Goal: Information Seeking & Learning: Compare options

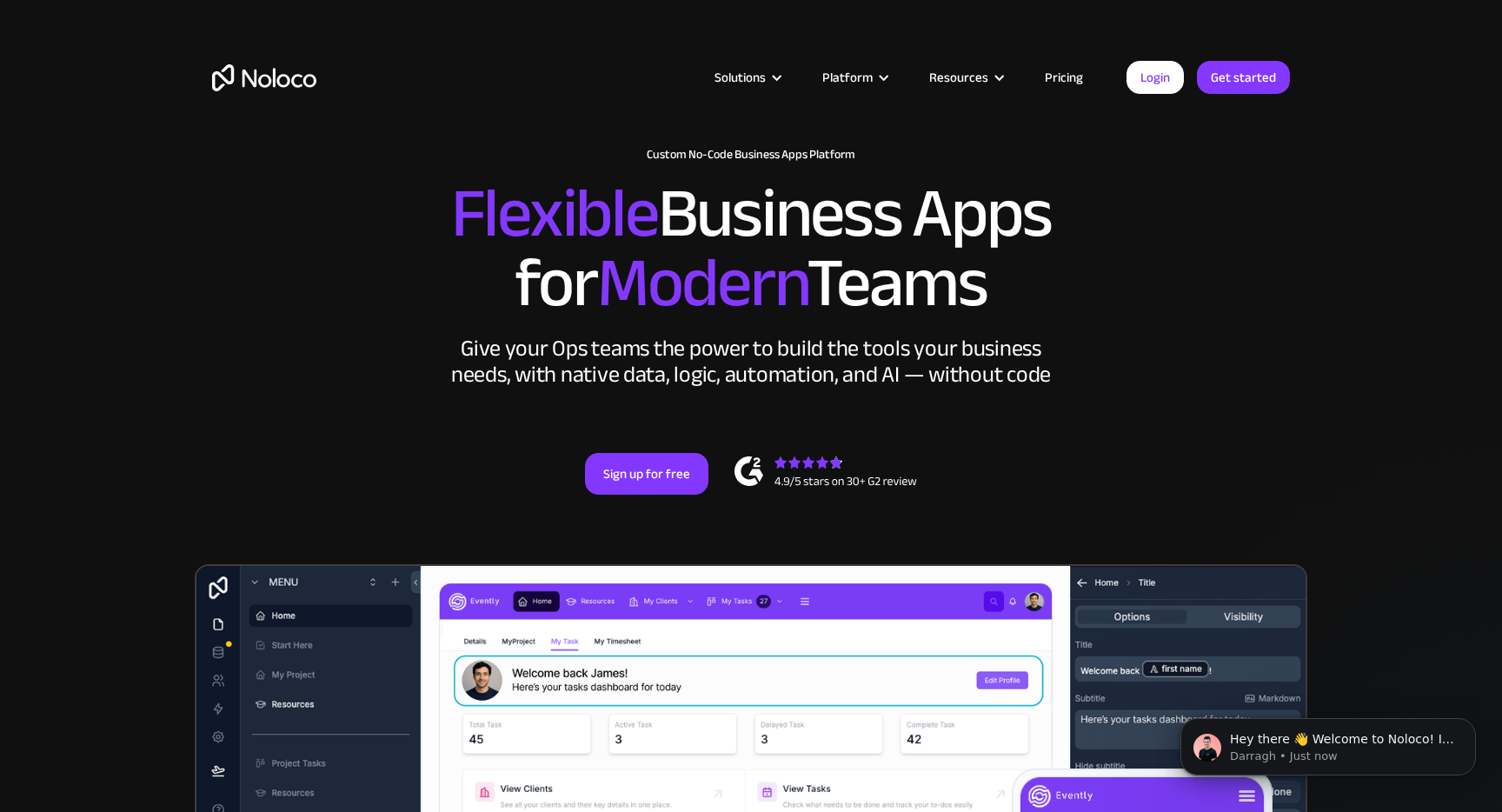
click at [853, 17] on div "Solutions Use Cases Business Types Project Management Keep track of customers, …" at bounding box center [751, 82] width 1502 height 164
click at [1077, 70] on link "Pricing" at bounding box center [1065, 77] width 82 height 22
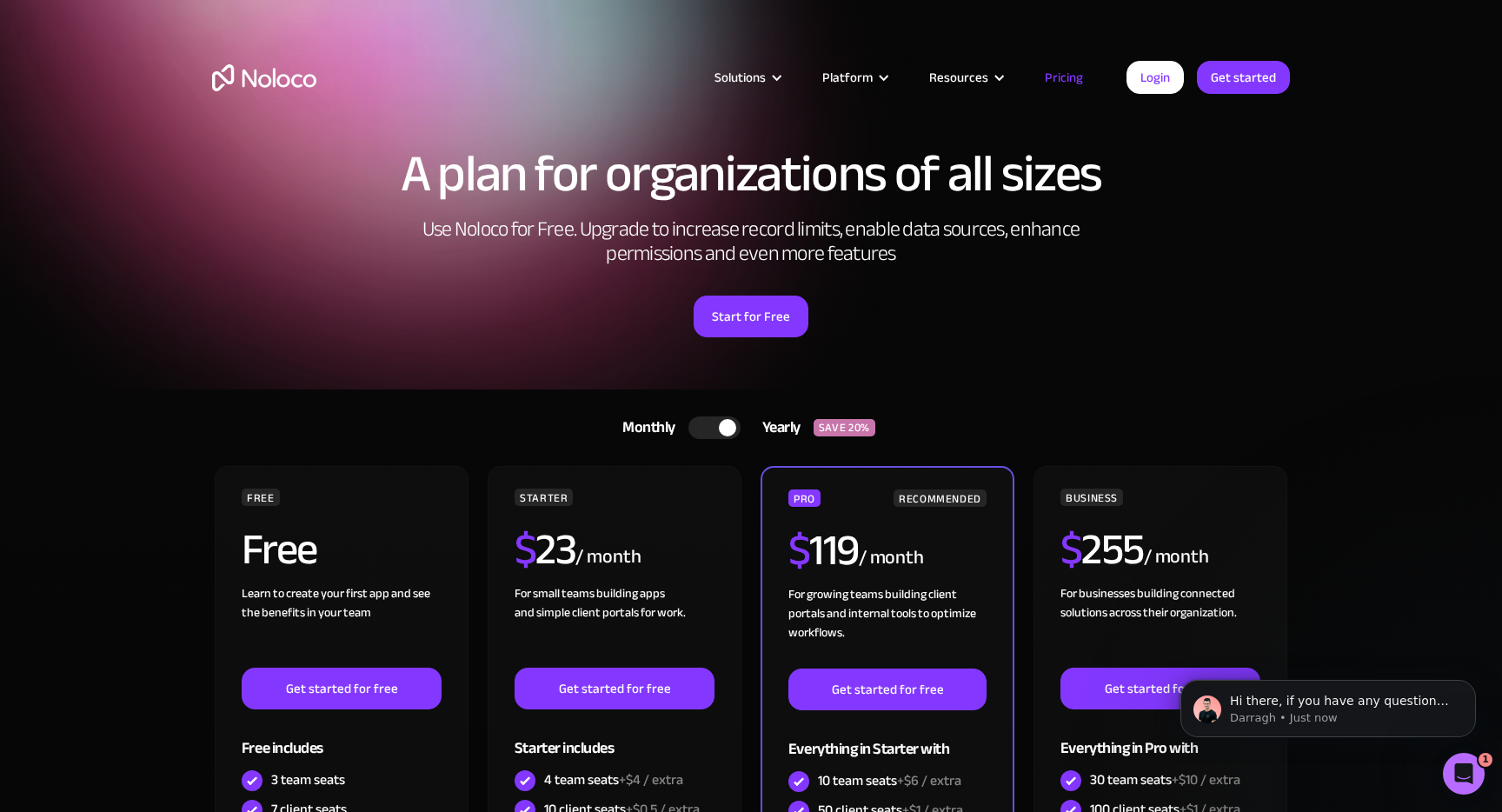
click at [290, 81] on img "home" at bounding box center [264, 77] width 104 height 27
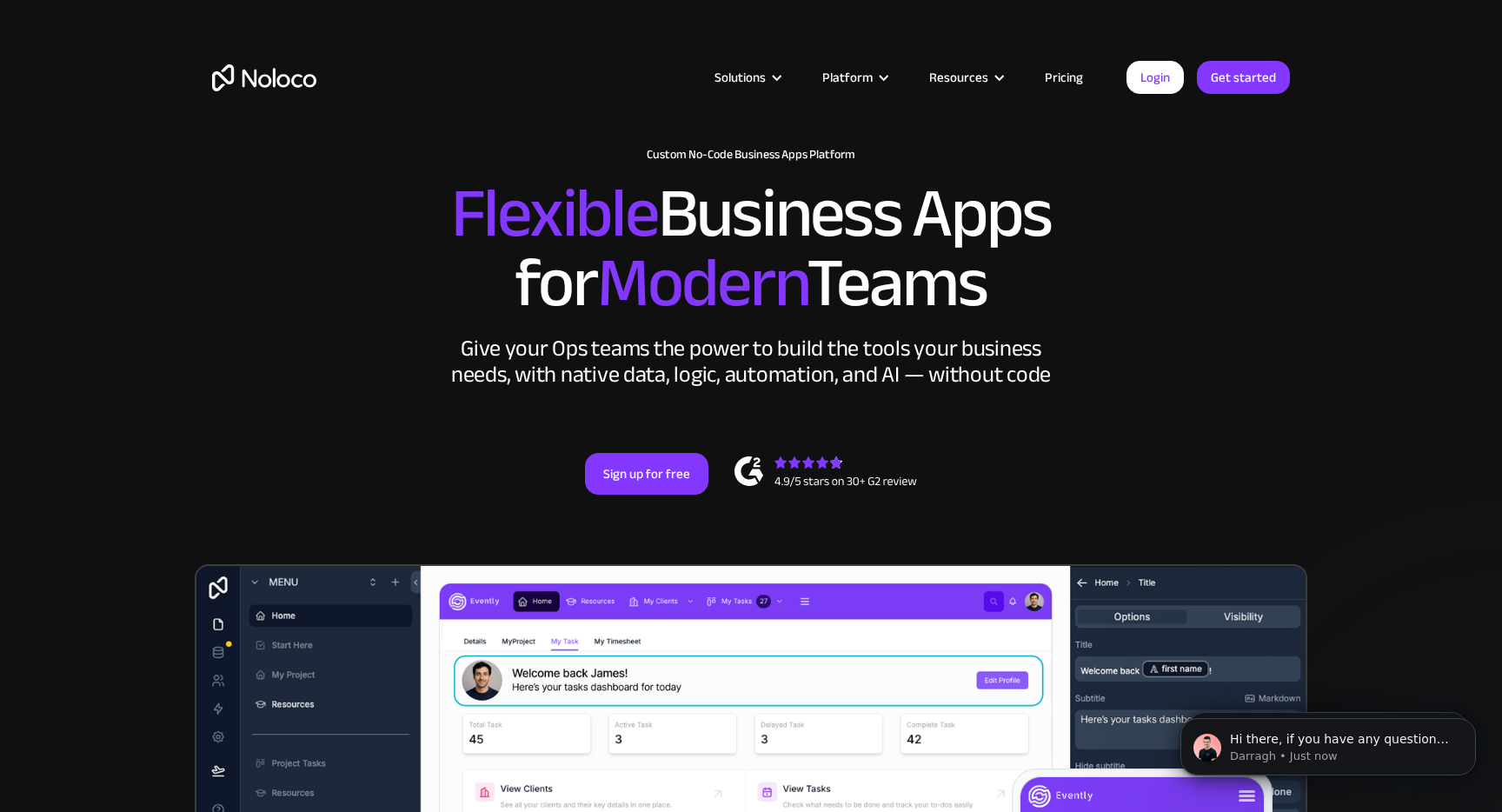
click at [1063, 71] on link "Pricing" at bounding box center [1065, 77] width 82 height 22
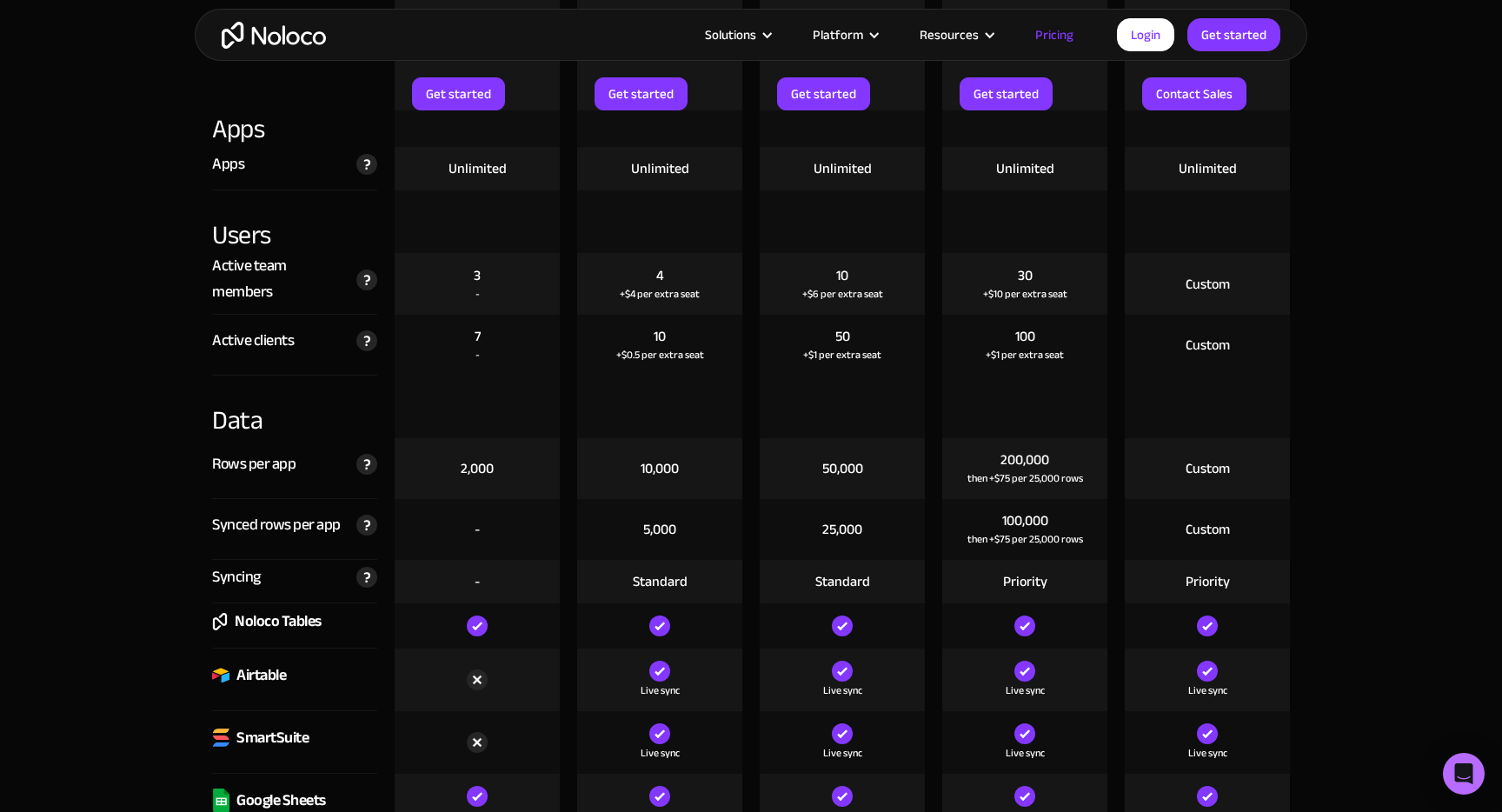
scroll to position [1879, 0]
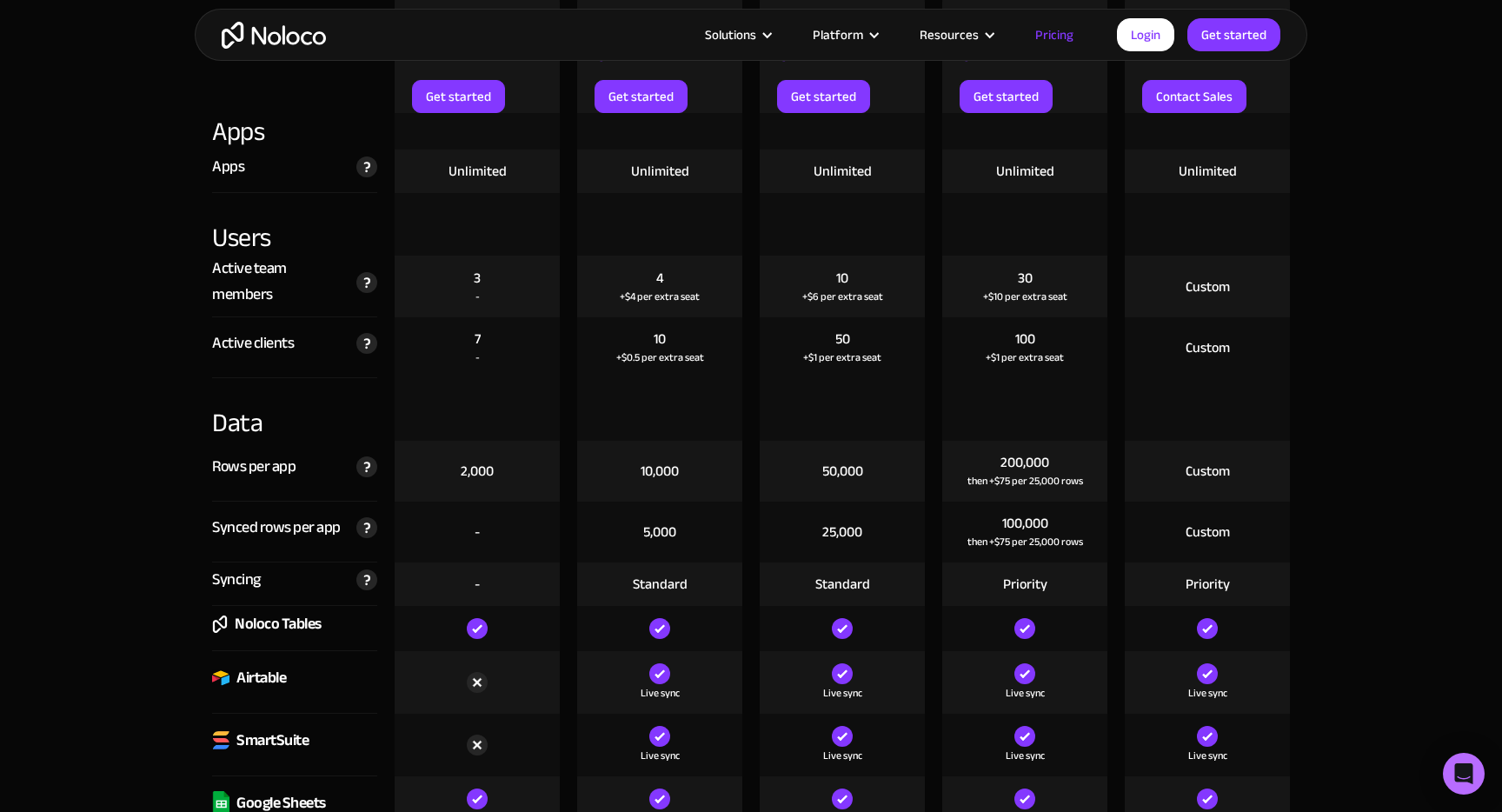
click at [1023, 330] on div "100" at bounding box center [1025, 339] width 20 height 20
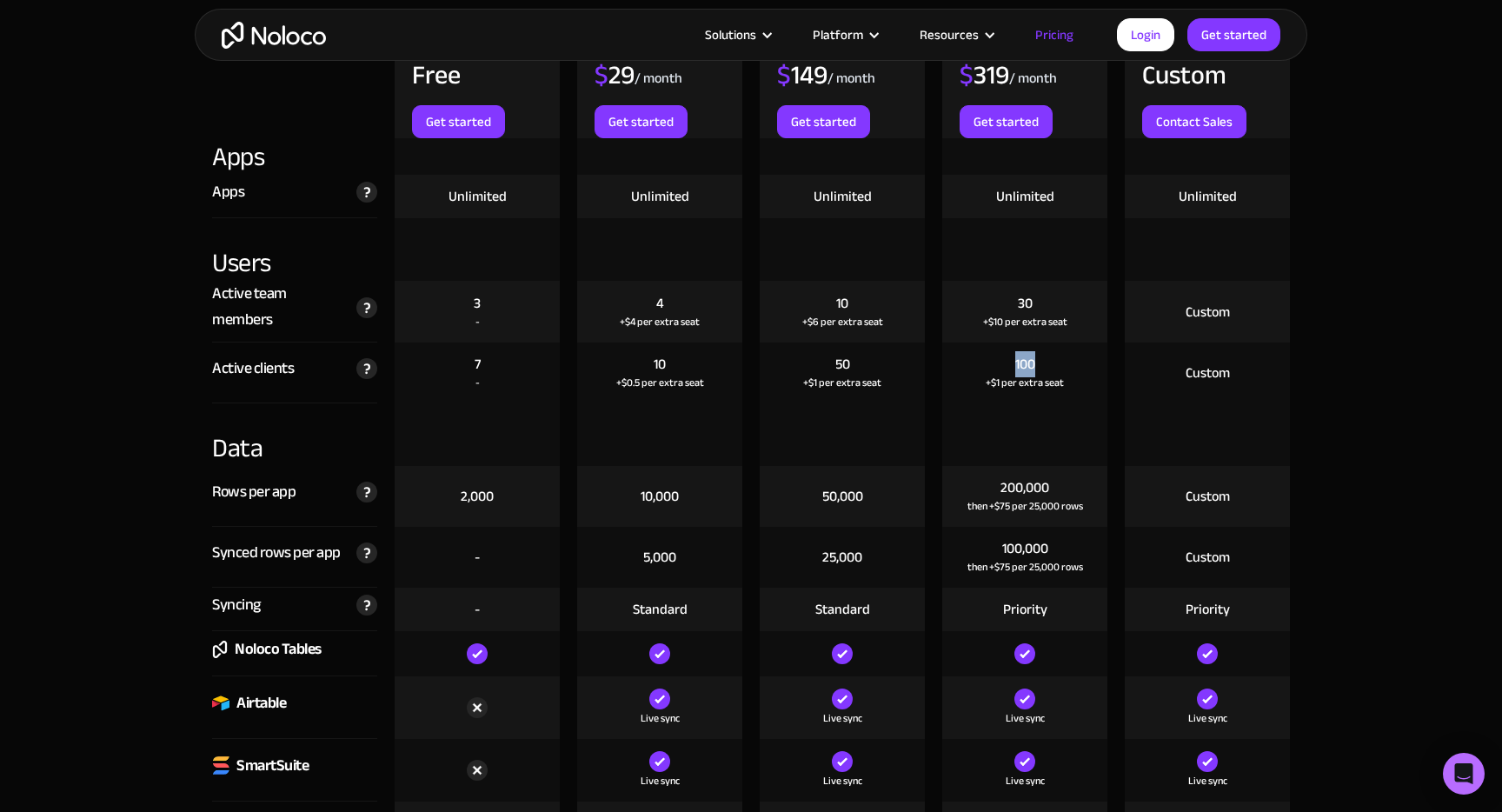
scroll to position [1845, 0]
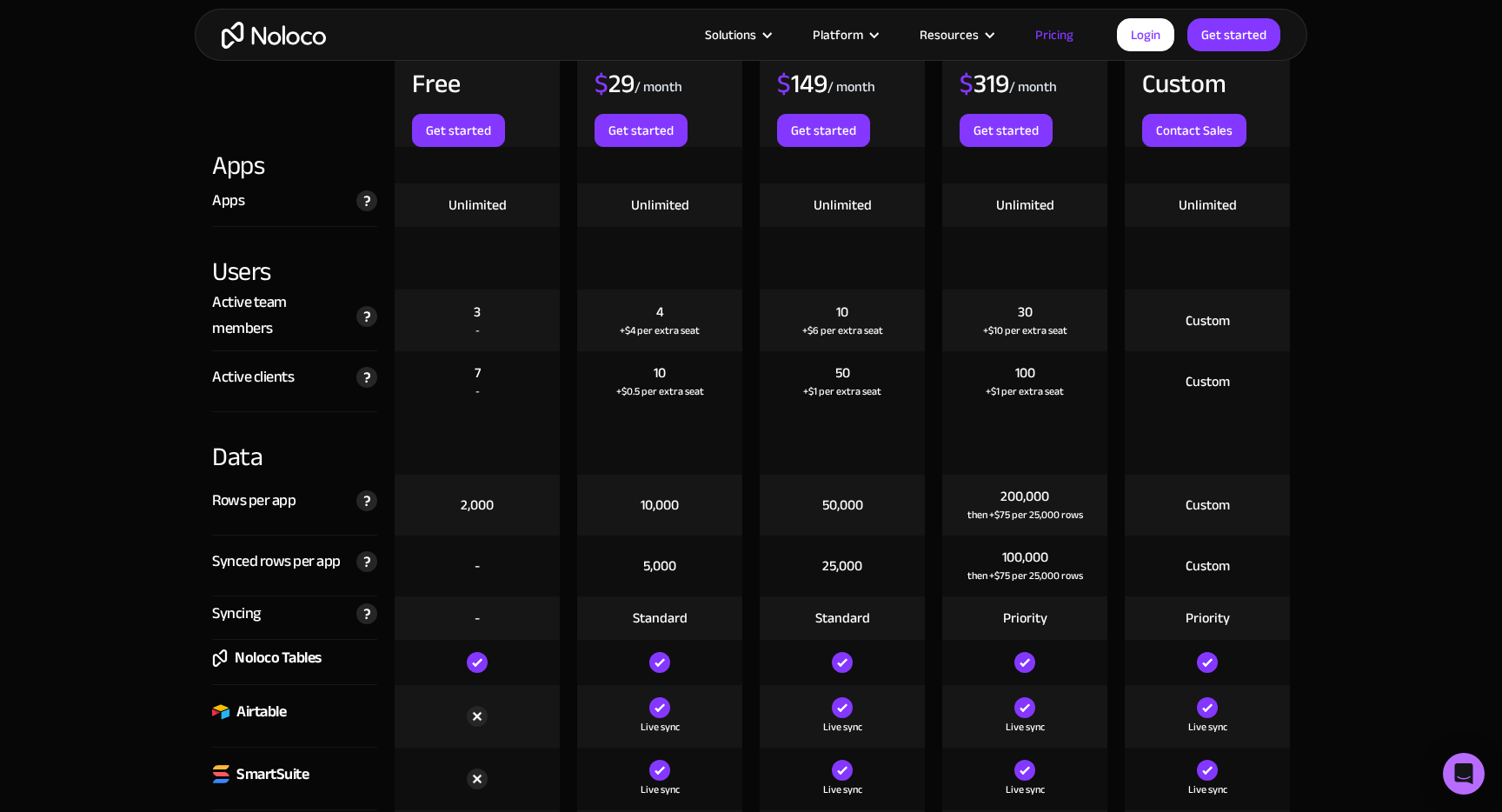
click at [231, 379] on div "Active clients" at bounding box center [253, 377] width 82 height 26
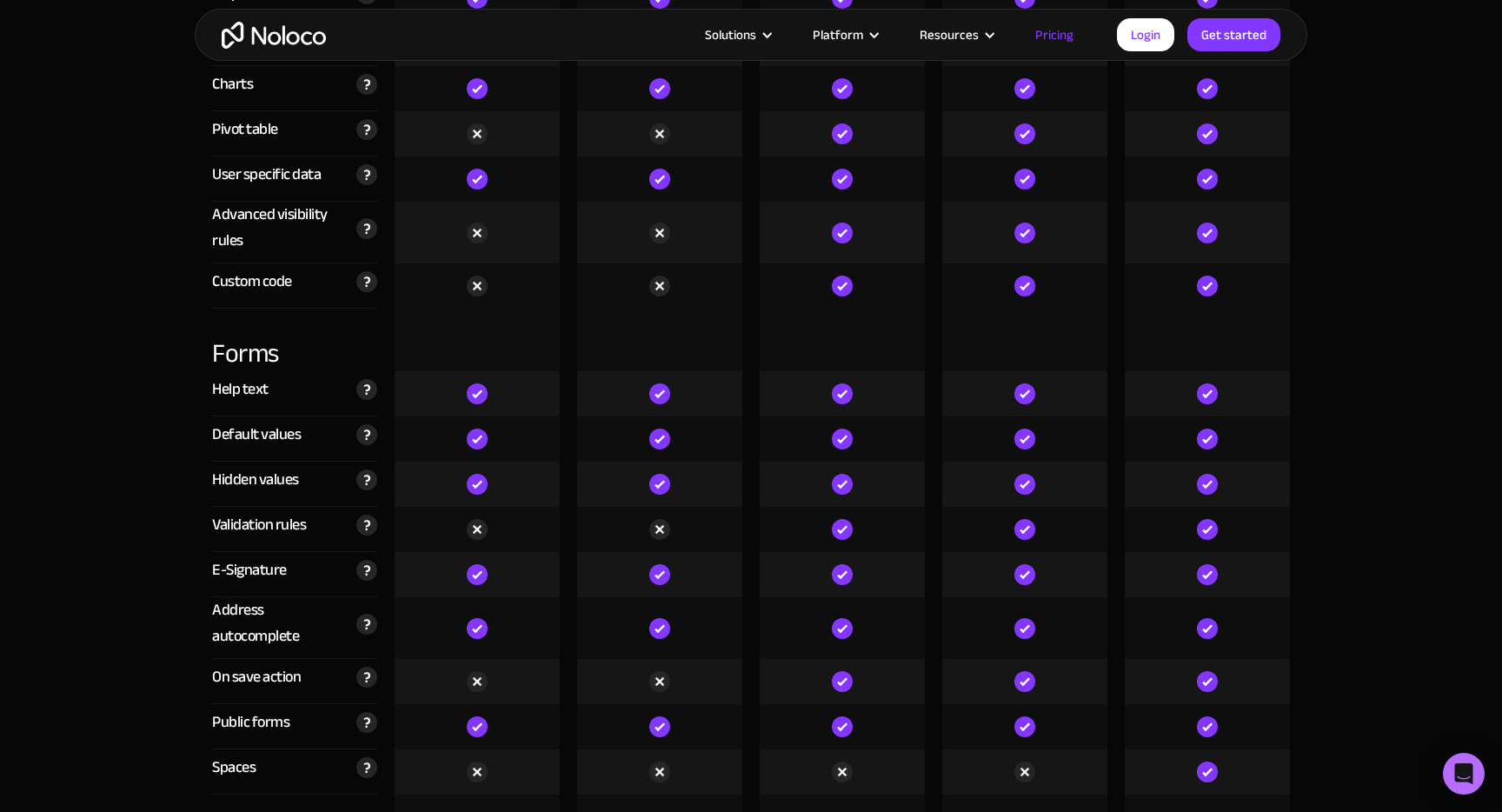
scroll to position [4926, 0]
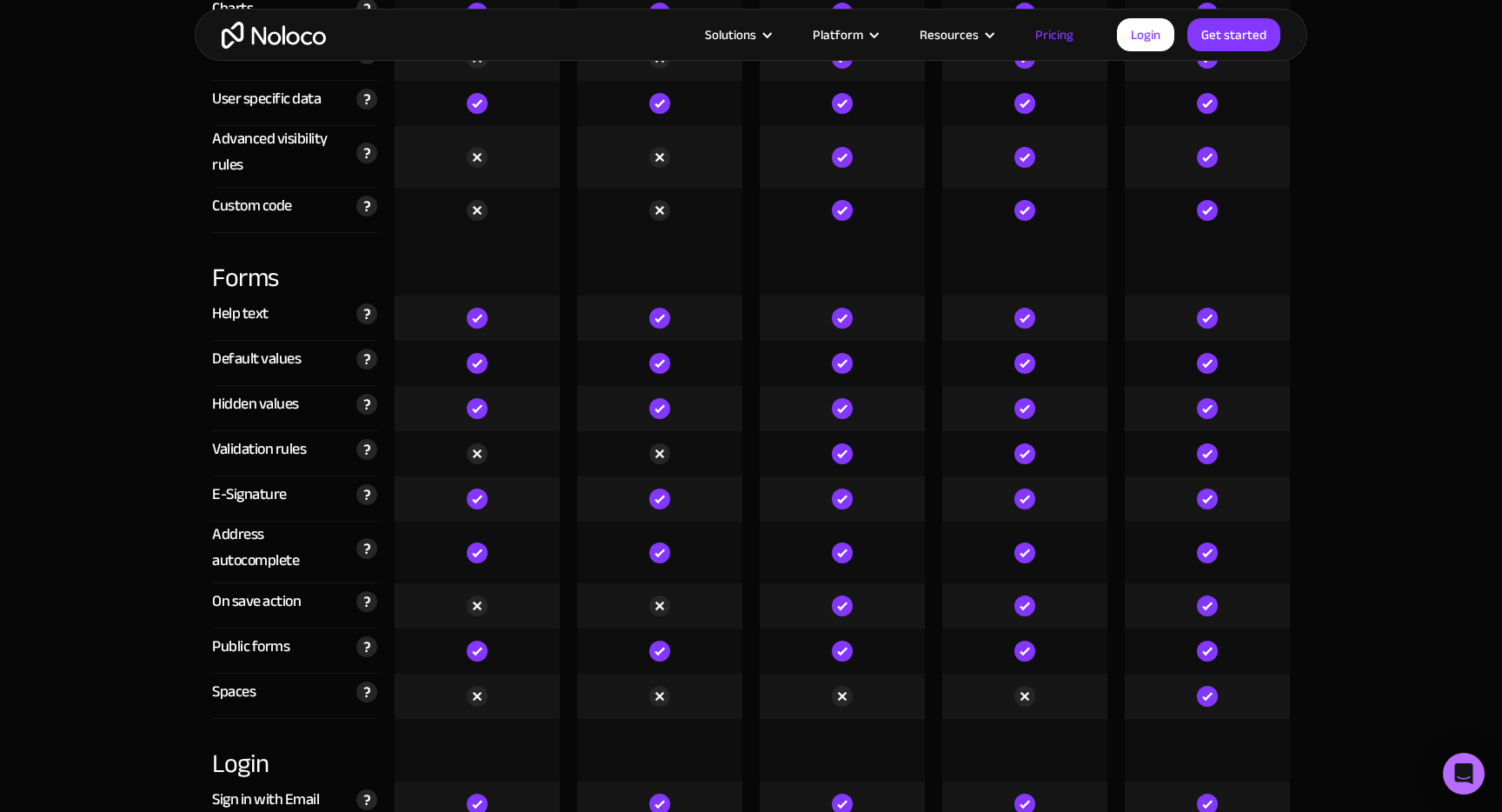
click at [1010, 656] on div at bounding box center [1026, 651] width 166 height 46
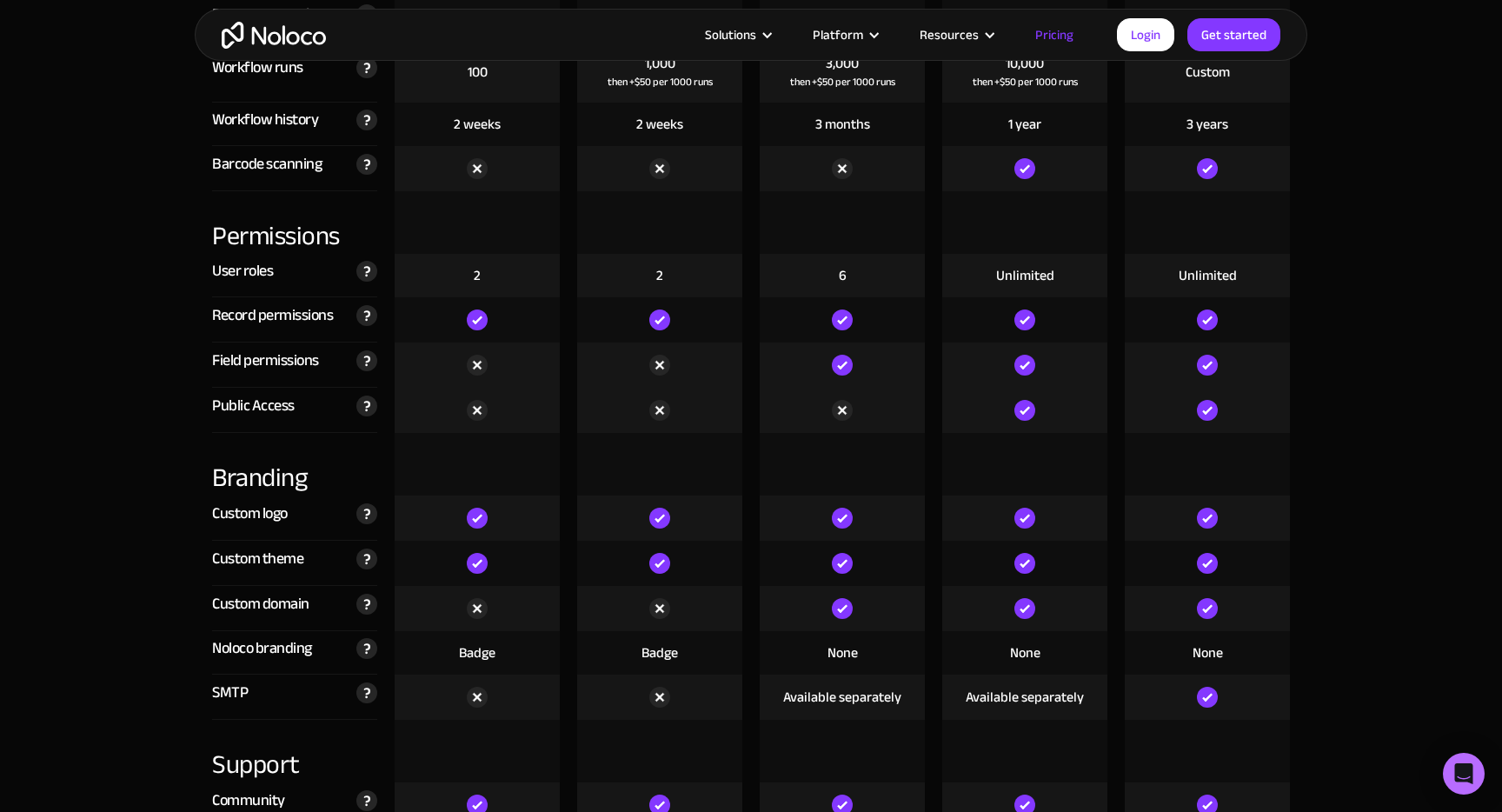
scroll to position [3576, 0]
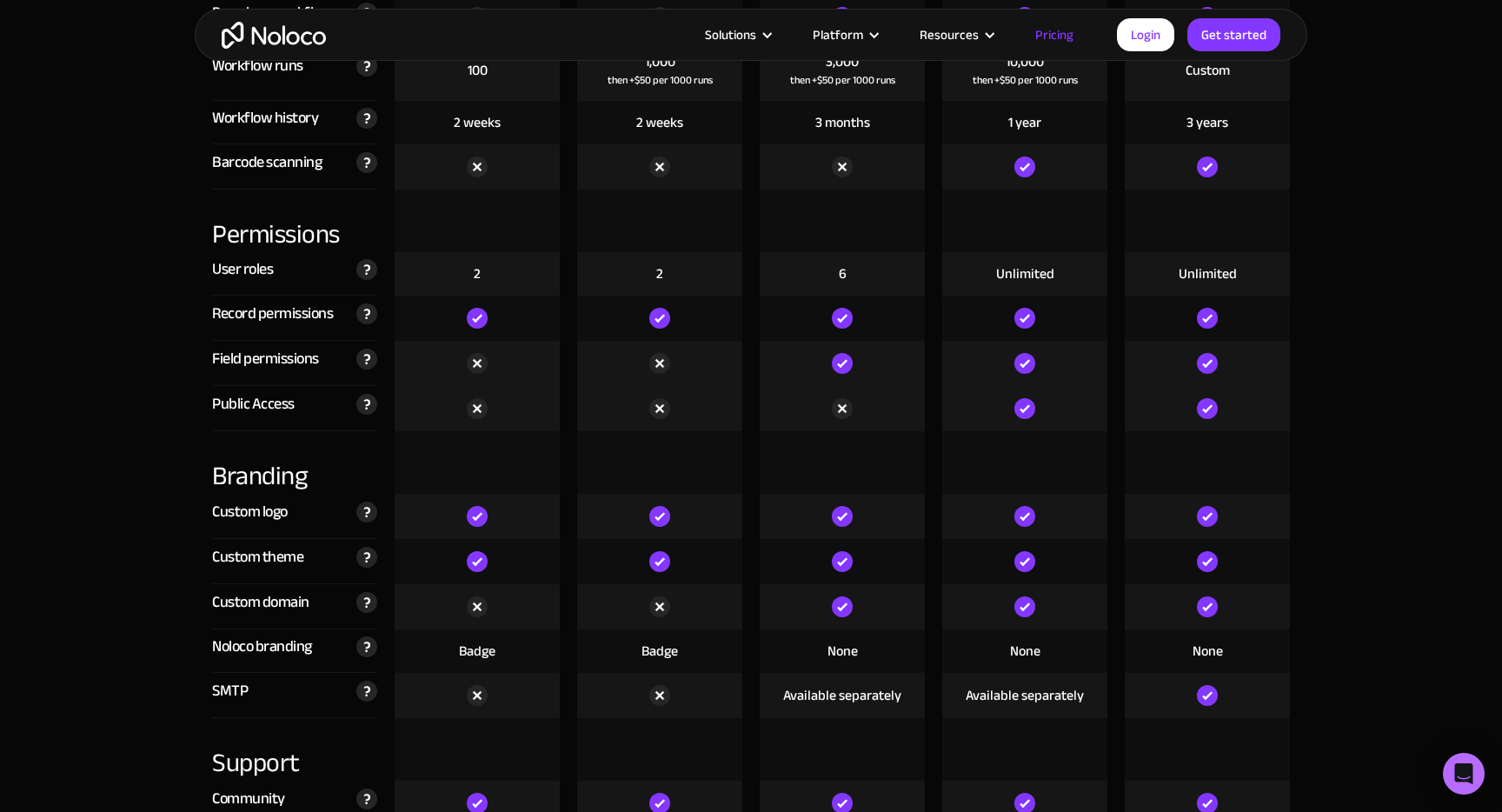
click at [301, 390] on div "Public Access Let you share specific parts of your Noloco app with the world — …" at bounding box center [295, 408] width 166 height 46
drag, startPoint x: 301, startPoint y: 401, endPoint x: 209, endPoint y: 401, distance: 92.0
click at [209, 401] on div "Public Access Let you share specific parts of your Noloco app with the world — …" at bounding box center [295, 408] width 182 height 46
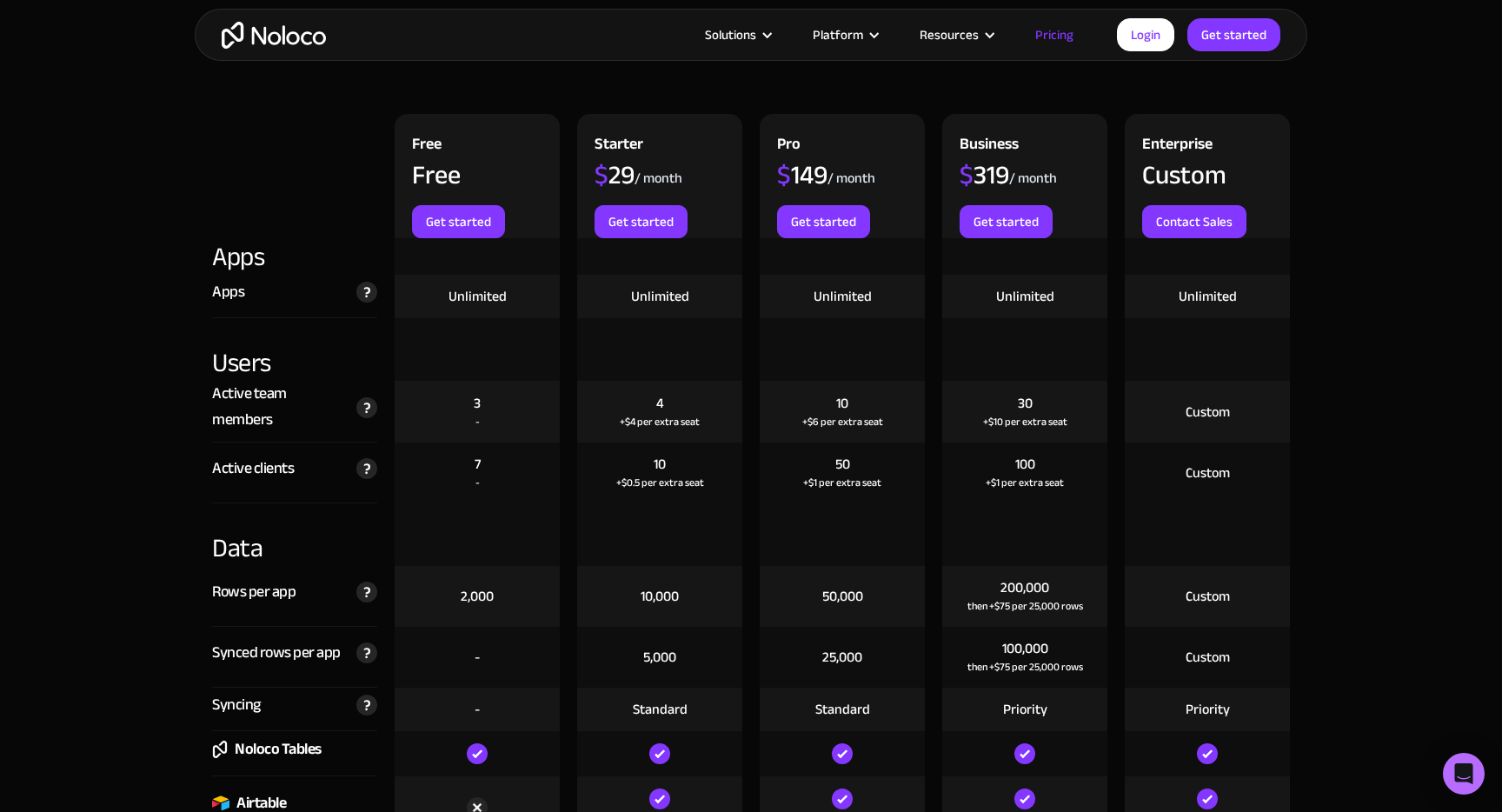
scroll to position [1761, 0]
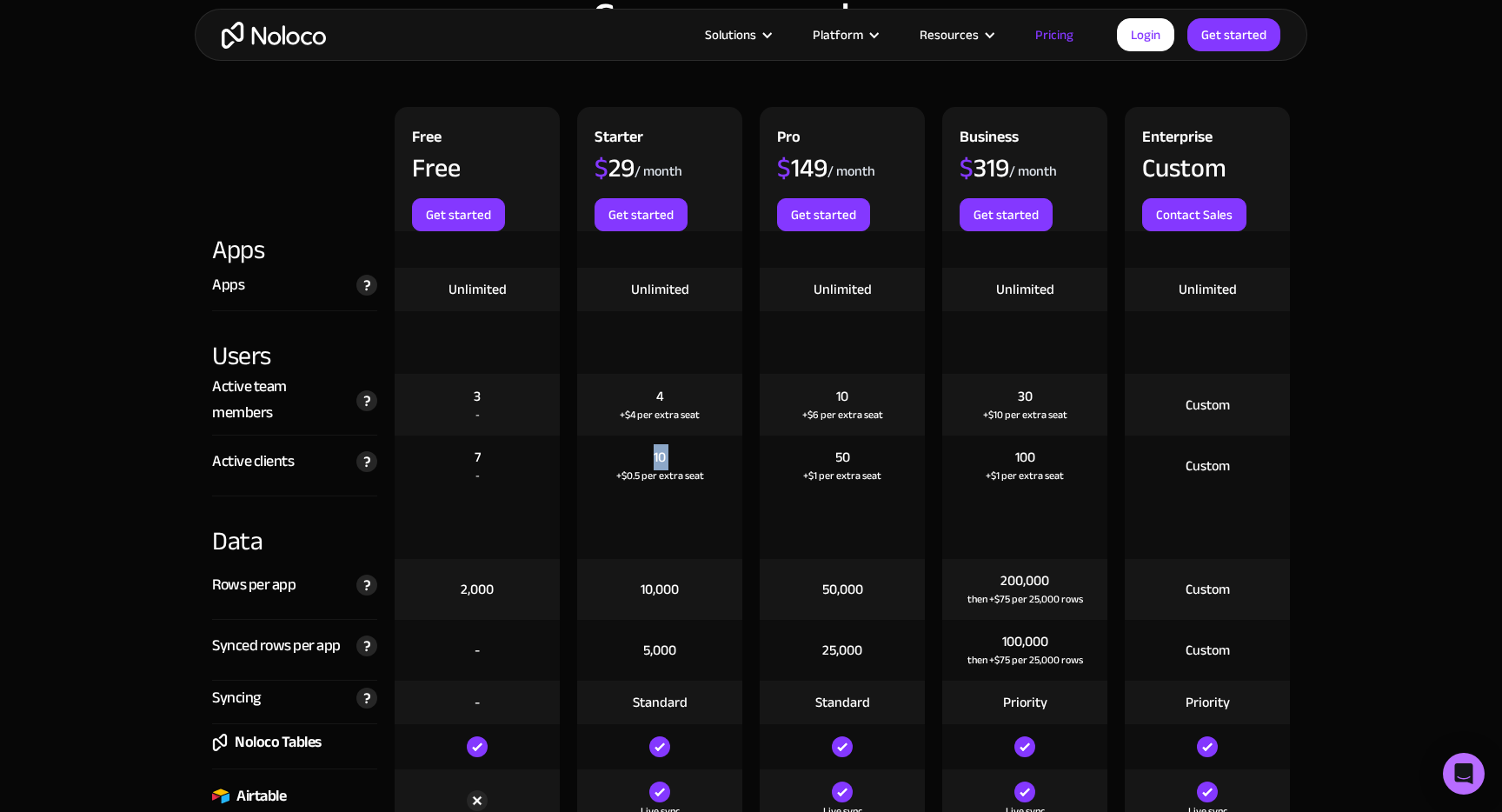
drag, startPoint x: 650, startPoint y: 452, endPoint x: 671, endPoint y: 462, distance: 23.3
click at [671, 462] on div "10 +$0.5 per extra seat" at bounding box center [660, 465] width 166 height 60
drag, startPoint x: 695, startPoint y: 482, endPoint x: 606, endPoint y: 480, distance: 89.0
click at [607, 481] on div "10 +$0.5 per extra seat" at bounding box center [660, 465] width 166 height 60
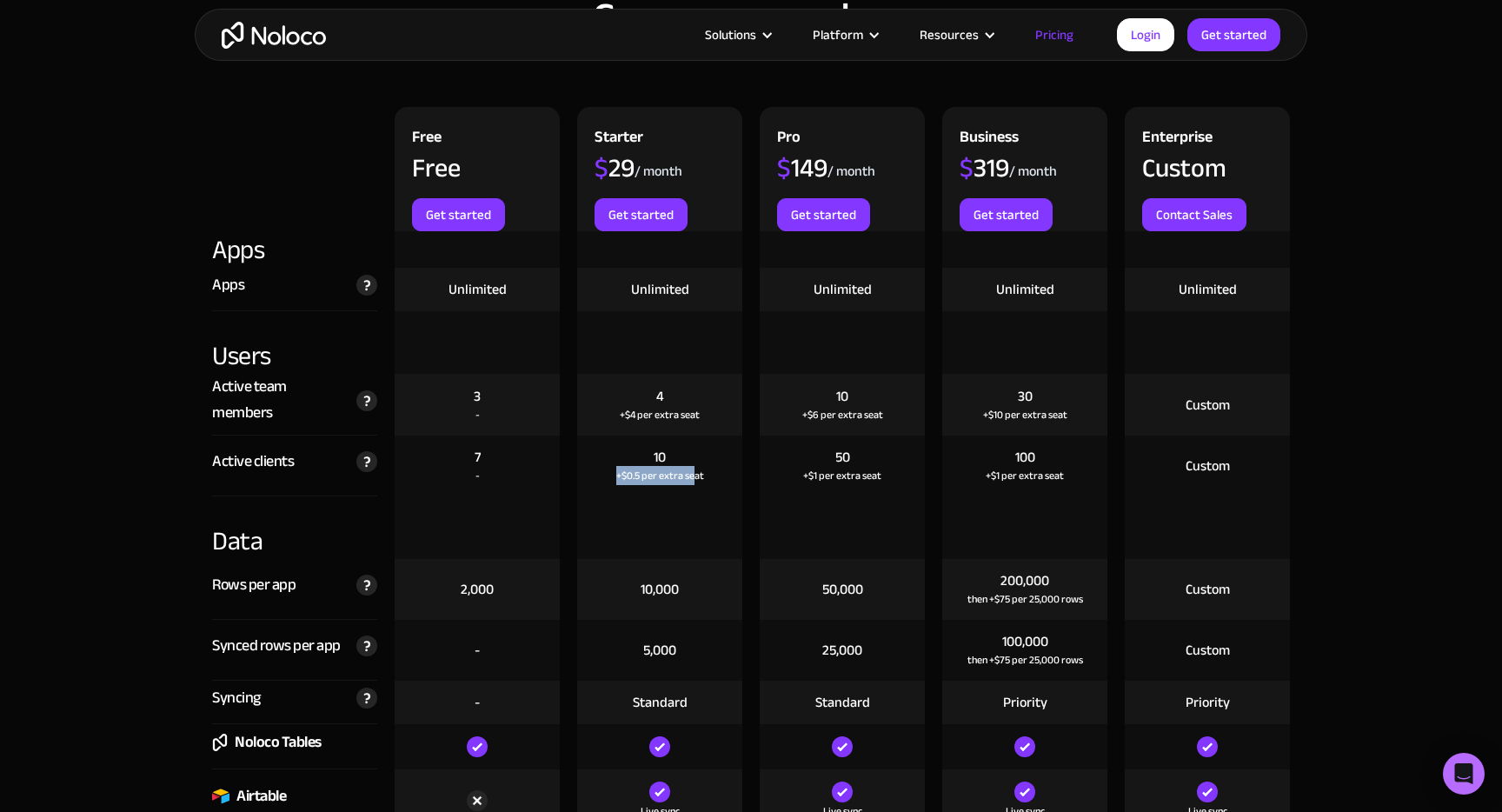
click at [606, 480] on div "10 +$0.5 per extra seat" at bounding box center [660, 465] width 166 height 60
drag, startPoint x: 623, startPoint y: 474, endPoint x: 706, endPoint y: 474, distance: 83.0
click at [706, 474] on div "10 +$0.5 per extra seat" at bounding box center [660, 465] width 166 height 60
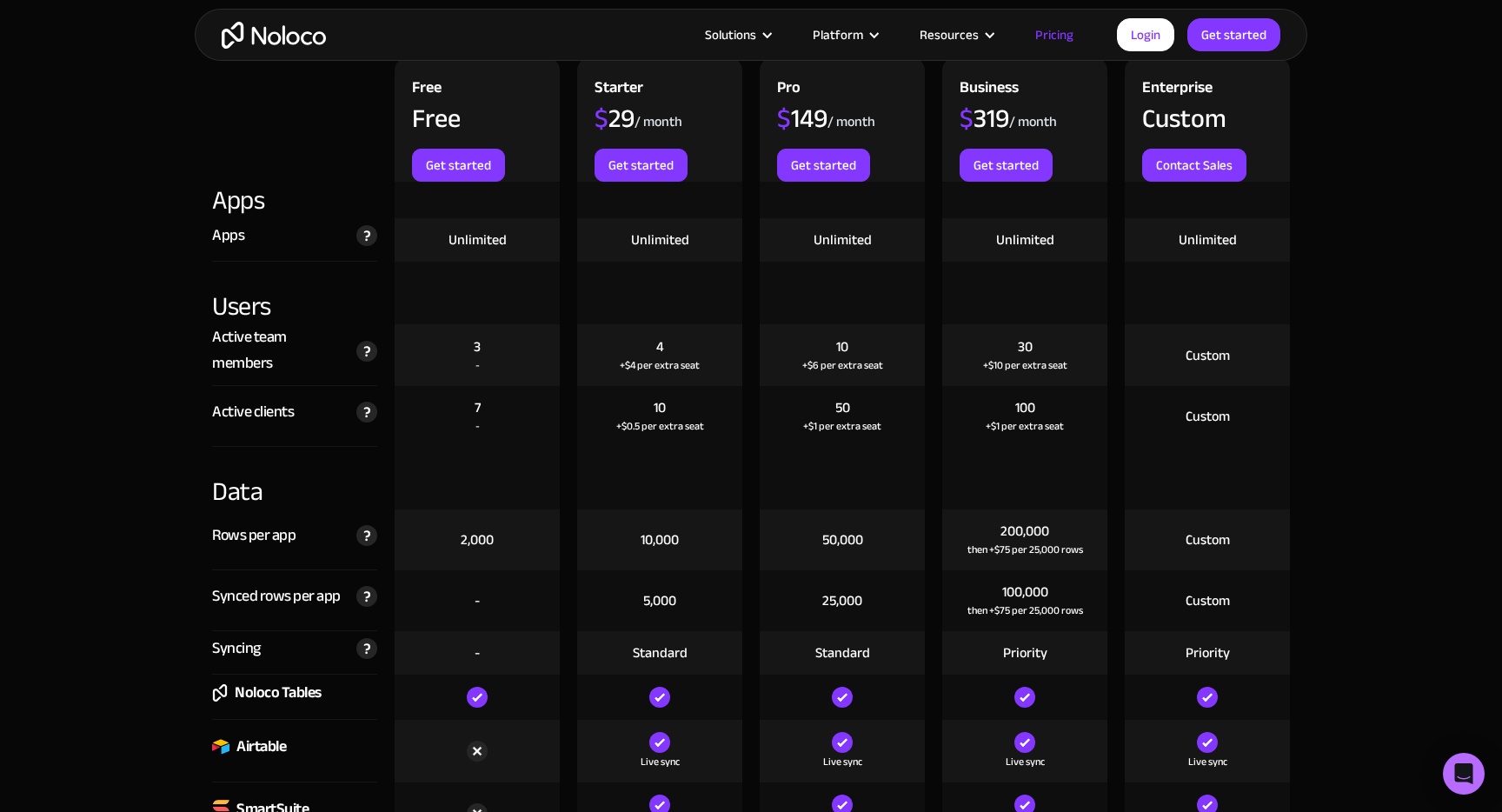
scroll to position [1809, 0]
drag, startPoint x: 664, startPoint y: 410, endPoint x: 650, endPoint y: 410, distance: 14.0
click at [650, 410] on div "10 +$0.5 per extra seat" at bounding box center [660, 417] width 166 height 60
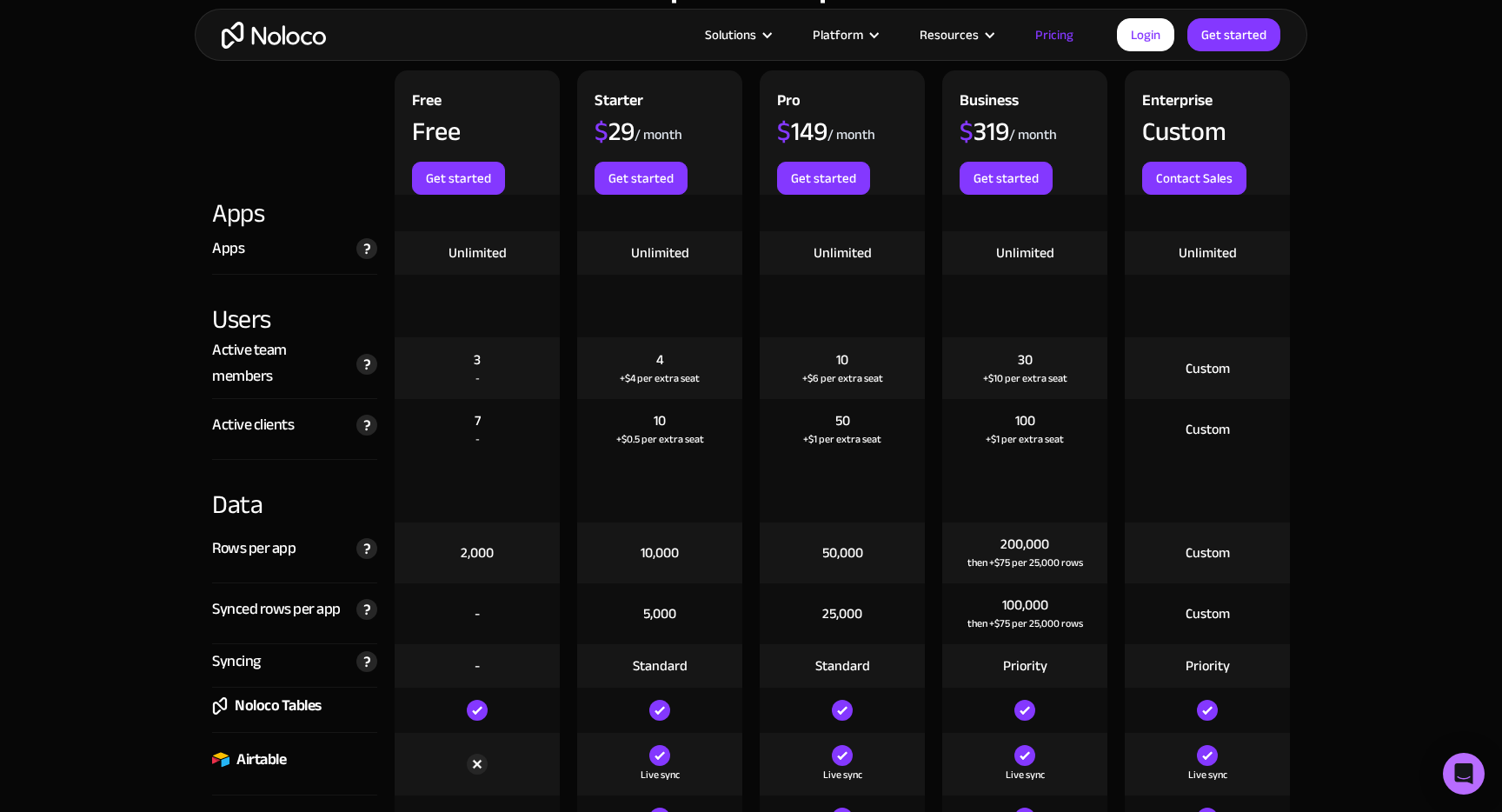
scroll to position [1799, 0]
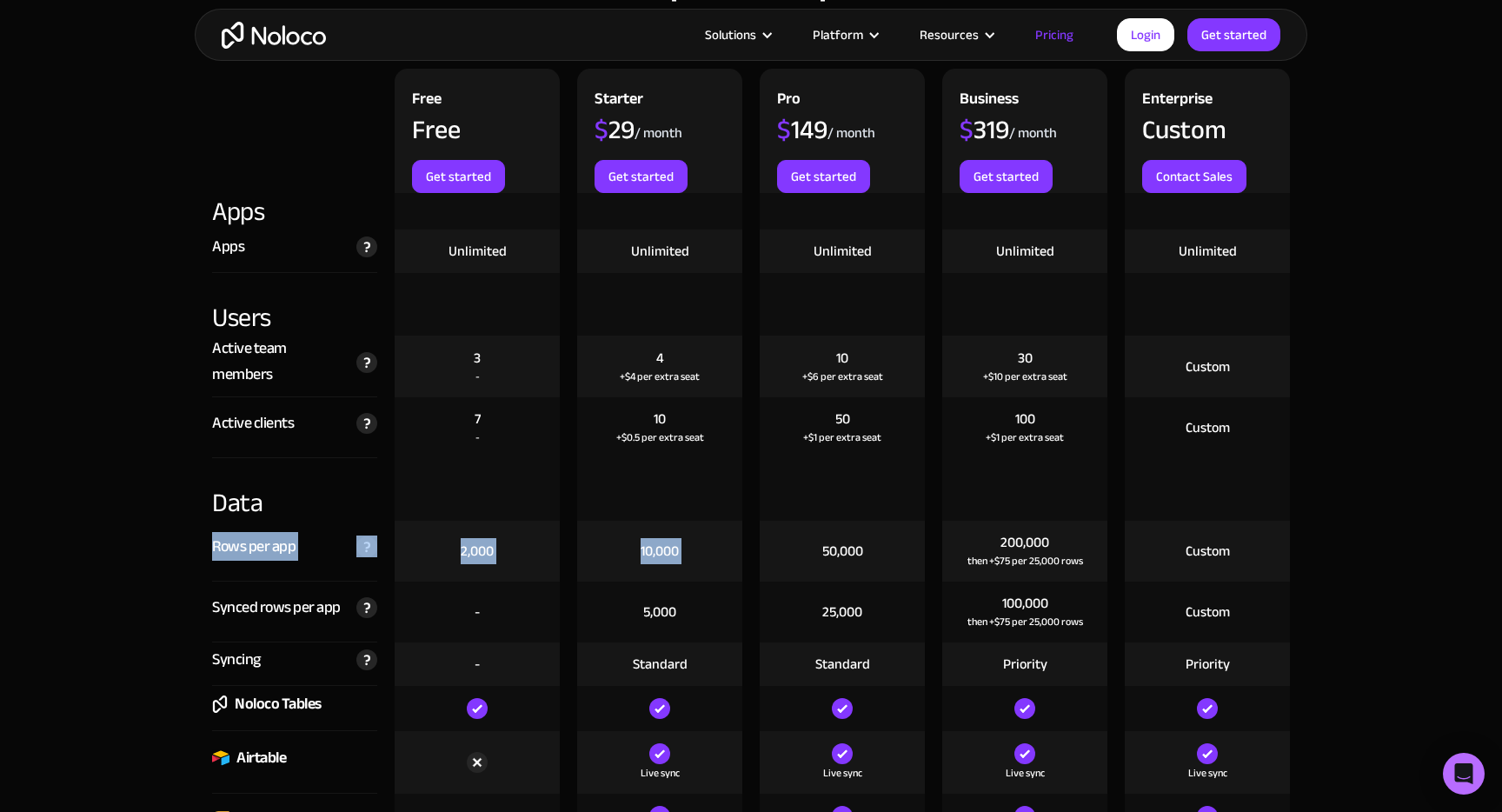
drag, startPoint x: 209, startPoint y: 543, endPoint x: 794, endPoint y: 543, distance: 585.0
click at [794, 543] on div "Rows per app The maximum number of rows per app, across all of your tables and …" at bounding box center [751, 551] width 1095 height 60
click at [794, 543] on div "50,000" at bounding box center [843, 551] width 166 height 60
drag, startPoint x: 645, startPoint y: 558, endPoint x: 681, endPoint y: 558, distance: 36.0
click at [670, 558] on div "10,000" at bounding box center [660, 551] width 38 height 20
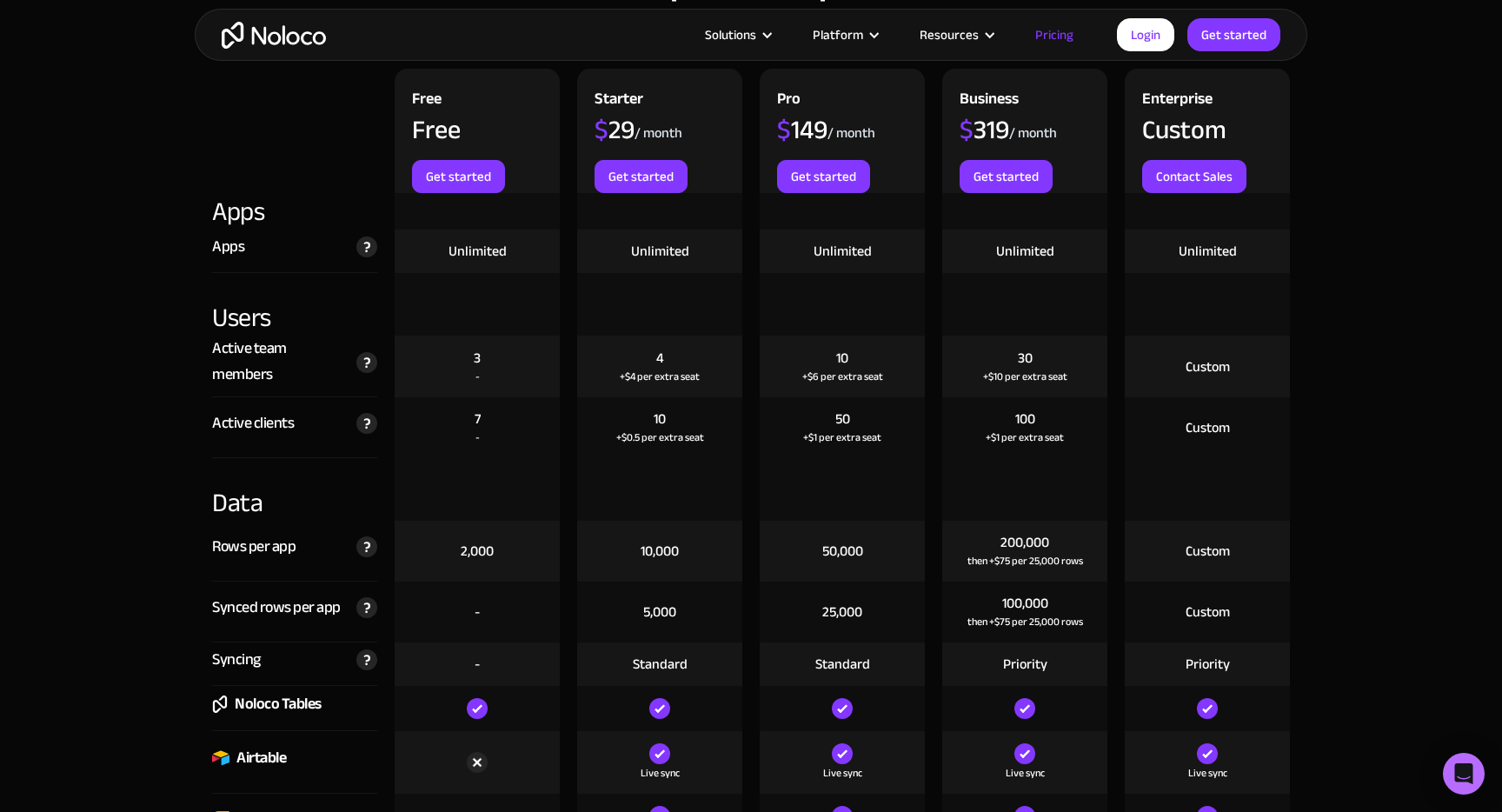
click at [681, 558] on div "10,000" at bounding box center [660, 551] width 166 height 60
drag, startPoint x: 1012, startPoint y: 547, endPoint x: 1054, endPoint y: 547, distance: 42.0
click at [1053, 547] on div "200,000 then +$75 per 25,000 rows" at bounding box center [1026, 551] width 166 height 60
click at [1054, 547] on div "200,000 then +$75 per 25,000 rows" at bounding box center [1026, 551] width 166 height 60
drag, startPoint x: 667, startPoint y: 546, endPoint x: 647, endPoint y: 546, distance: 20.0
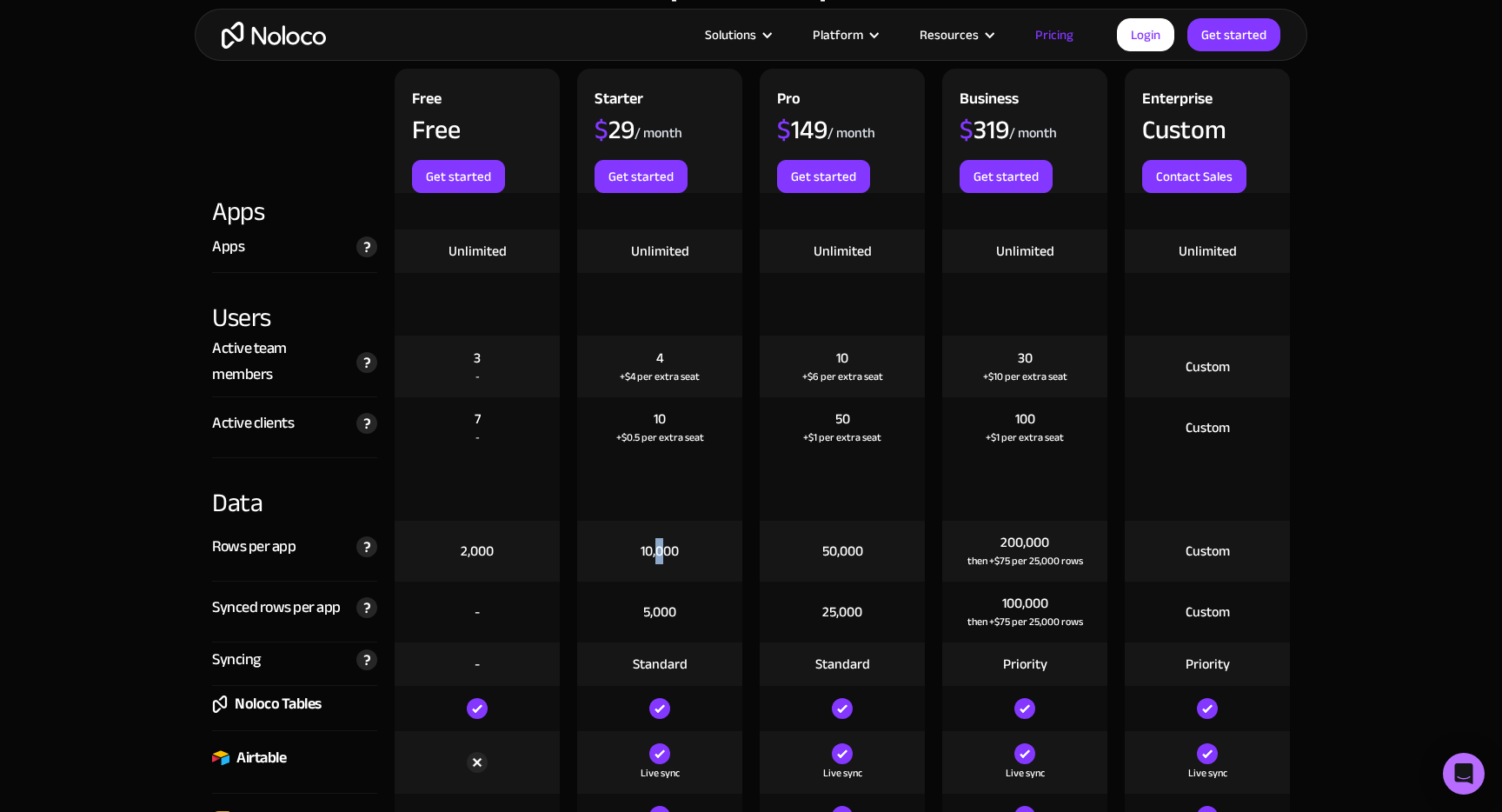
click at [654, 546] on div "10,000" at bounding box center [660, 551] width 38 height 20
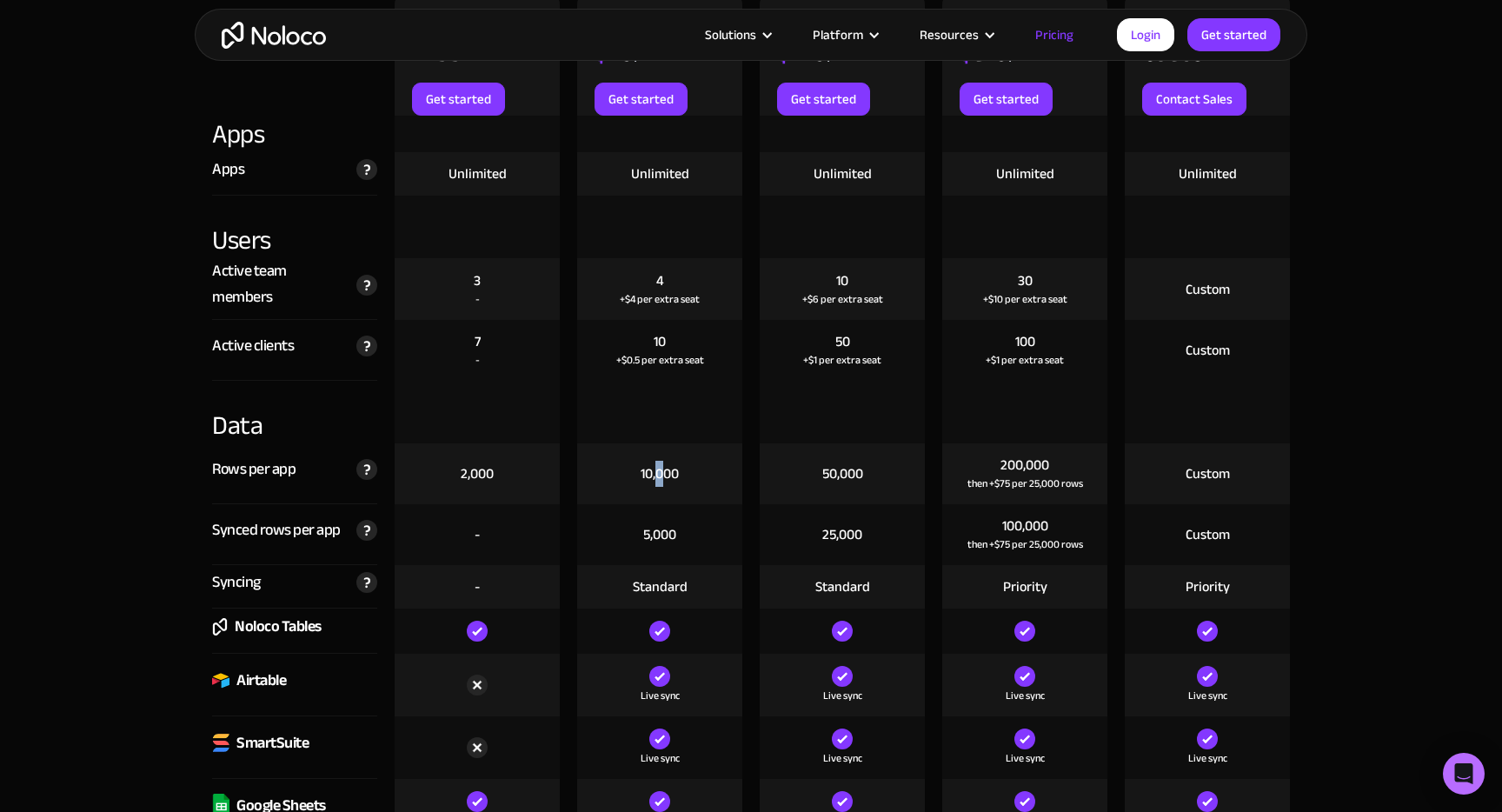
scroll to position [1878, 0]
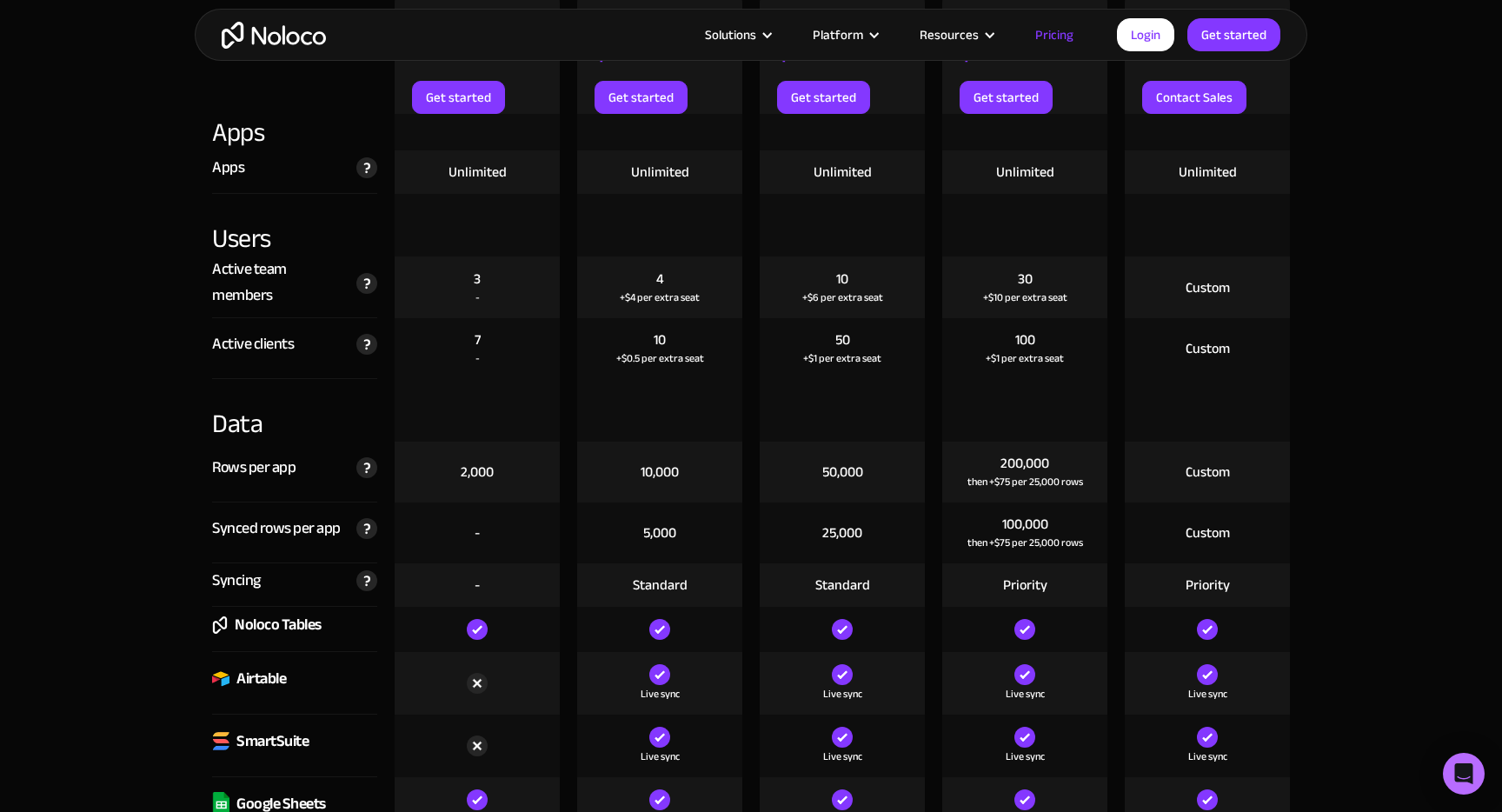
click at [737, 478] on div "10,000" at bounding box center [660, 472] width 166 height 60
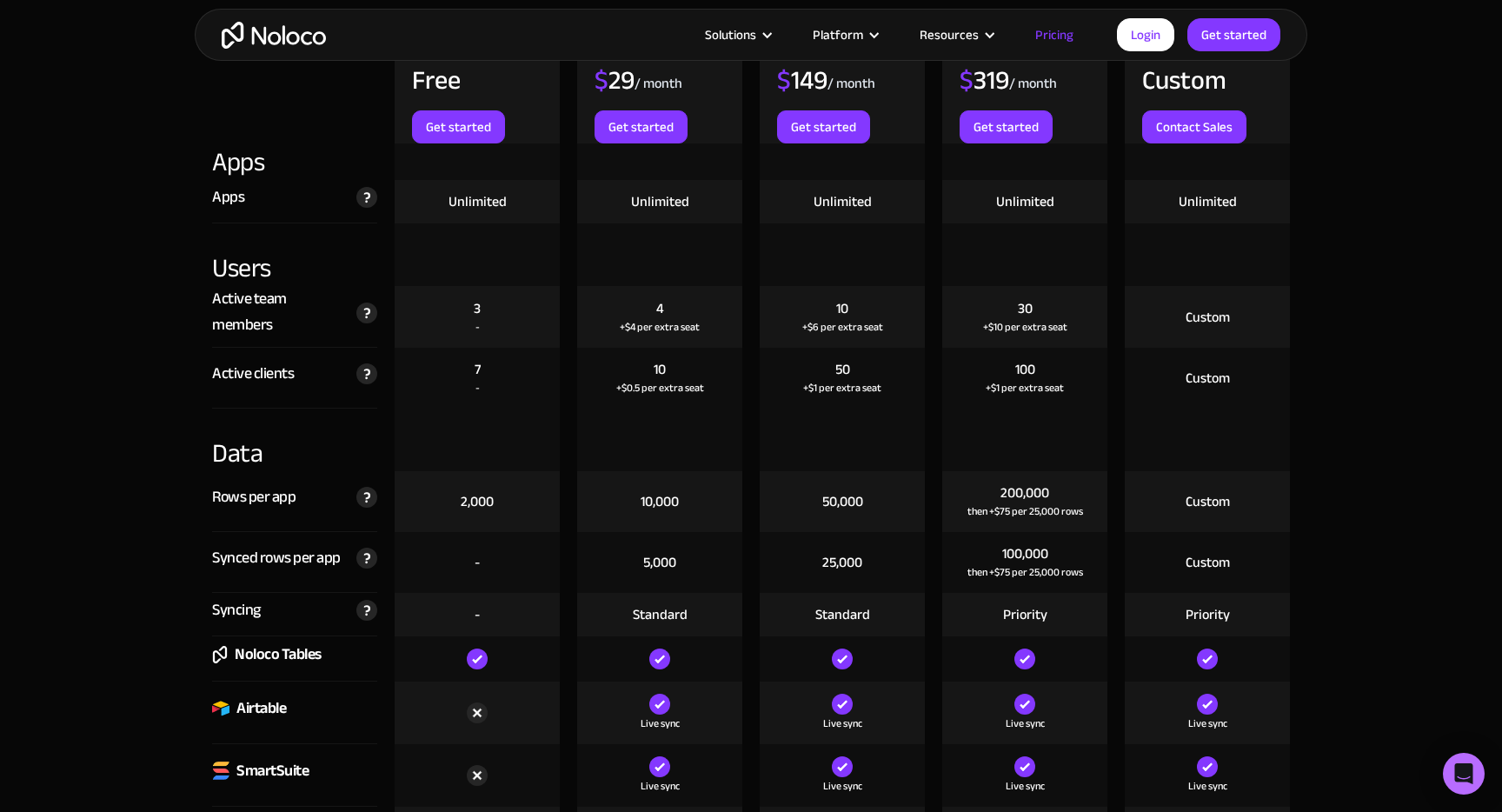
scroll to position [1854, 0]
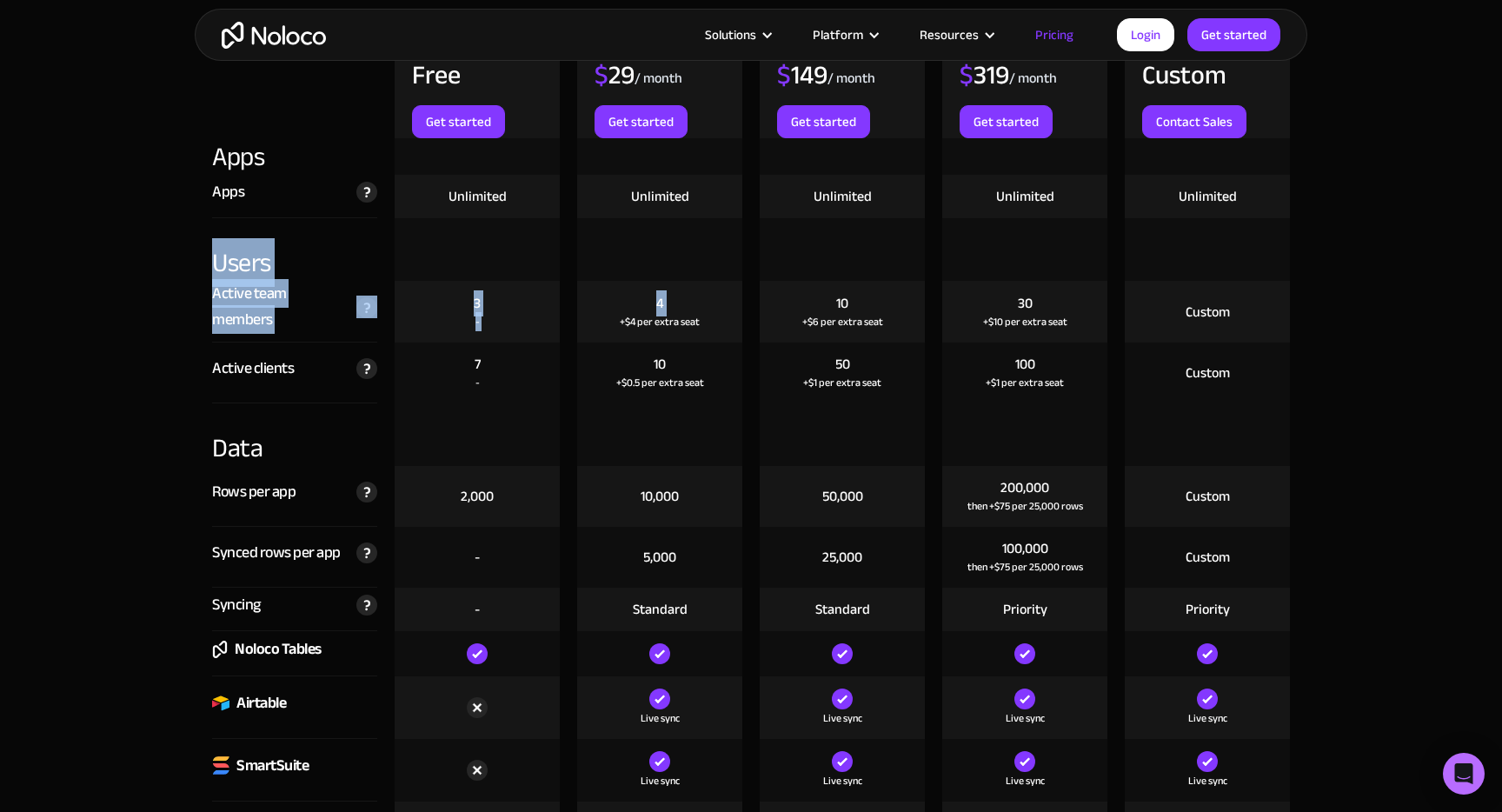
drag, startPoint x: 213, startPoint y: 263, endPoint x: 658, endPoint y: 301, distance: 446.6
click at [658, 301] on div "4" at bounding box center [660, 303] width 7 height 20
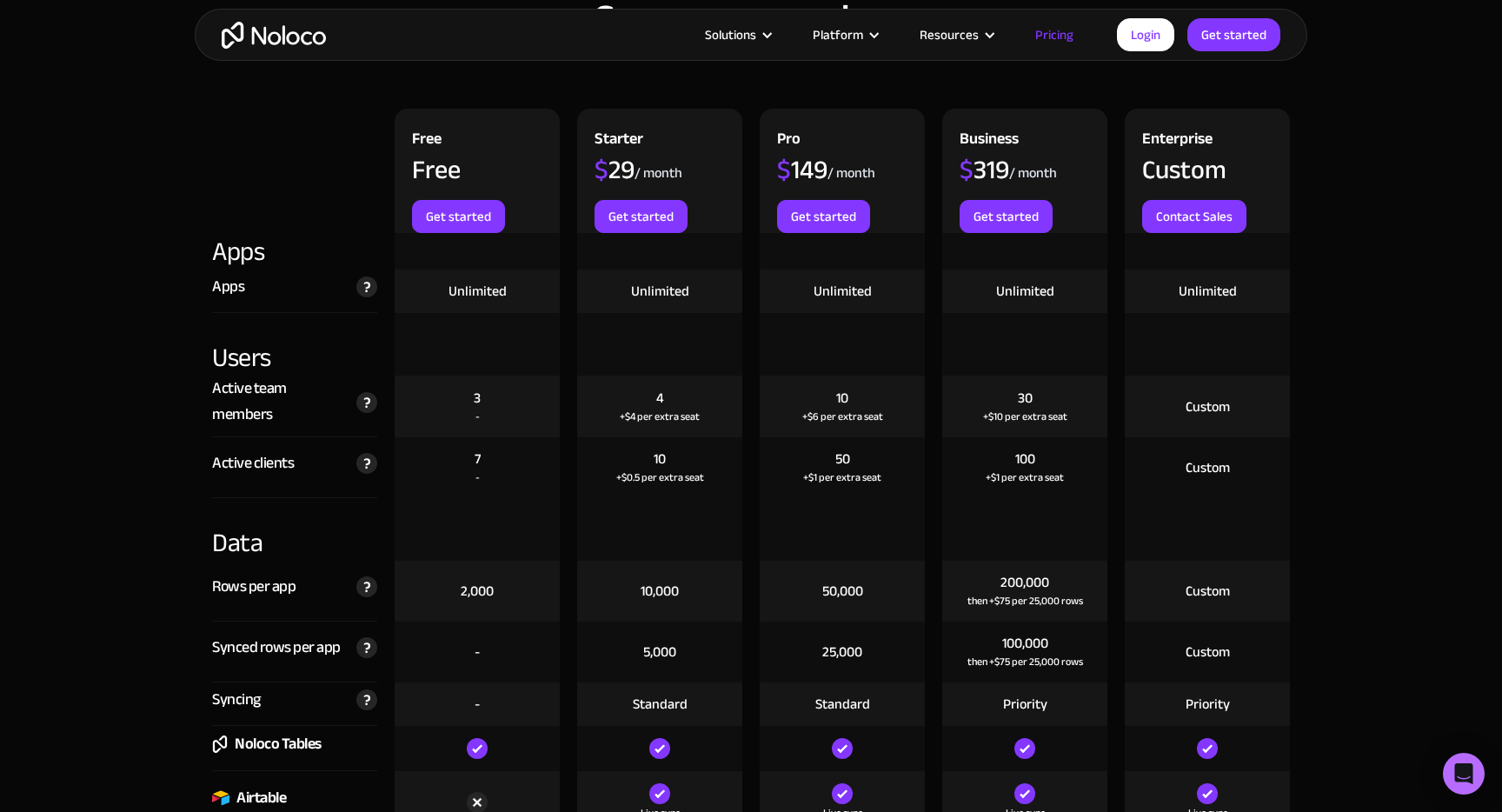
scroll to position [1777, 0]
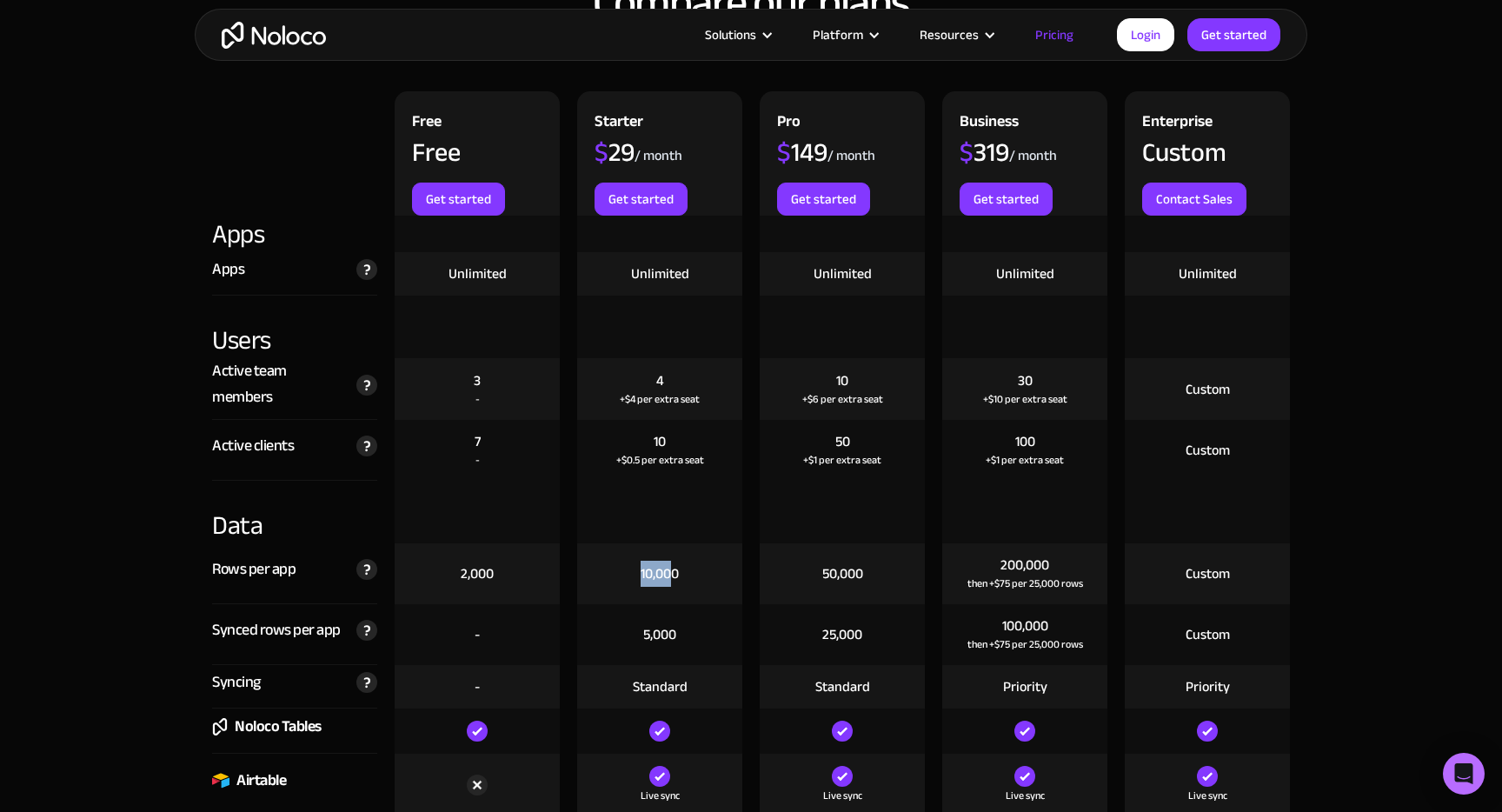
drag, startPoint x: 629, startPoint y: 576, endPoint x: 681, endPoint y: 576, distance: 52.0
click at [681, 576] on div "10,000" at bounding box center [660, 573] width 166 height 60
click at [694, 576] on div "10,000" at bounding box center [660, 573] width 166 height 60
click at [700, 576] on div "10,000" at bounding box center [660, 573] width 166 height 60
drag, startPoint x: 627, startPoint y: 574, endPoint x: 705, endPoint y: 574, distance: 78.0
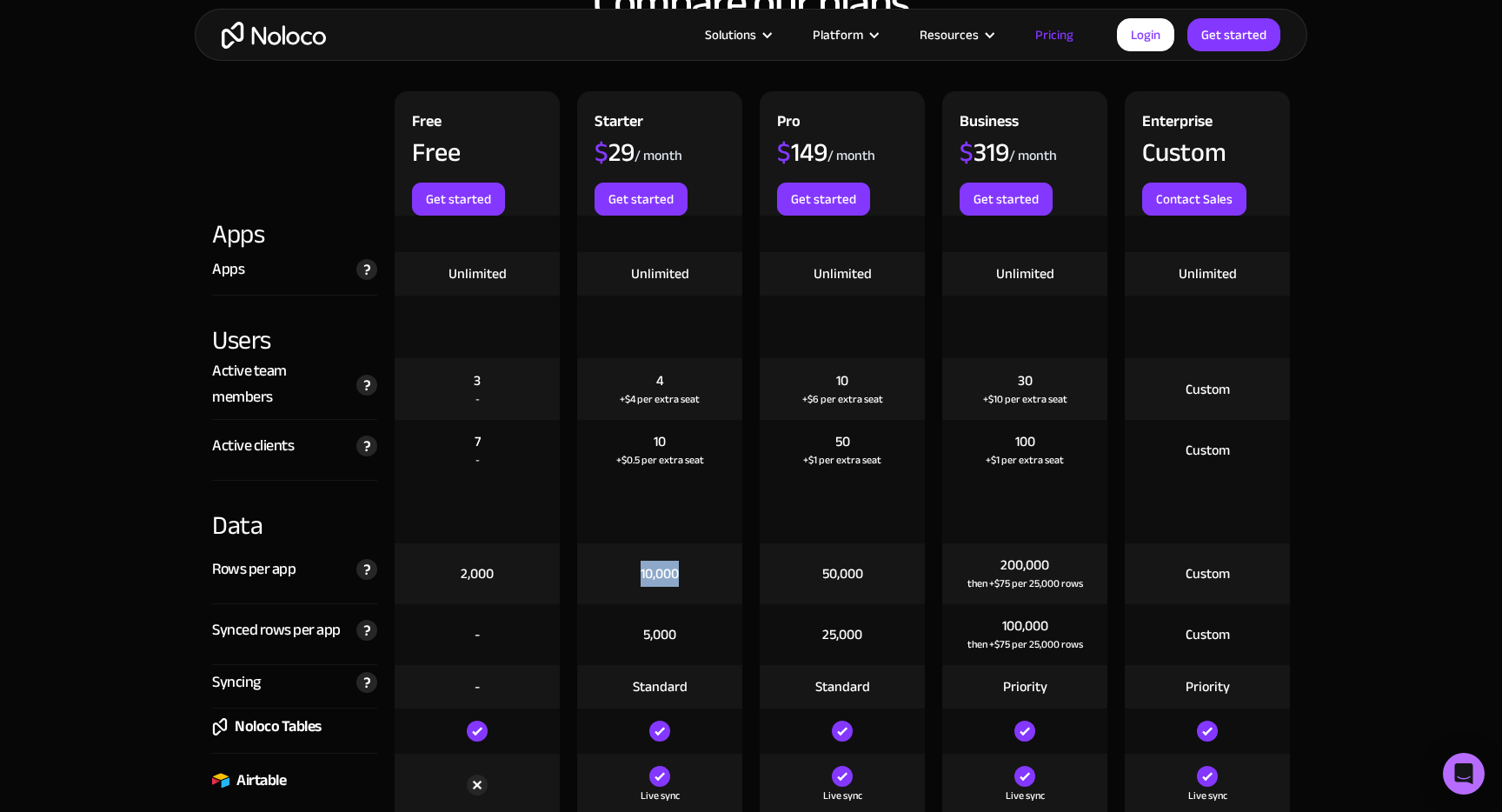
click at [705, 574] on div "10,000" at bounding box center [660, 573] width 166 height 60
drag, startPoint x: 818, startPoint y: 566, endPoint x: 894, endPoint y: 566, distance: 76.0
click at [892, 566] on div "50,000" at bounding box center [843, 573] width 166 height 60
click at [894, 566] on div "50,000" at bounding box center [843, 573] width 166 height 60
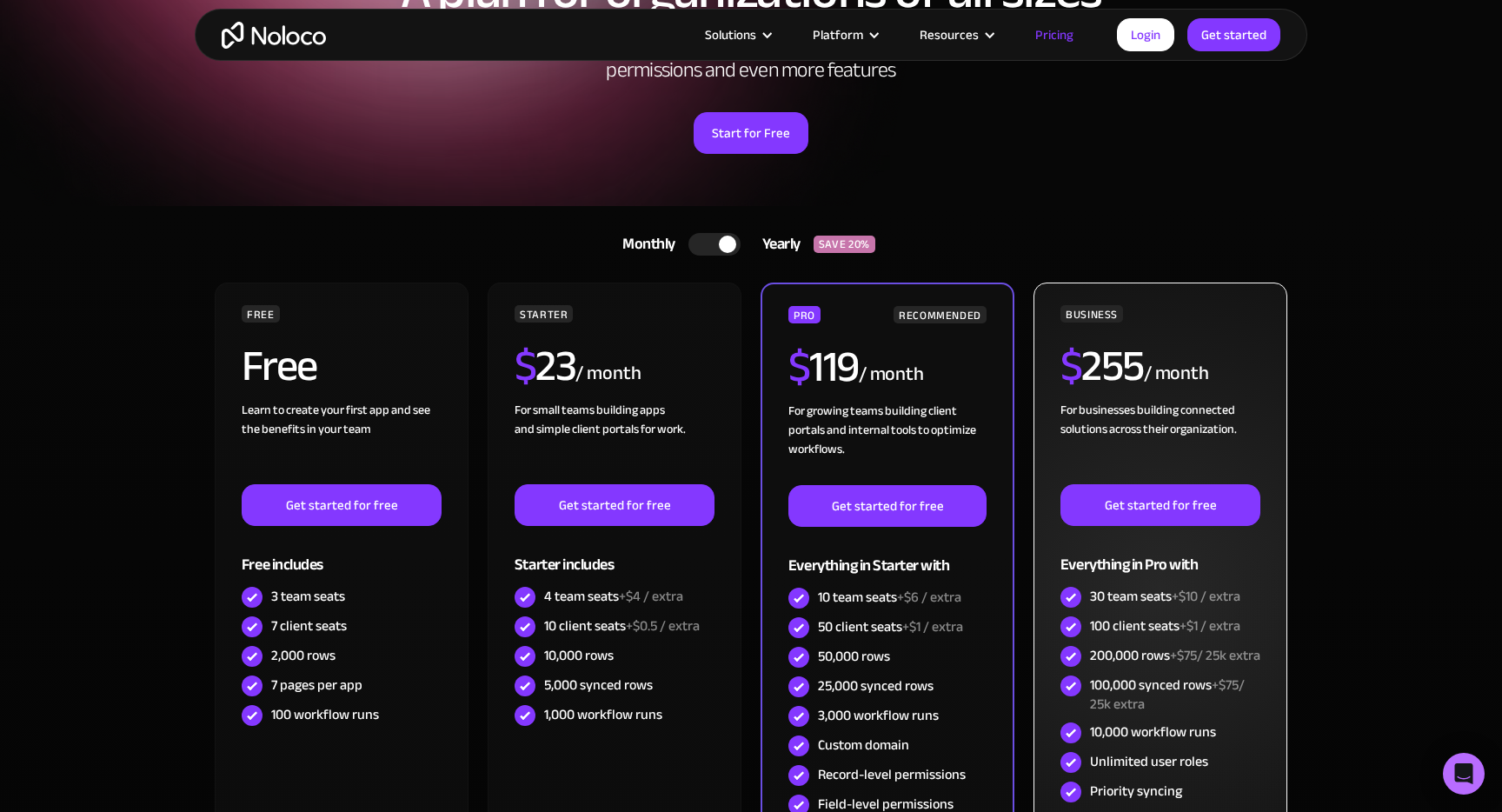
scroll to position [0, 0]
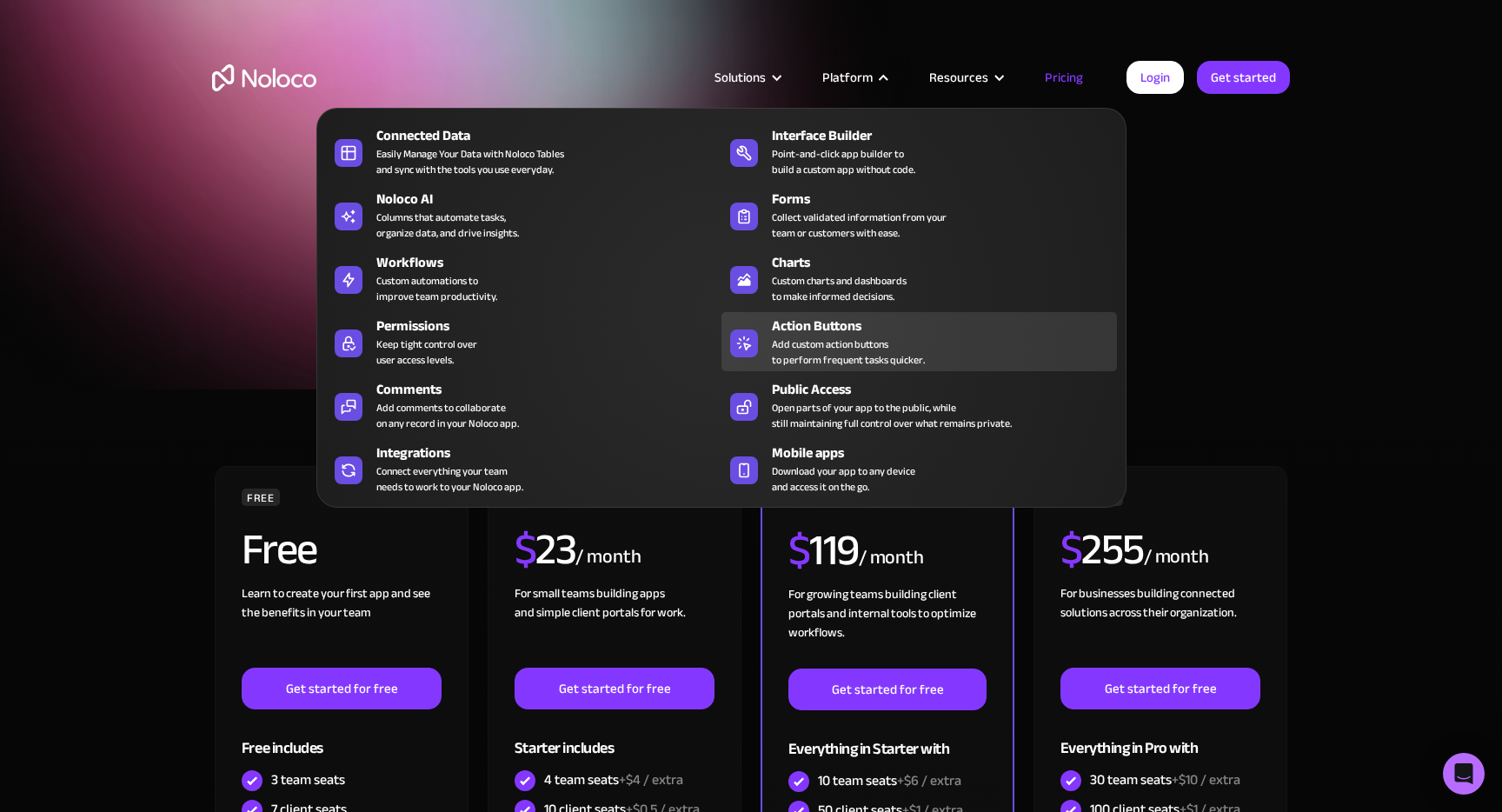
click at [844, 325] on div "Action Buttons" at bounding box center [948, 326] width 353 height 20
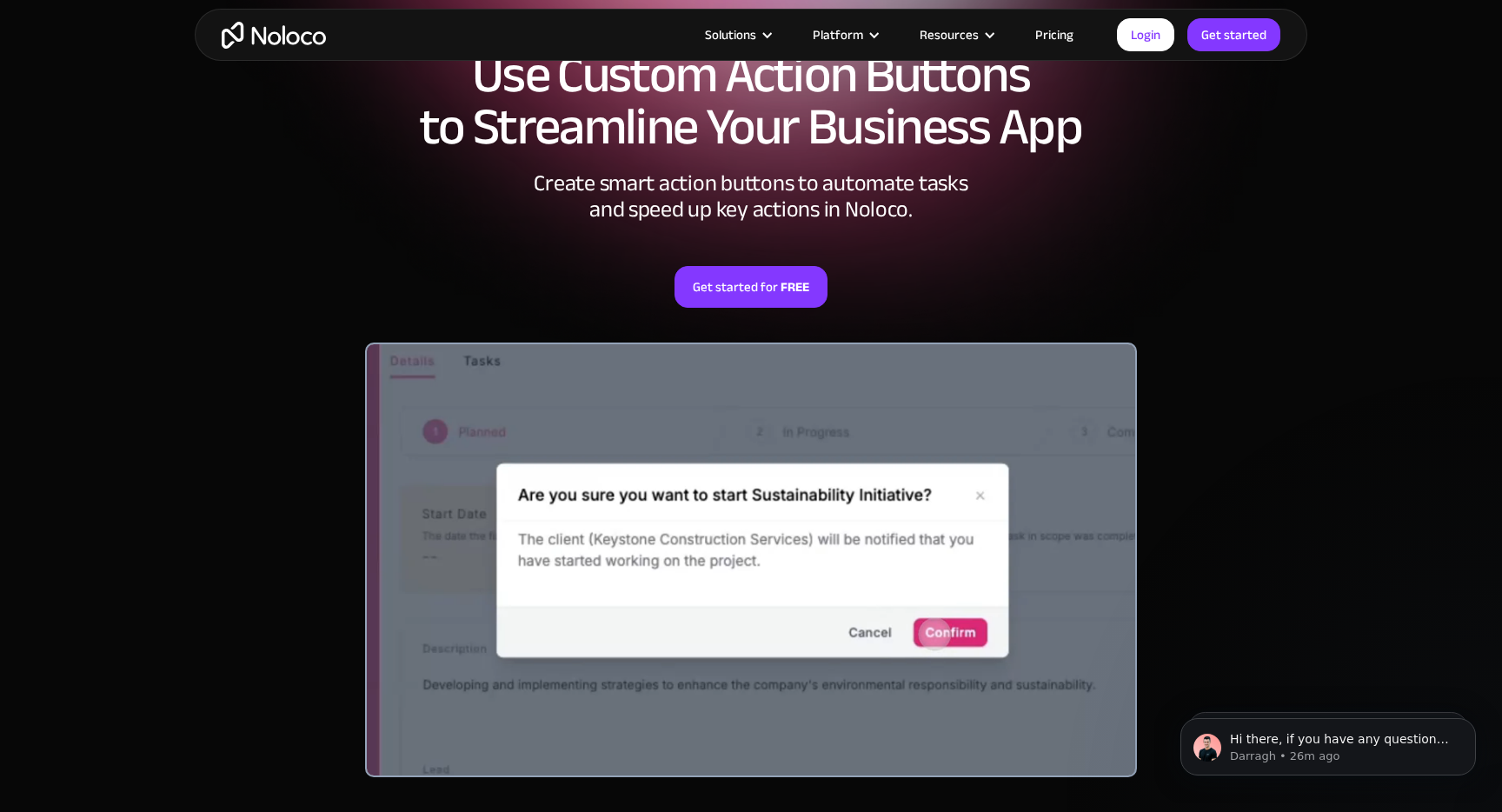
click at [303, 29] on img "home" at bounding box center [274, 34] width 104 height 27
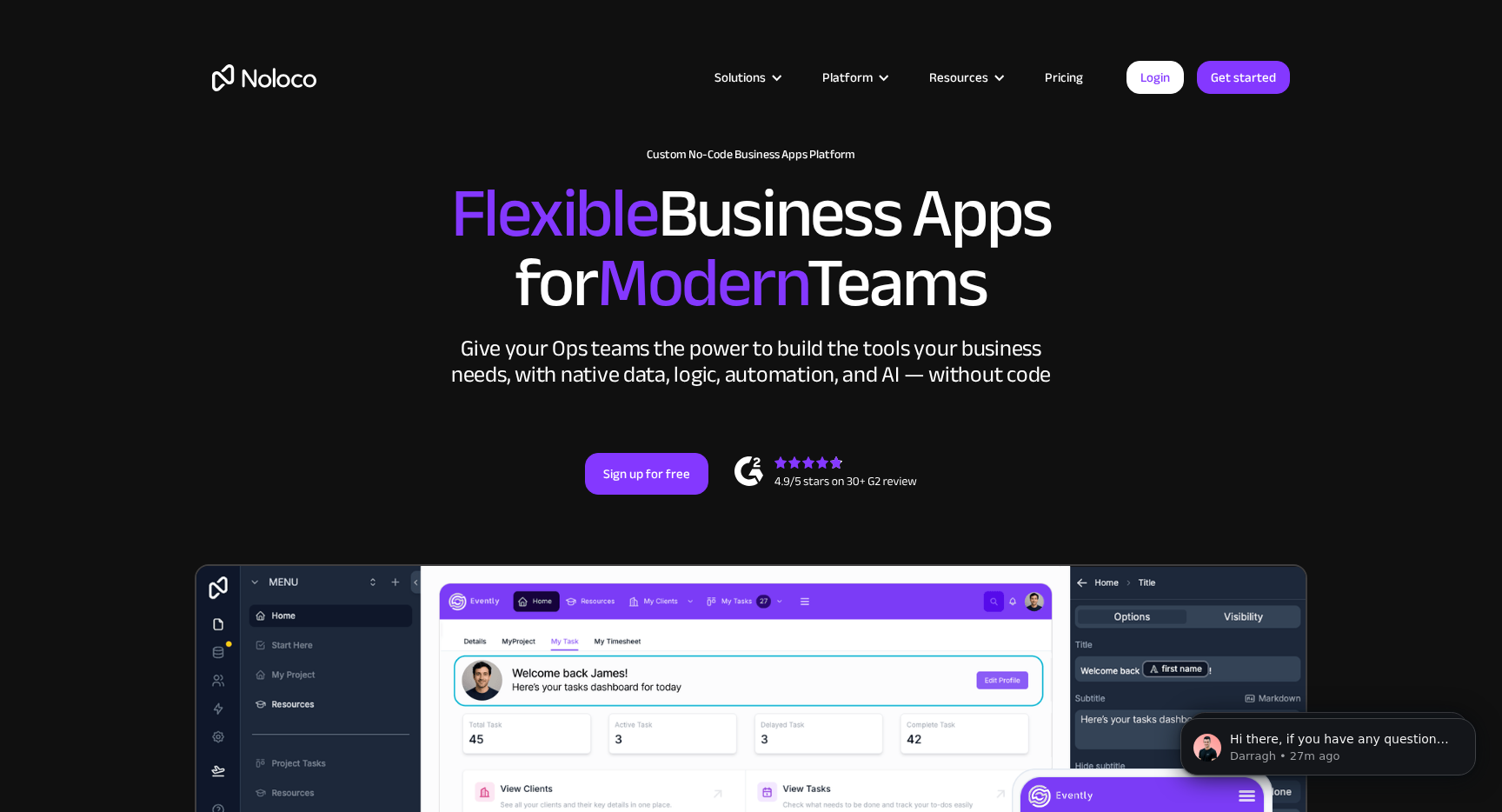
click at [399, 75] on article "Solutions Use Cases Business Types Project Management Keep track of customers, …" at bounding box center [721, 77] width 811 height 22
click at [1078, 78] on link "Pricing" at bounding box center [1065, 77] width 82 height 22
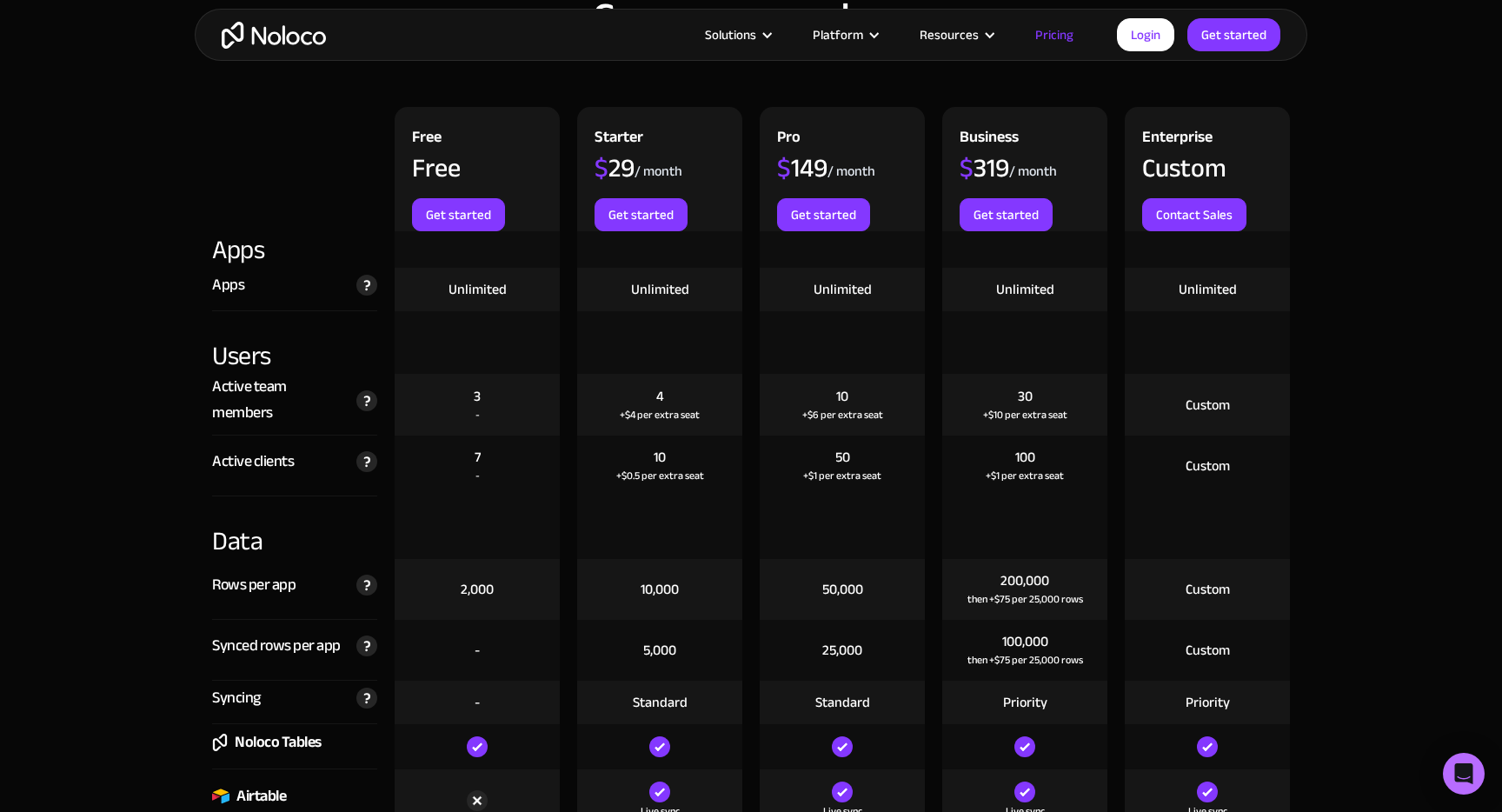
scroll to position [1767, 0]
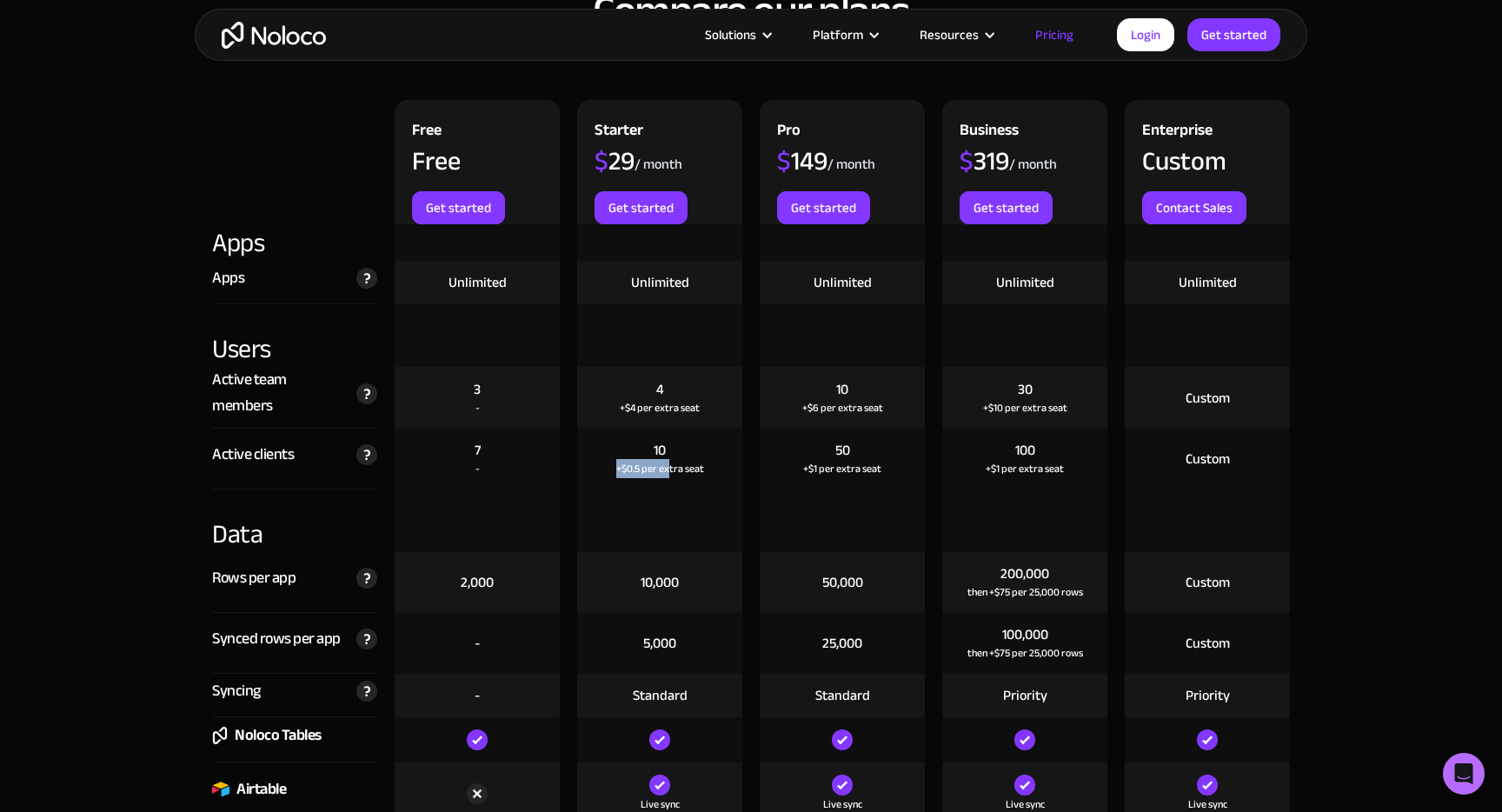
drag, startPoint x: 668, startPoint y: 467, endPoint x: 582, endPoint y: 467, distance: 86.0
click at [582, 467] on div "10 +$0.5 per extra seat" at bounding box center [660, 459] width 166 height 60
click at [721, 466] on div "10 +$0.5 per extra seat" at bounding box center [660, 459] width 166 height 60
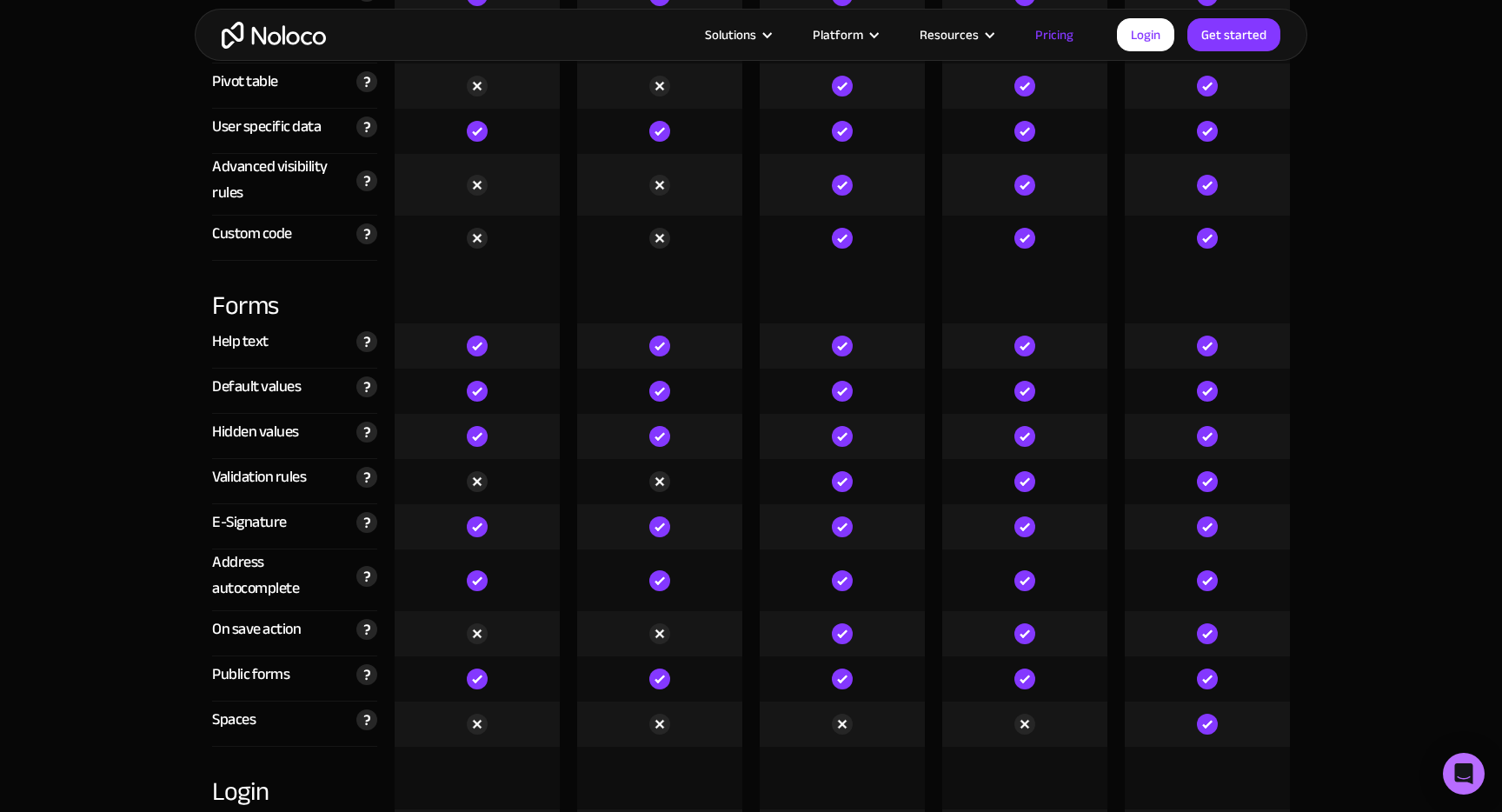
scroll to position [4903, 0]
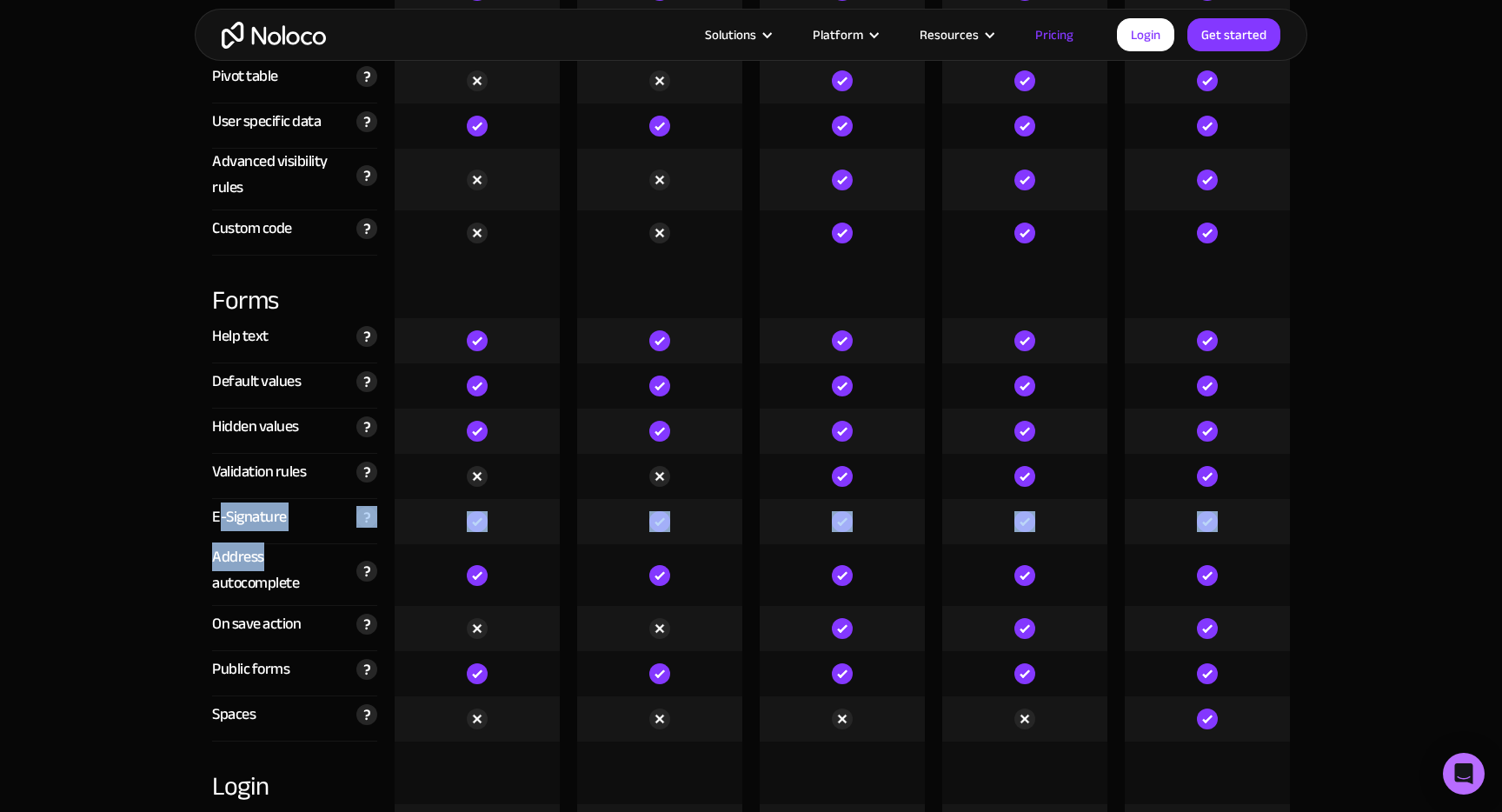
drag, startPoint x: 221, startPoint y: 518, endPoint x: 291, endPoint y: 563, distance: 83.2
click at [291, 563] on div "Address autocomplete" at bounding box center [280, 570] width 136 height 52
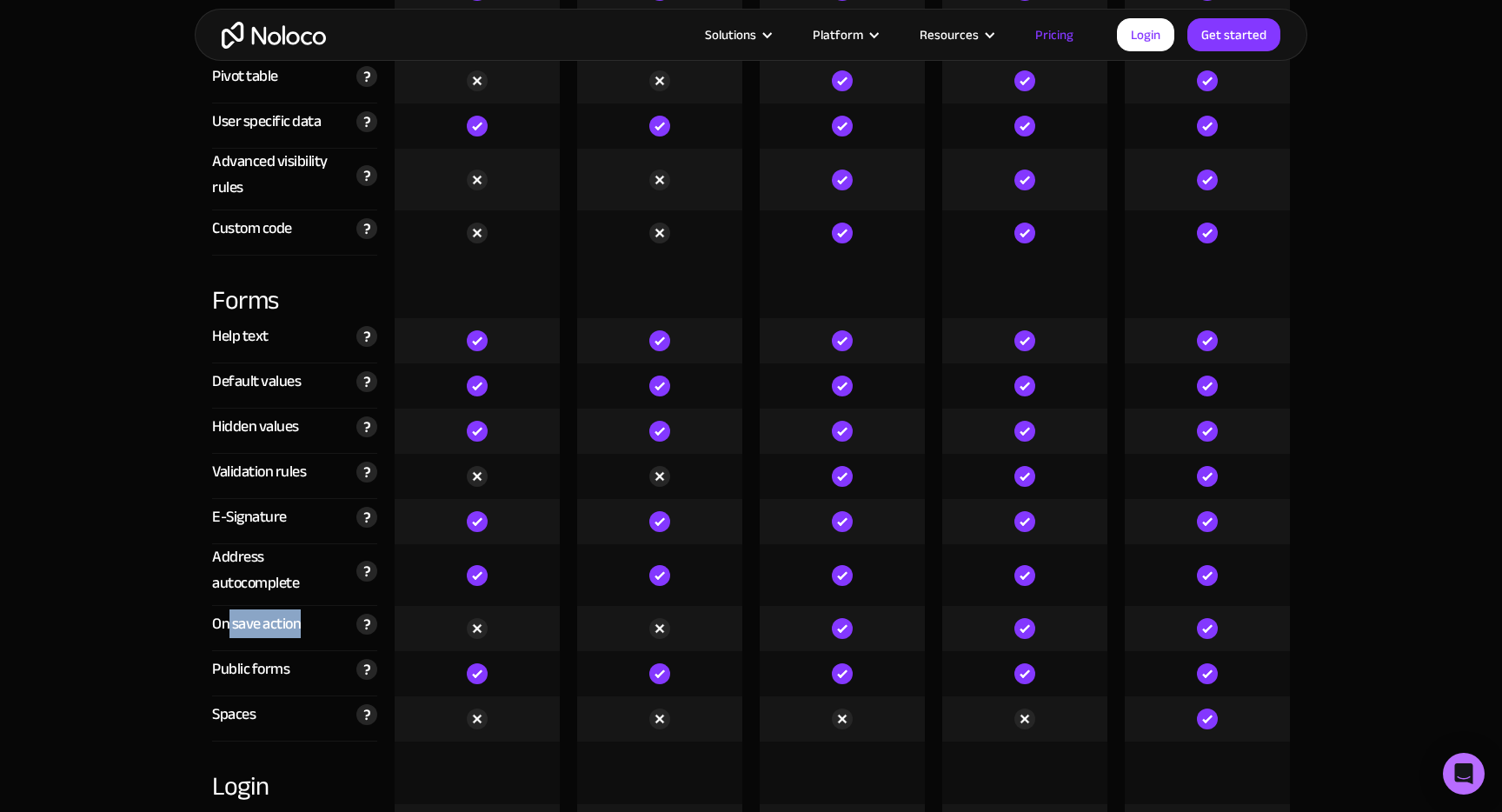
drag, startPoint x: 300, startPoint y: 611, endPoint x: 218, endPoint y: 611, distance: 82.0
click at [218, 611] on div "On save action" at bounding box center [256, 624] width 88 height 26
click at [217, 611] on div "On save action" at bounding box center [256, 624] width 88 height 26
drag, startPoint x: 223, startPoint y: 670, endPoint x: 259, endPoint y: 668, distance: 36.1
click at [248, 670] on div "Public forms" at bounding box center [250, 669] width 77 height 26
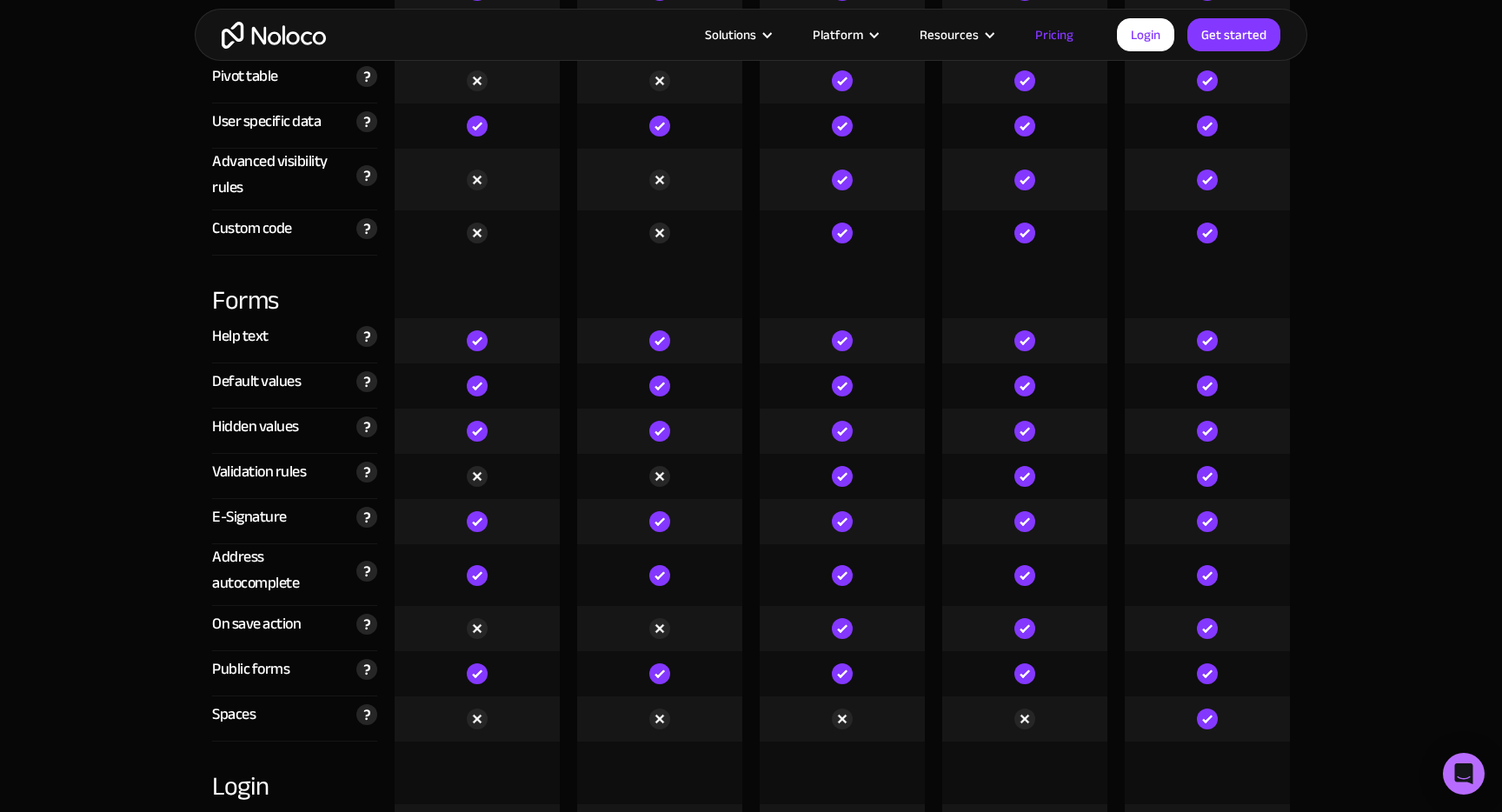
click at [259, 666] on div "Public forms" at bounding box center [250, 669] width 77 height 26
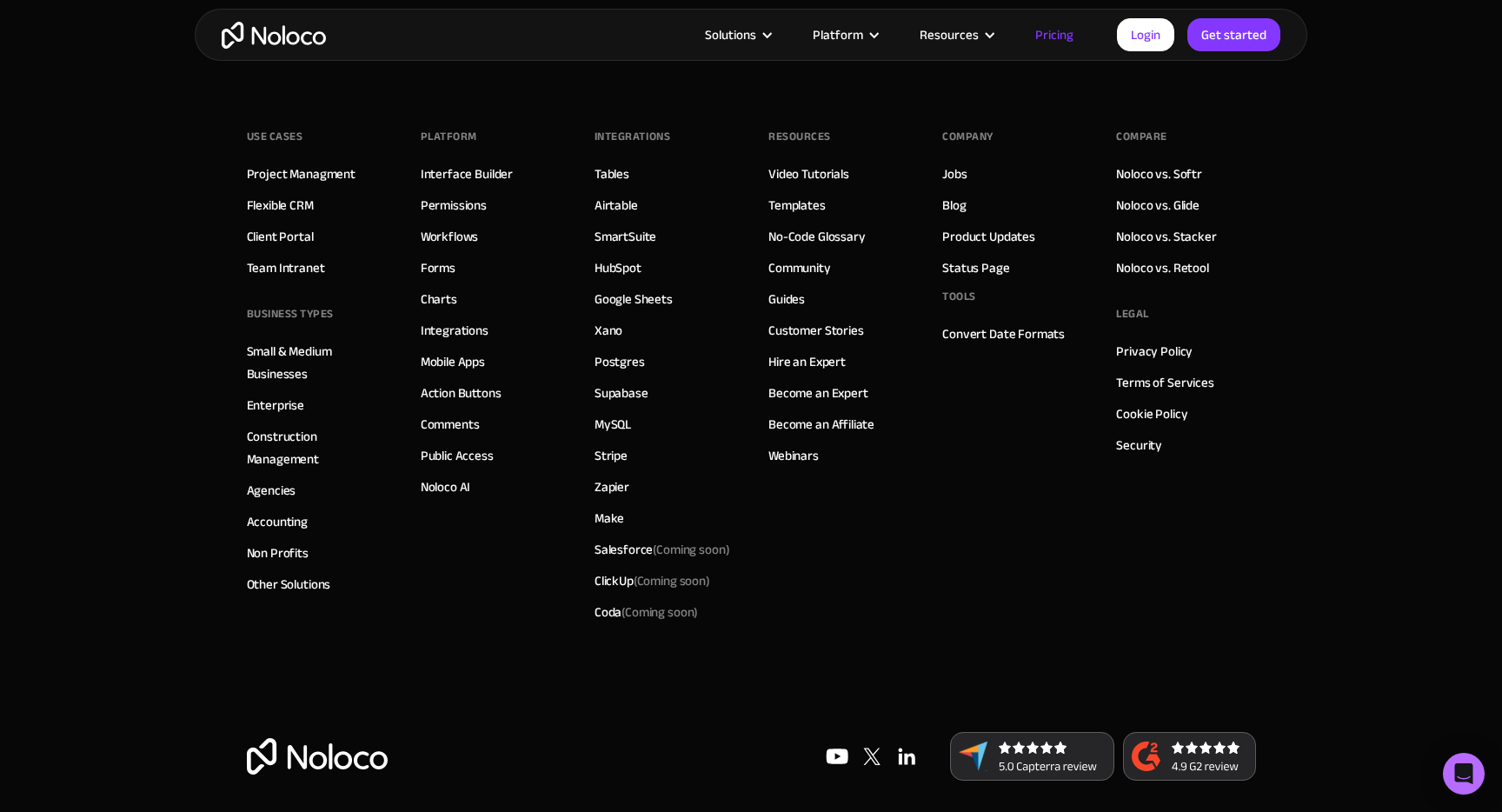
scroll to position [2635, 0]
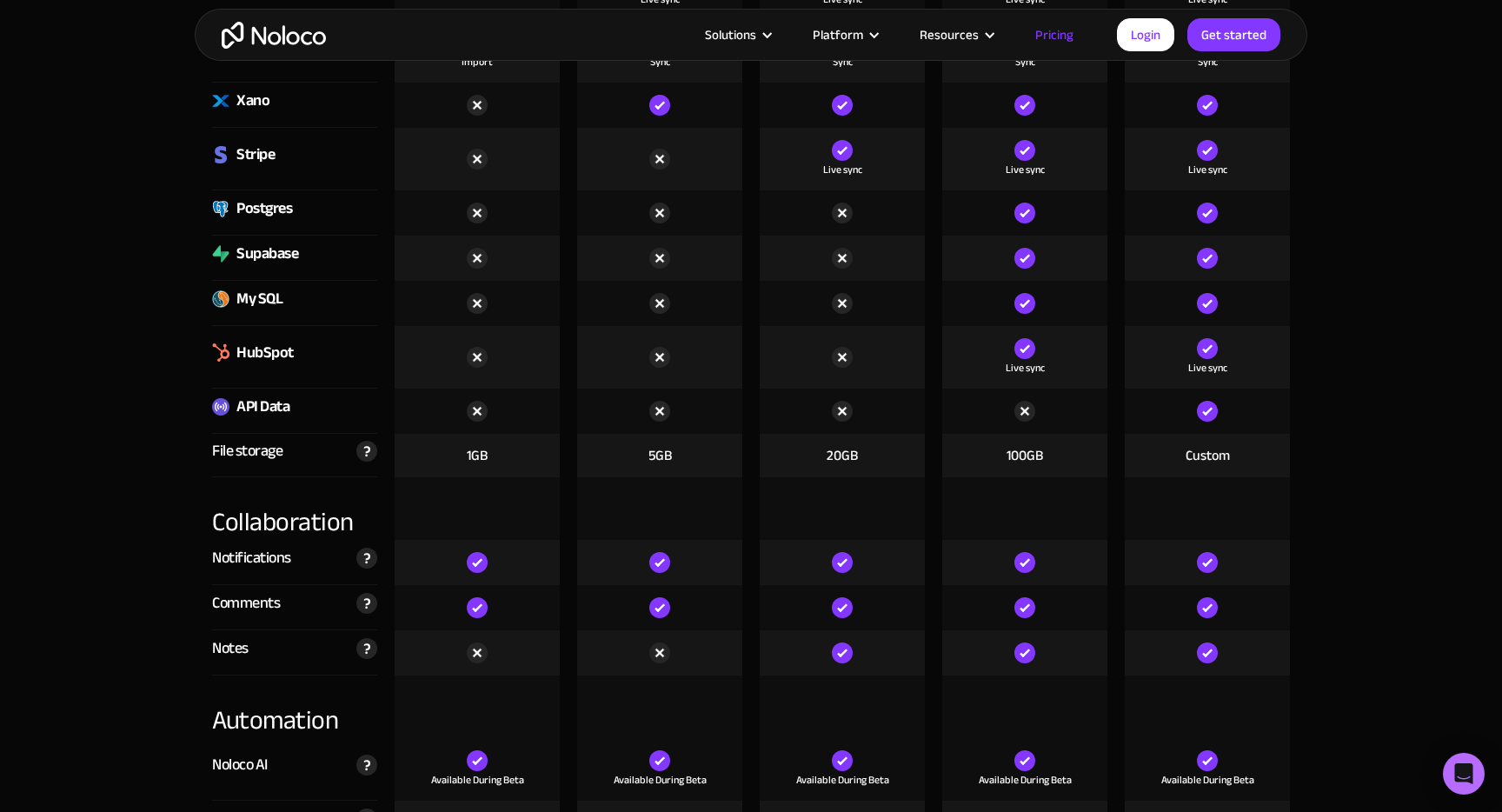
click at [219, 406] on img at bounding box center [221, 406] width 18 height 18
drag, startPoint x: 313, startPoint y: 411, endPoint x: 236, endPoint y: 411, distance: 77.0
click at [236, 411] on div "API Data" at bounding box center [295, 411] width 166 height 46
drag, startPoint x: 198, startPoint y: 409, endPoint x: 305, endPoint y: 408, distance: 107.0
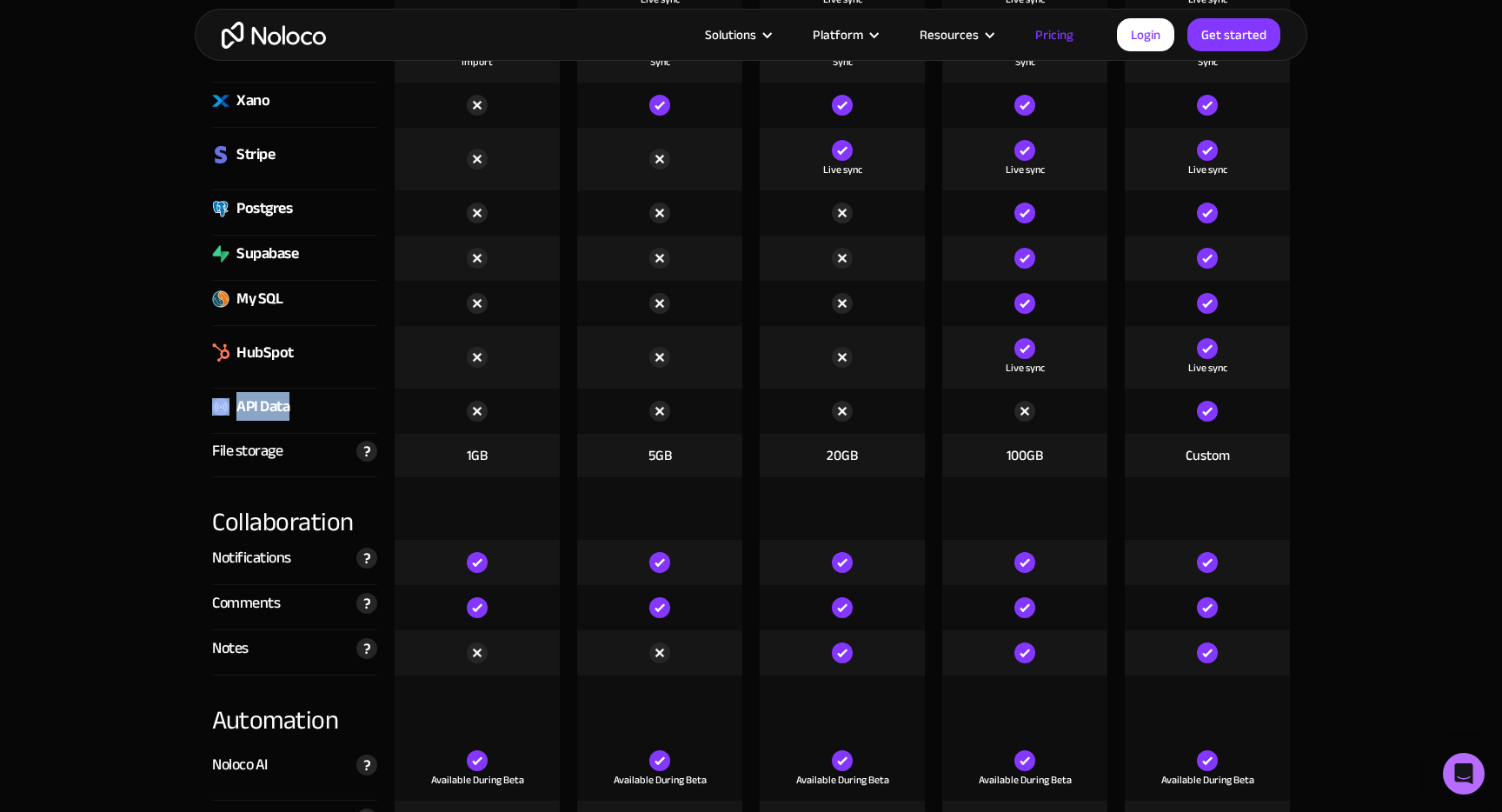
copy div "API Data"
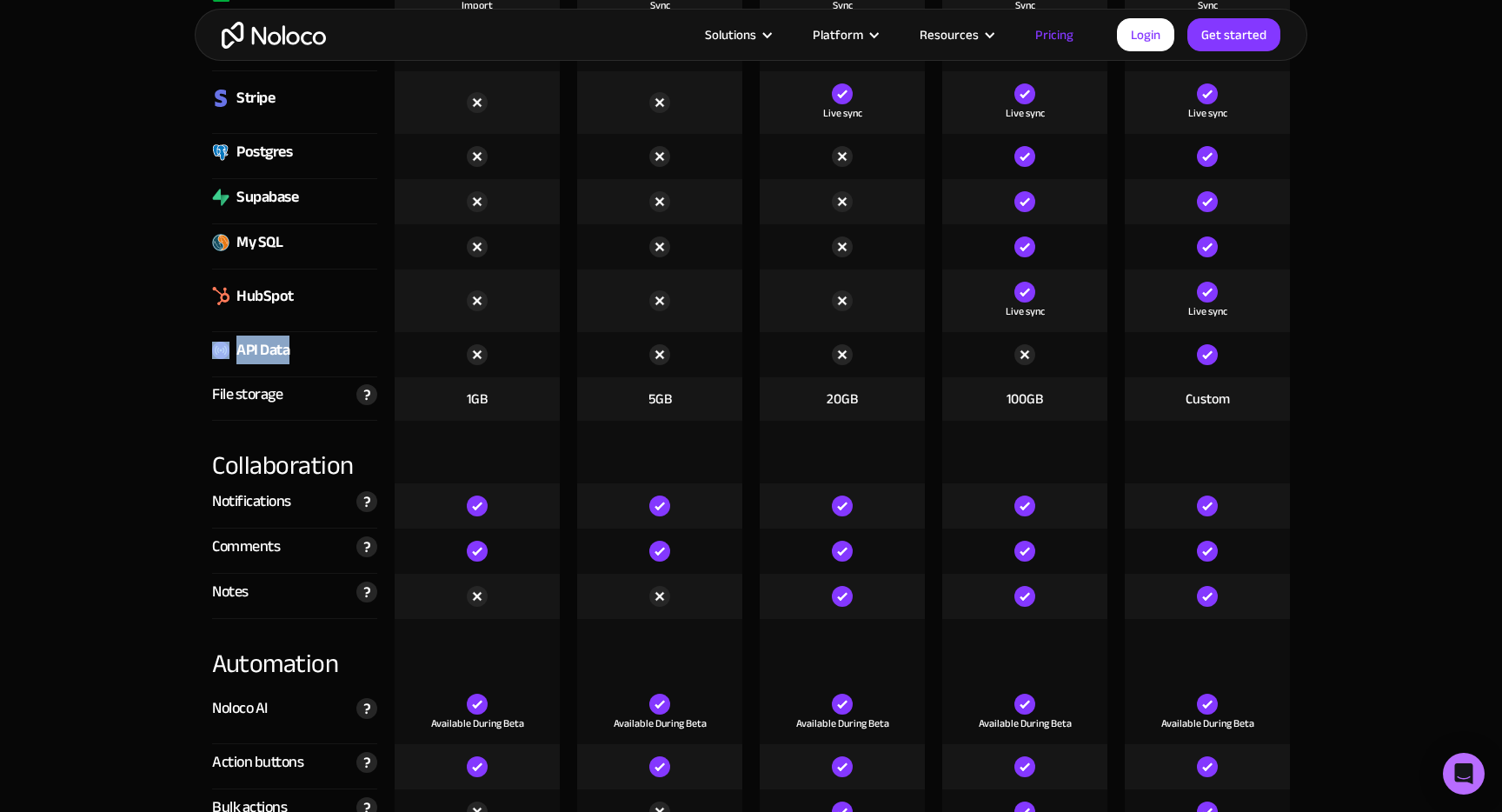
scroll to position [2679, 0]
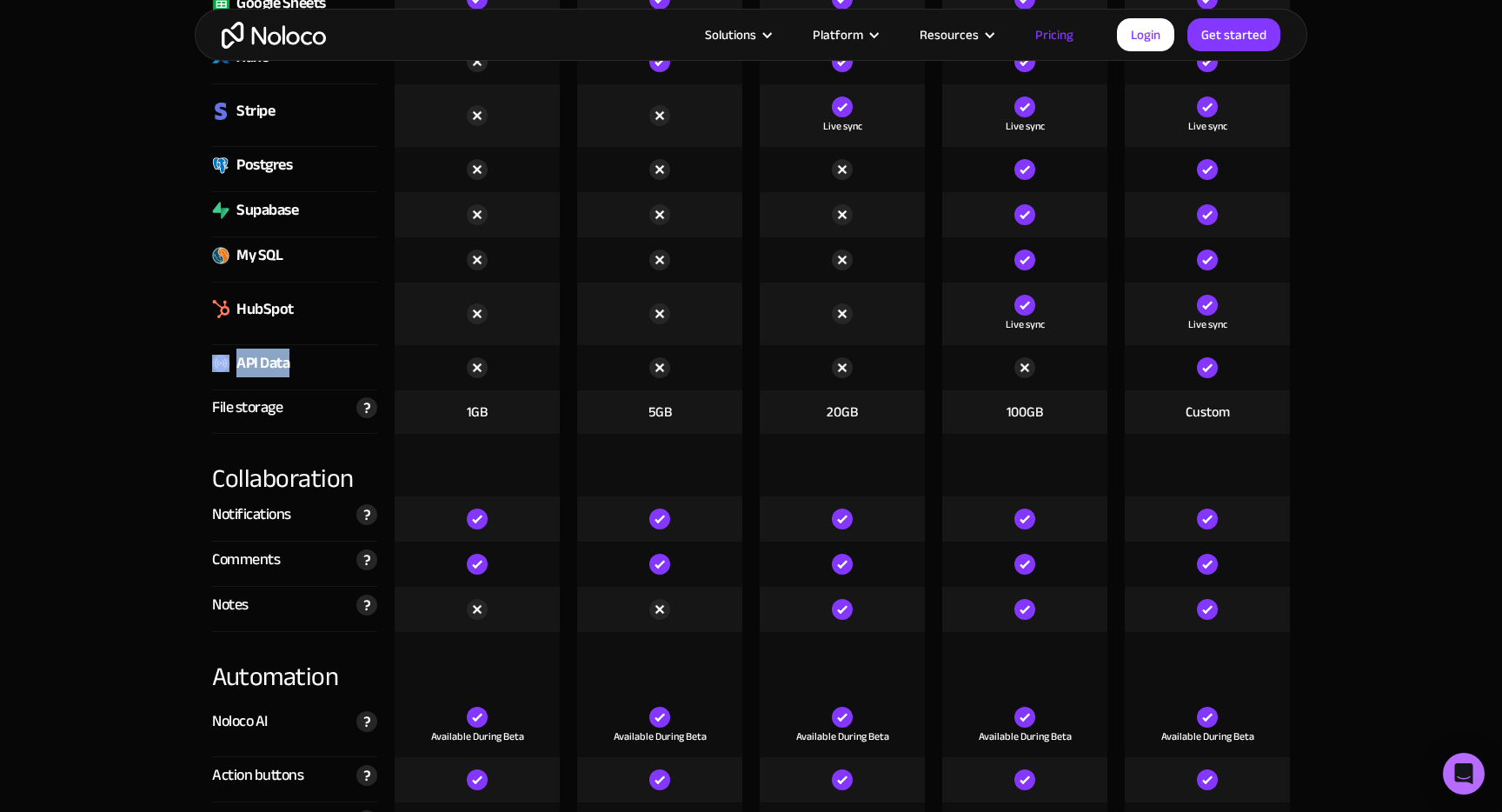
copy div "API Data"
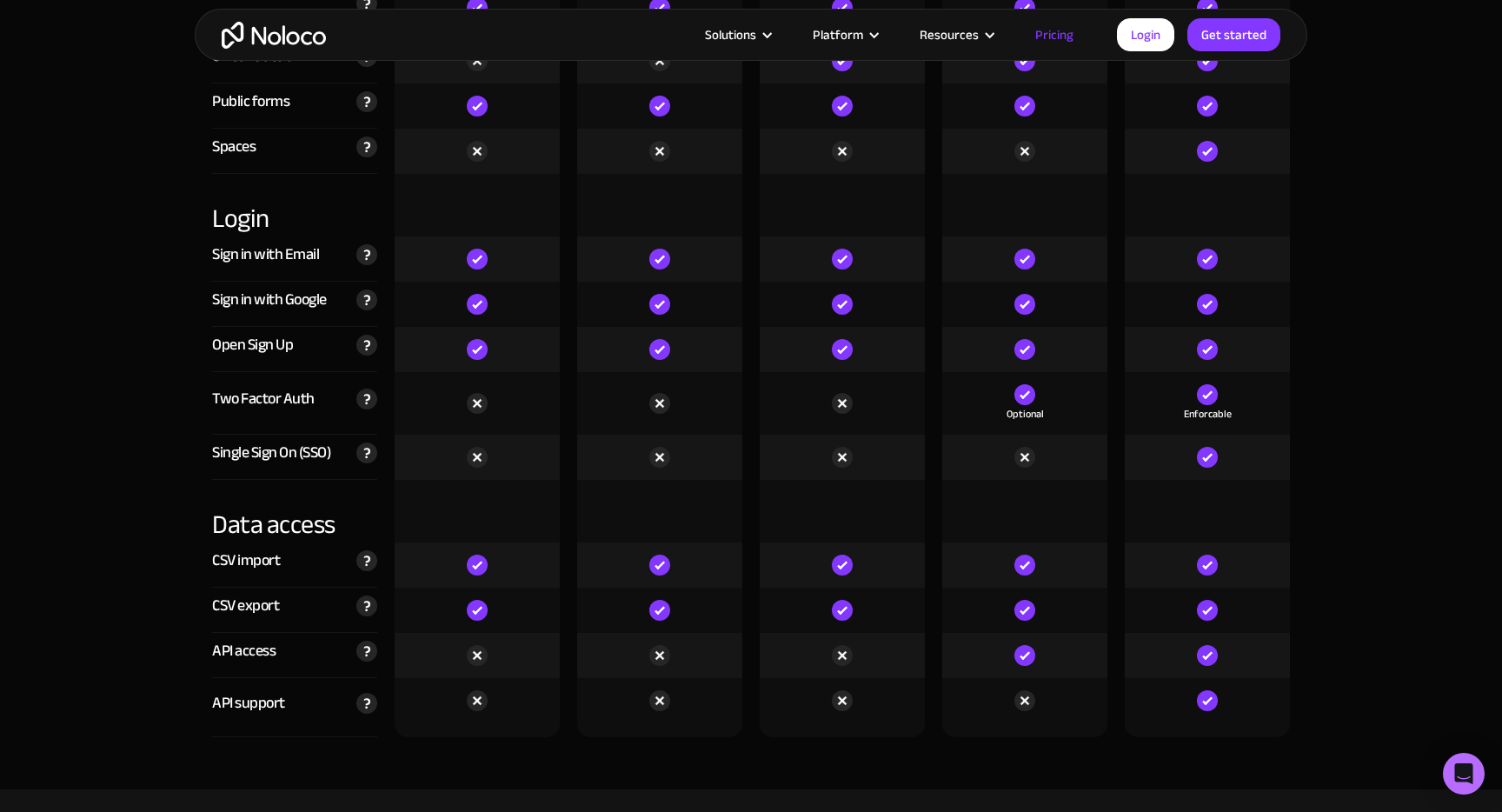
scroll to position [5664, 0]
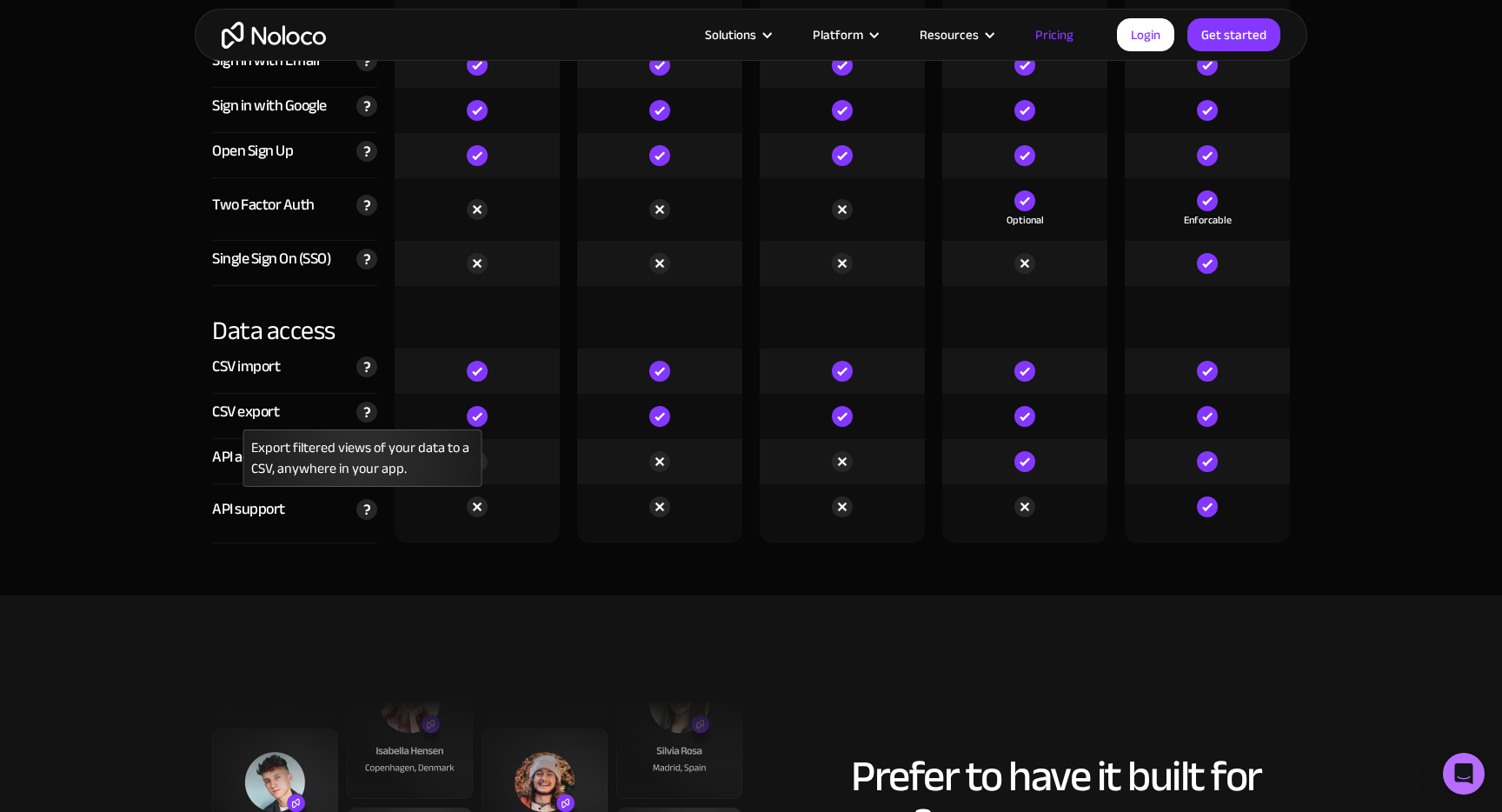
click at [374, 418] on img at bounding box center [367, 412] width 20 height 20
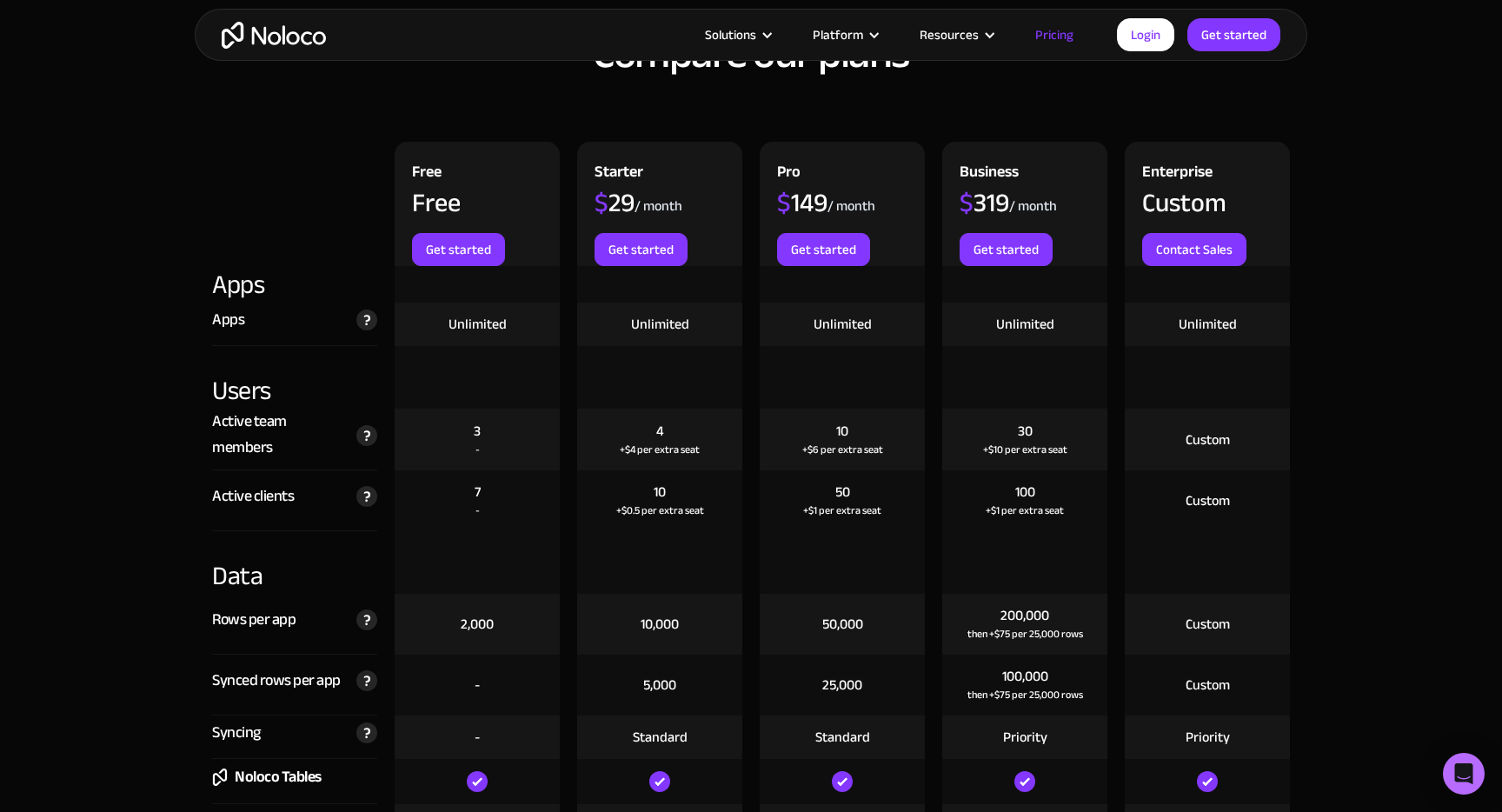
scroll to position [1699, 0]
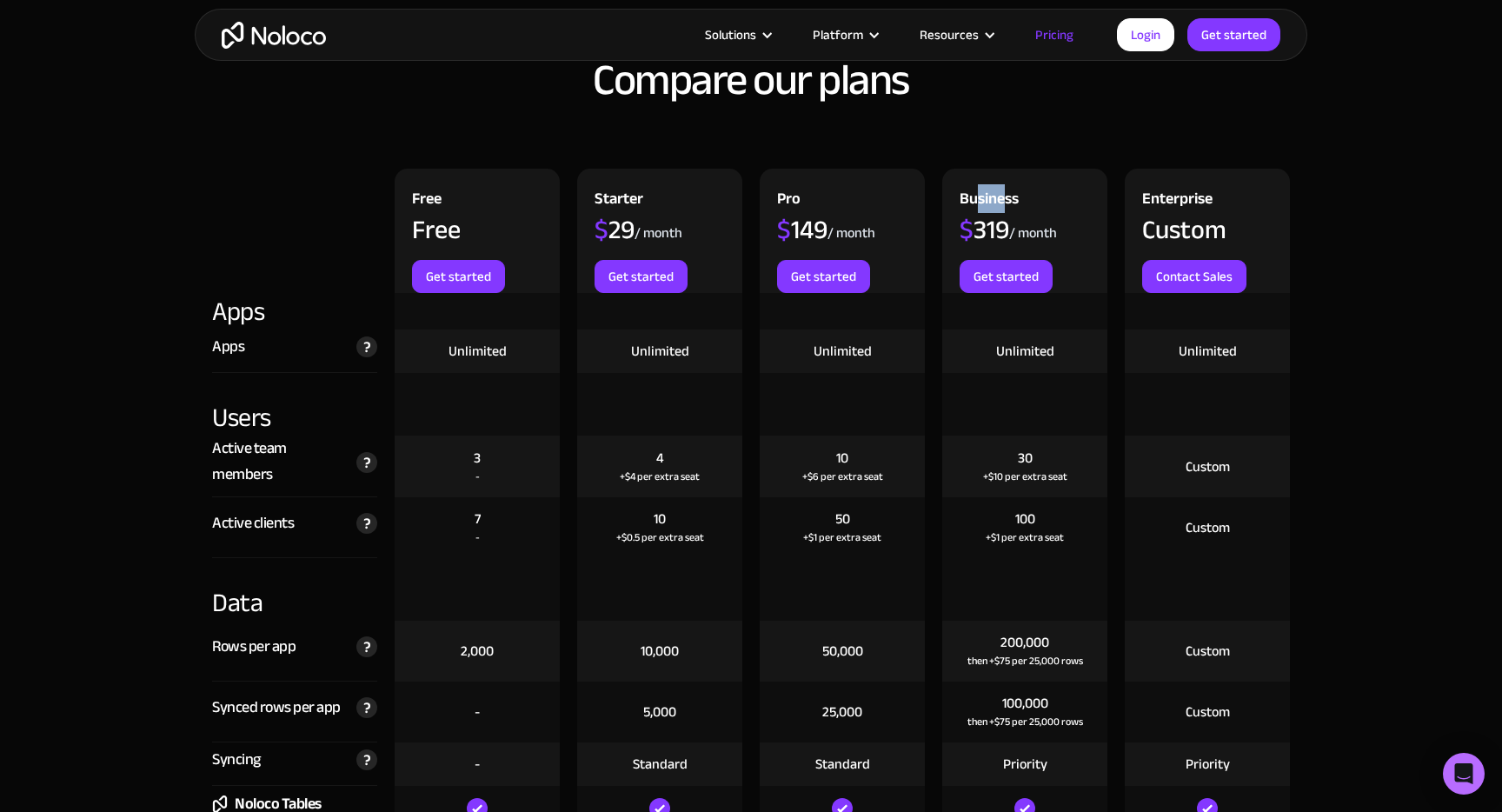
drag, startPoint x: 1008, startPoint y: 198, endPoint x: 973, endPoint y: 198, distance: 35.0
click at [973, 198] on div "Business" at bounding box center [989, 201] width 60 height 31
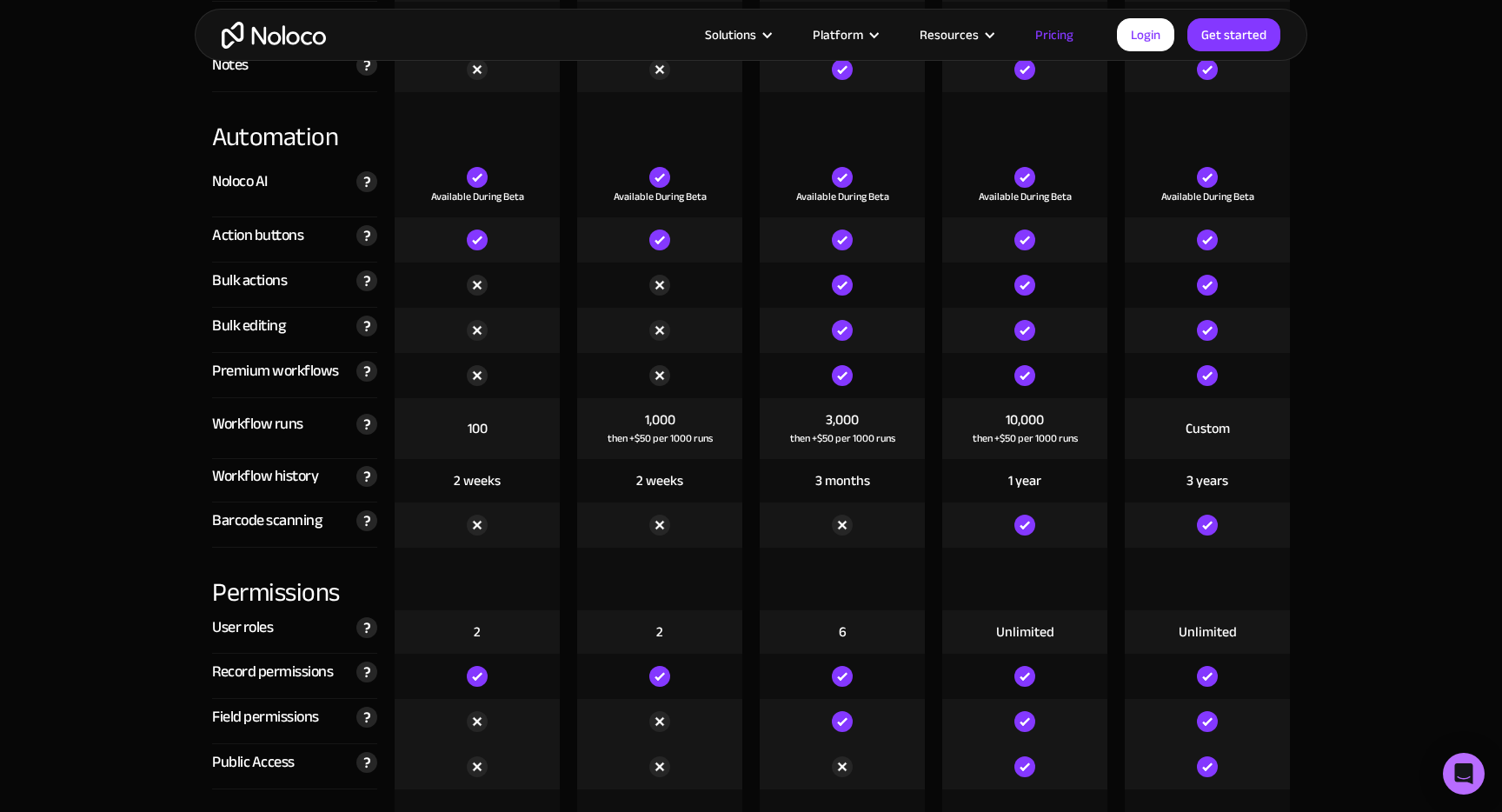
scroll to position [3223, 0]
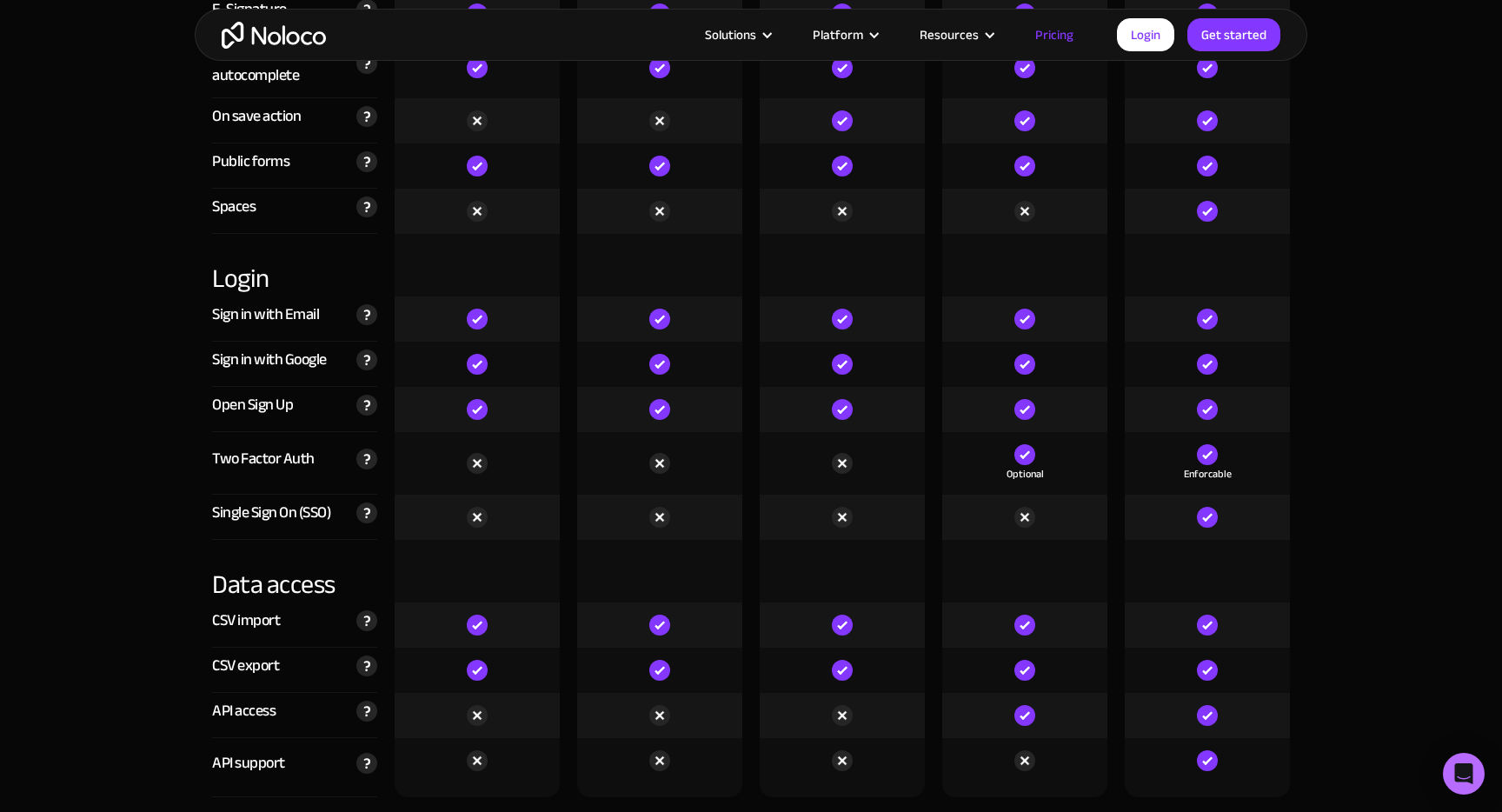
scroll to position [5535, 0]
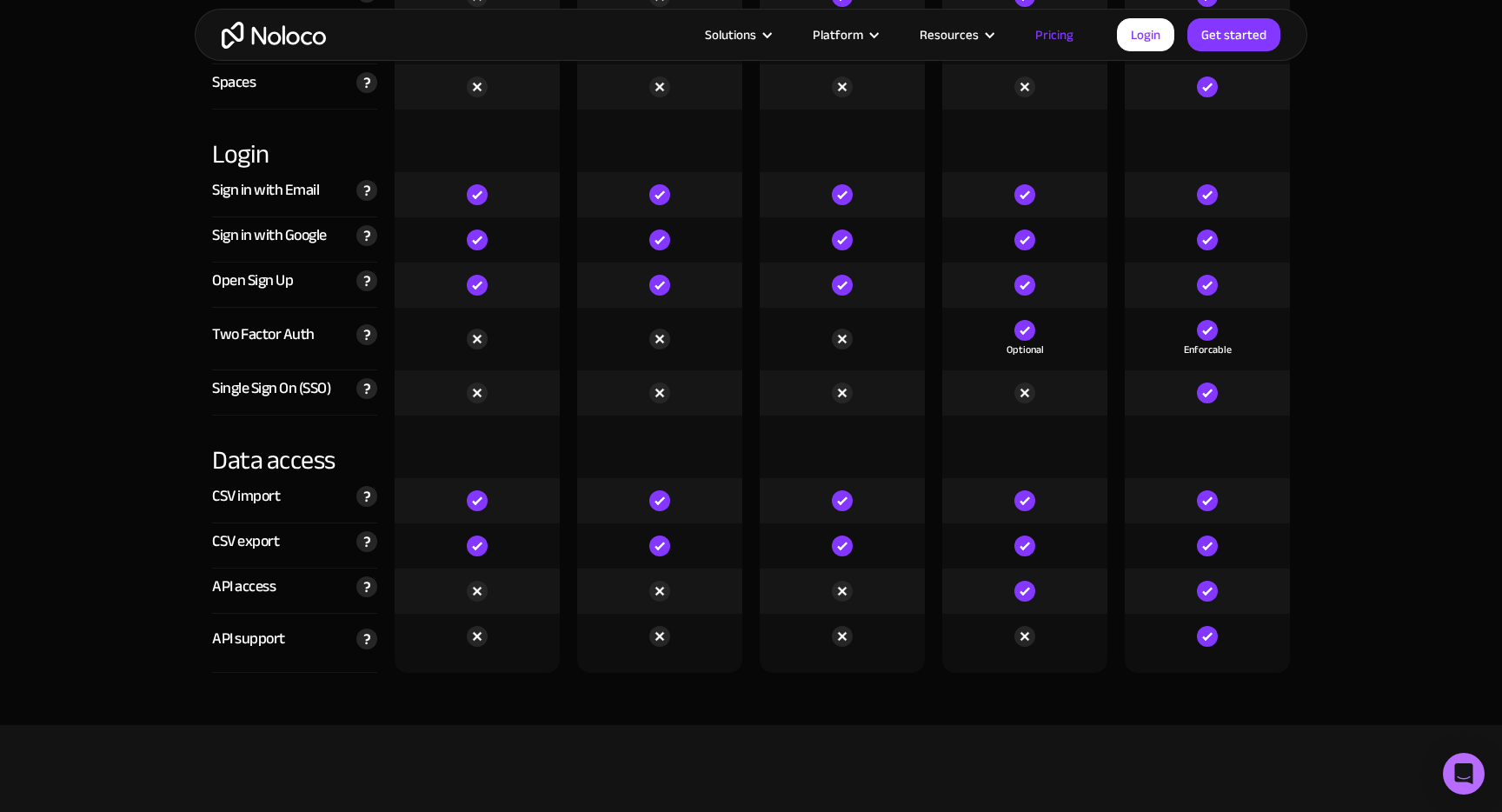
click at [301, 561] on div "CSV export Export filtered views of your data to a CSV, anywhere in your app." at bounding box center [295, 545] width 166 height 46
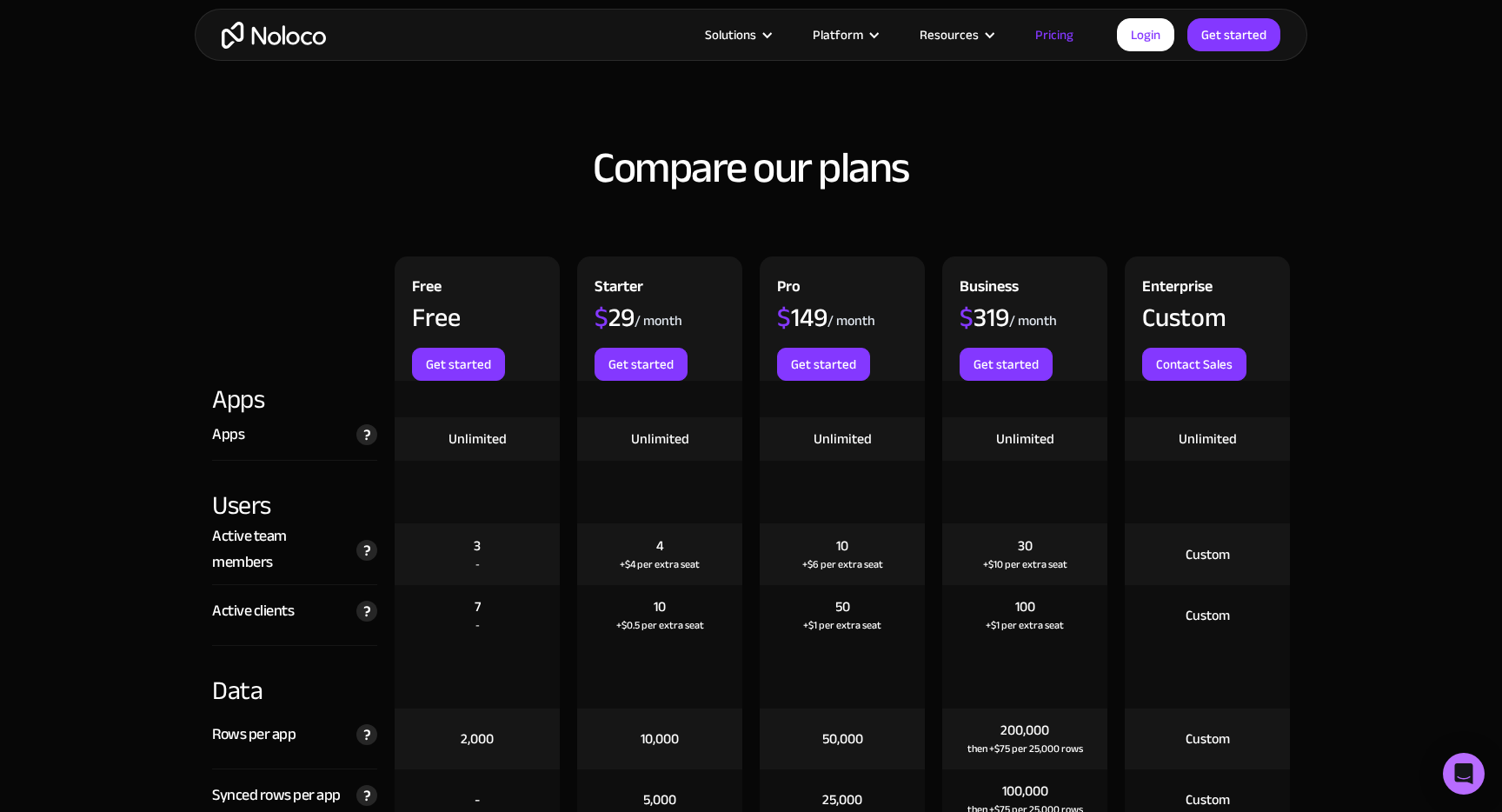
scroll to position [1600, 0]
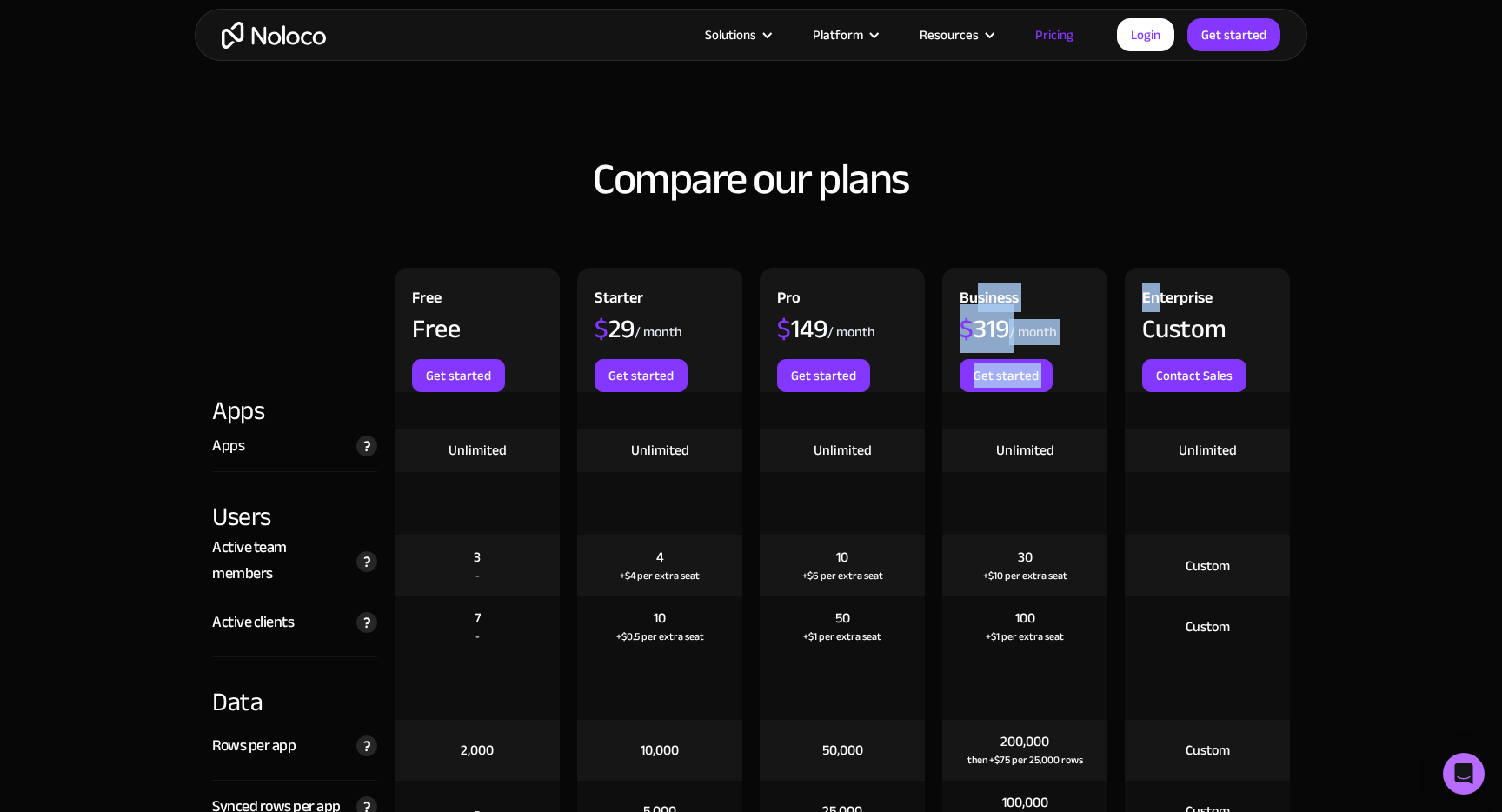
drag, startPoint x: 974, startPoint y: 292, endPoint x: 1157, endPoint y: 292, distance: 183.0
click at [1157, 292] on div "Free Free Get started Starter $ 29 / month Get started Pro $ 149 / month Get st…" at bounding box center [751, 330] width 1095 height 125
click at [1157, 292] on div "Enterprise" at bounding box center [1178, 300] width 71 height 31
drag, startPoint x: 1026, startPoint y: 293, endPoint x: 987, endPoint y: 293, distance: 39.0
click at [987, 293] on div "Business $ 319 / month Get started" at bounding box center [1026, 330] width 166 height 125
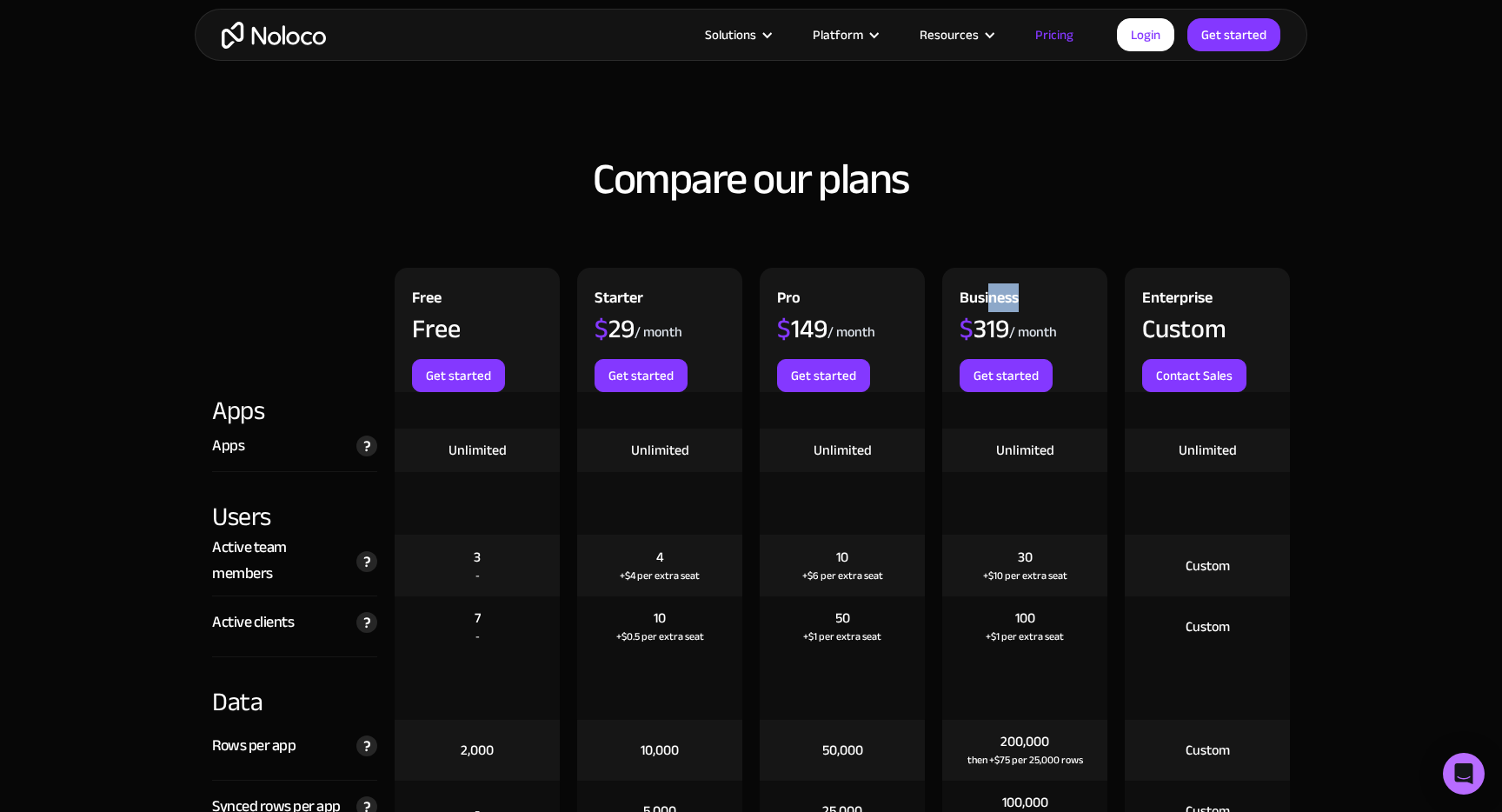
click at [987, 293] on div "Business" at bounding box center [989, 300] width 60 height 31
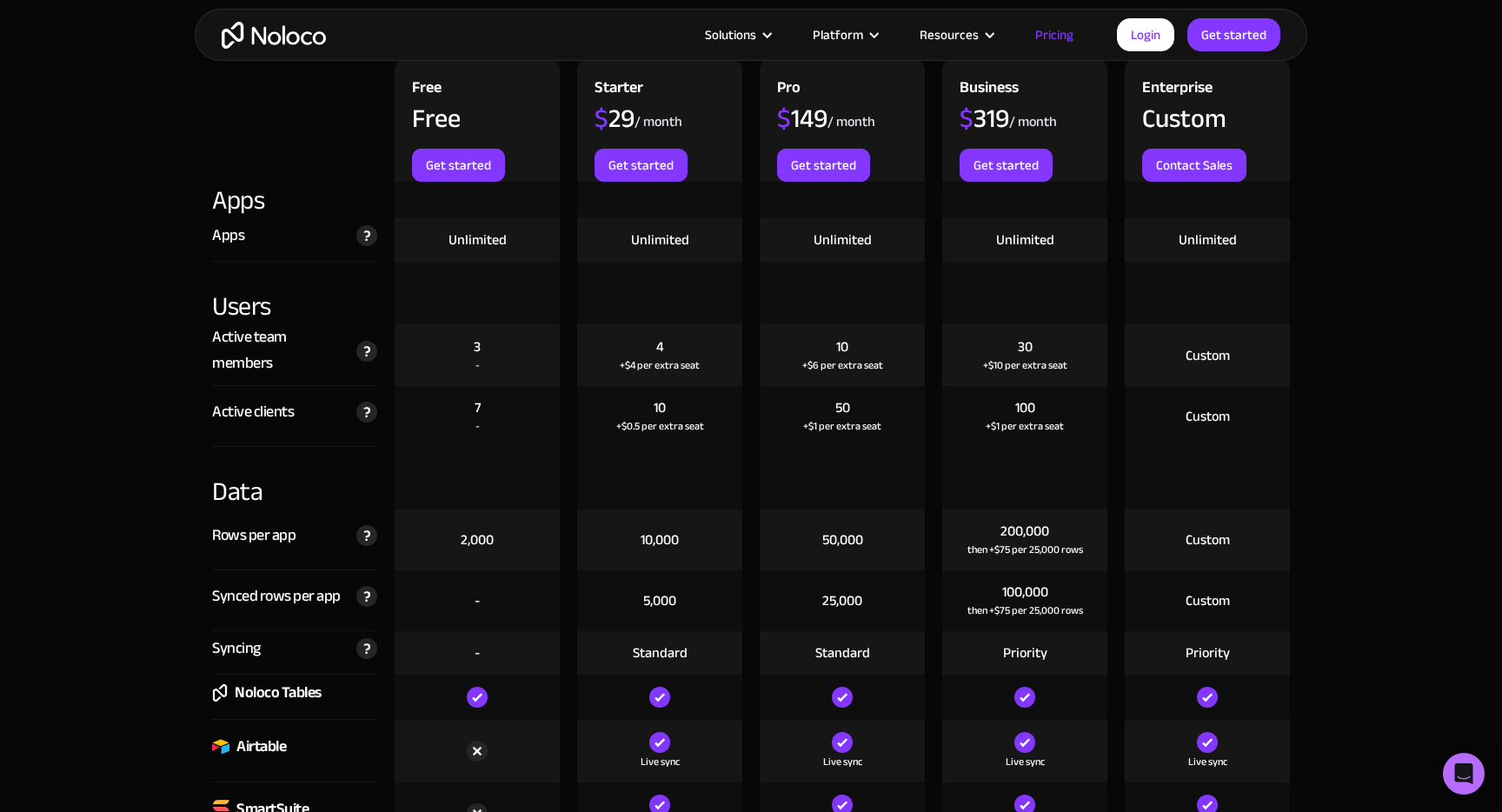
scroll to position [1449, 0]
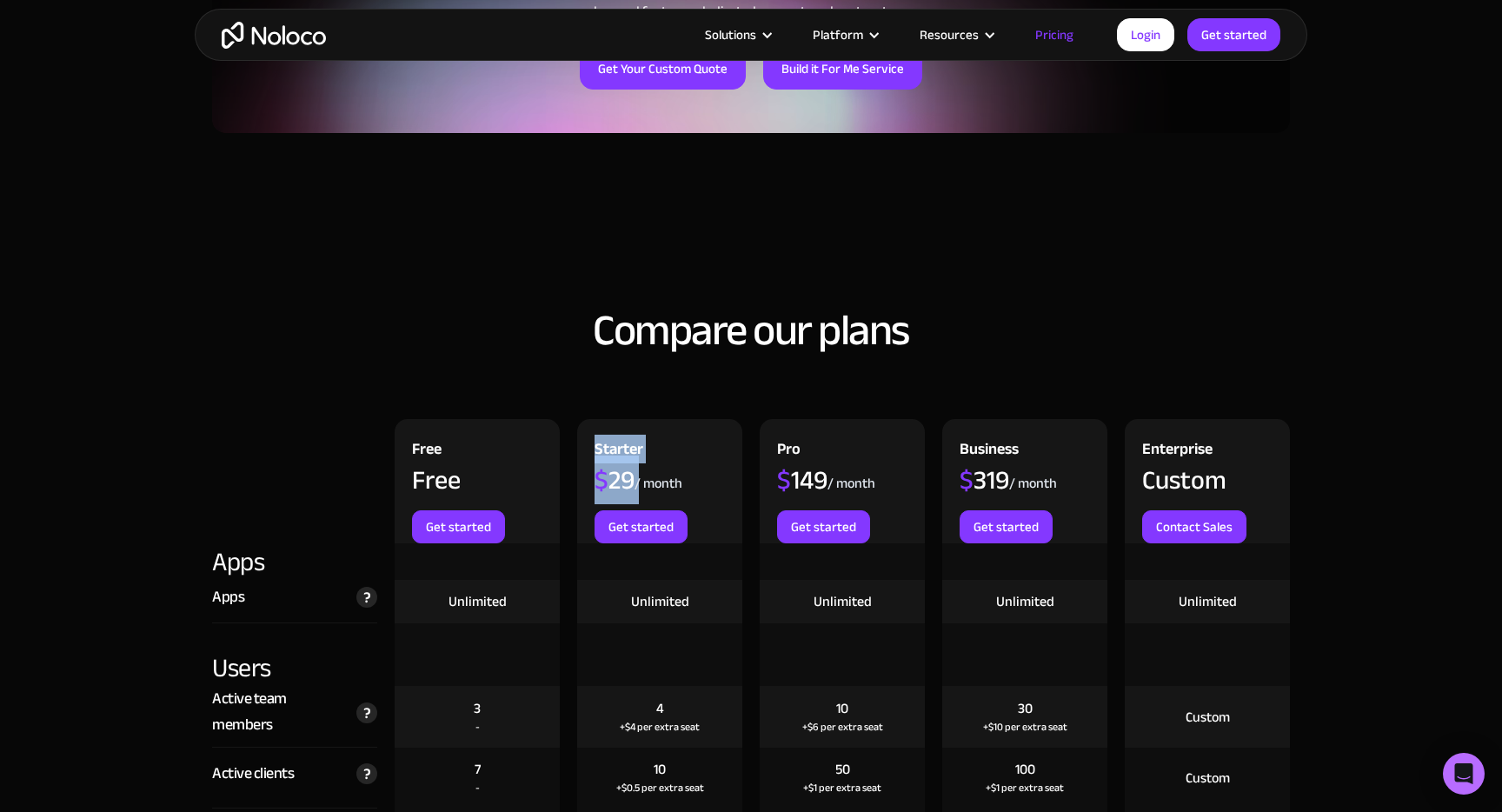
drag, startPoint x: 589, startPoint y: 444, endPoint x: 741, endPoint y: 444, distance: 152.0
click at [741, 444] on div "Starter $ 29 / month Get started" at bounding box center [660, 481] width 166 height 125
click at [779, 444] on div "Pro" at bounding box center [788, 451] width 23 height 31
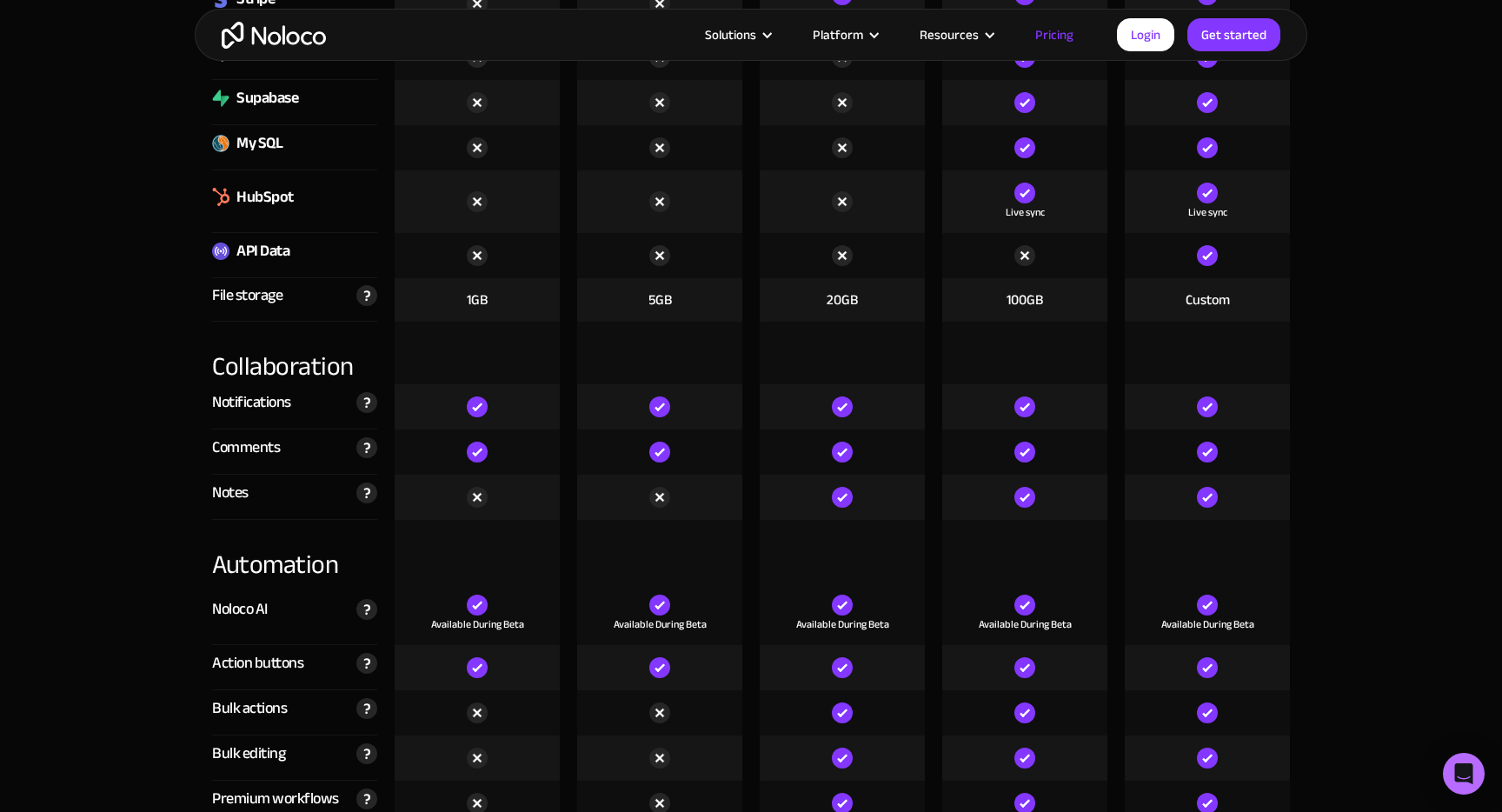
scroll to position [2828, 0]
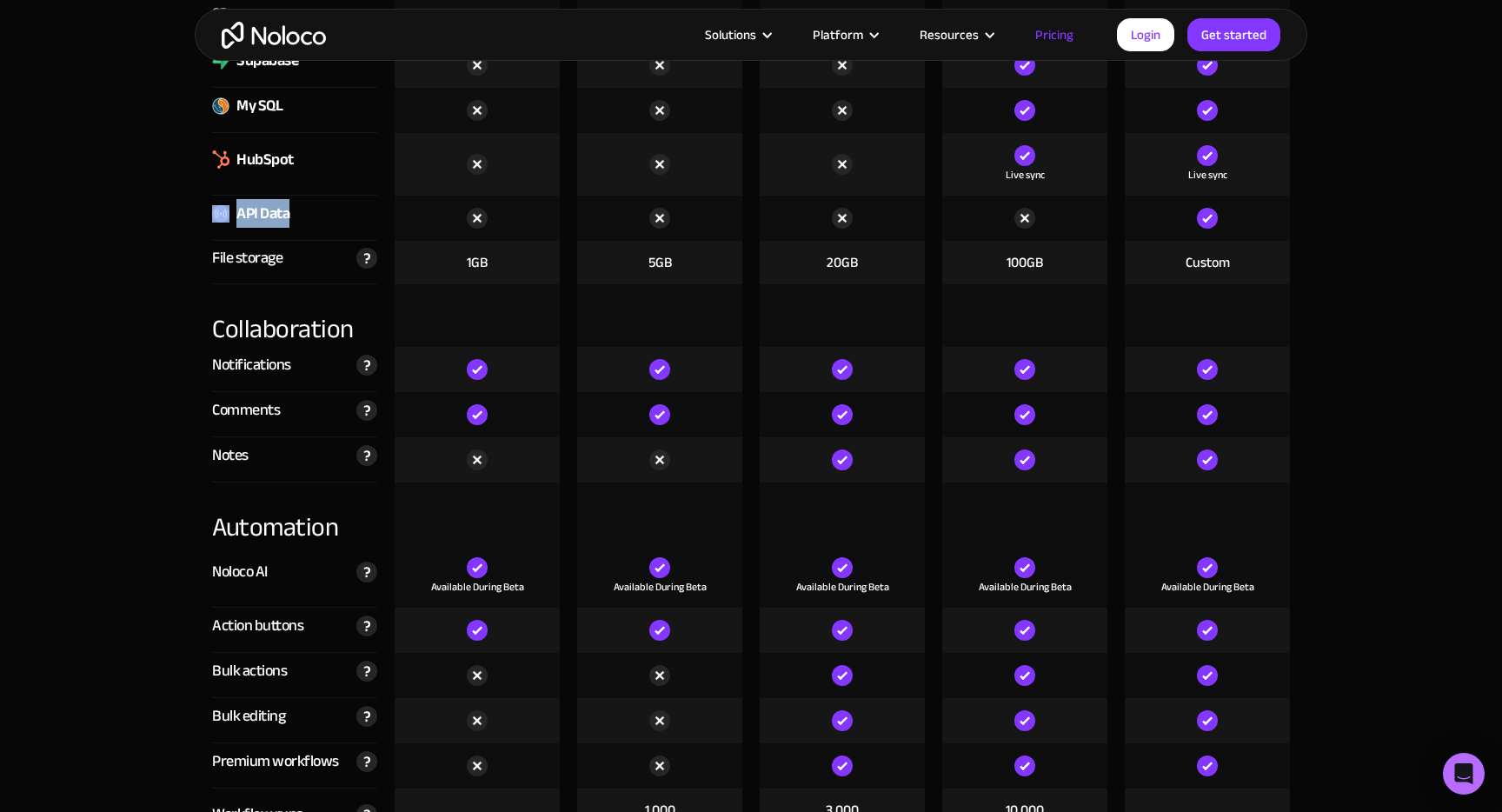
click at [217, 212] on div "API Data" at bounding box center [295, 218] width 166 height 46
click at [240, 214] on div "API Data" at bounding box center [262, 214] width 53 height 26
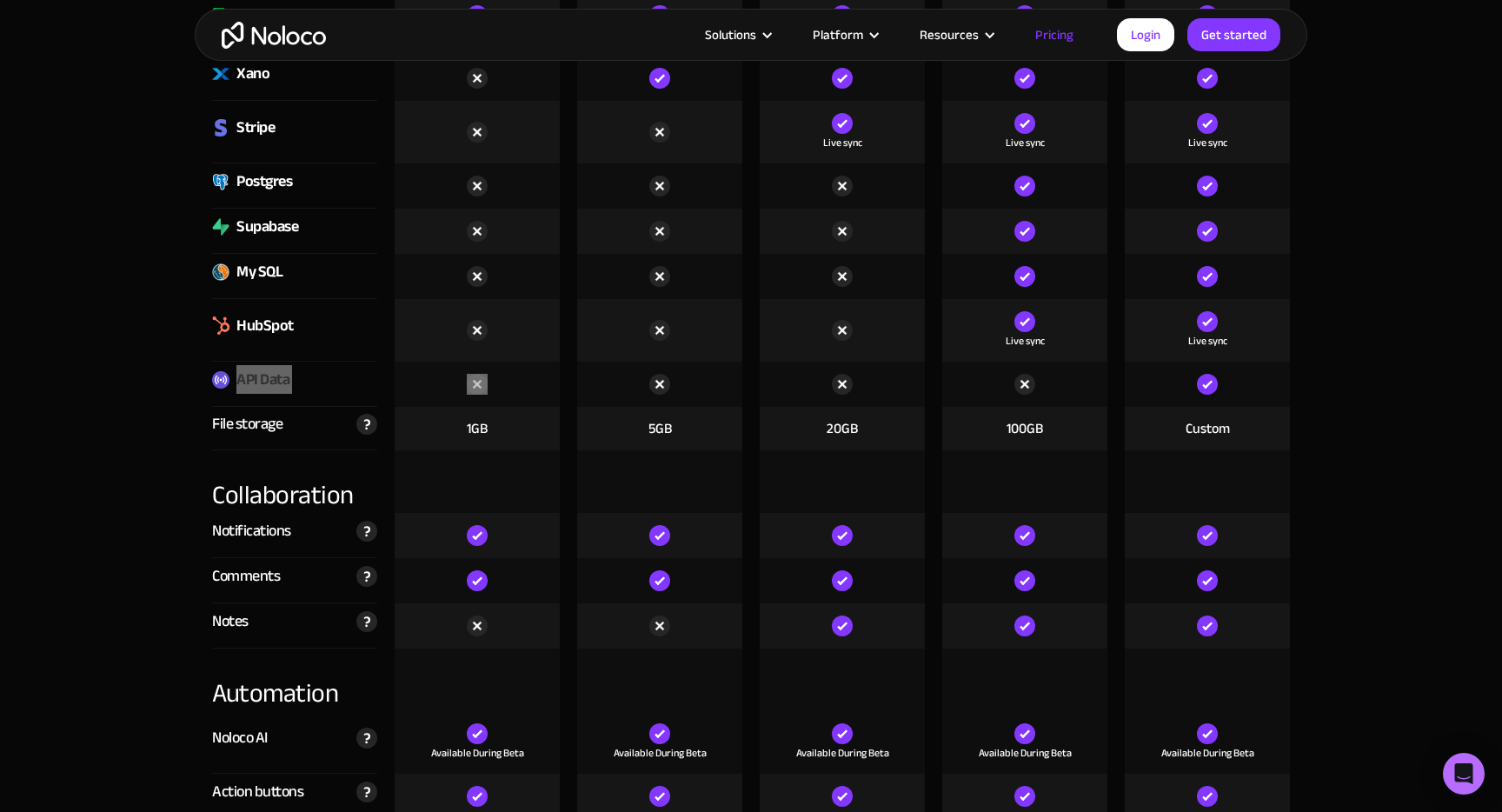
scroll to position [2673, 0]
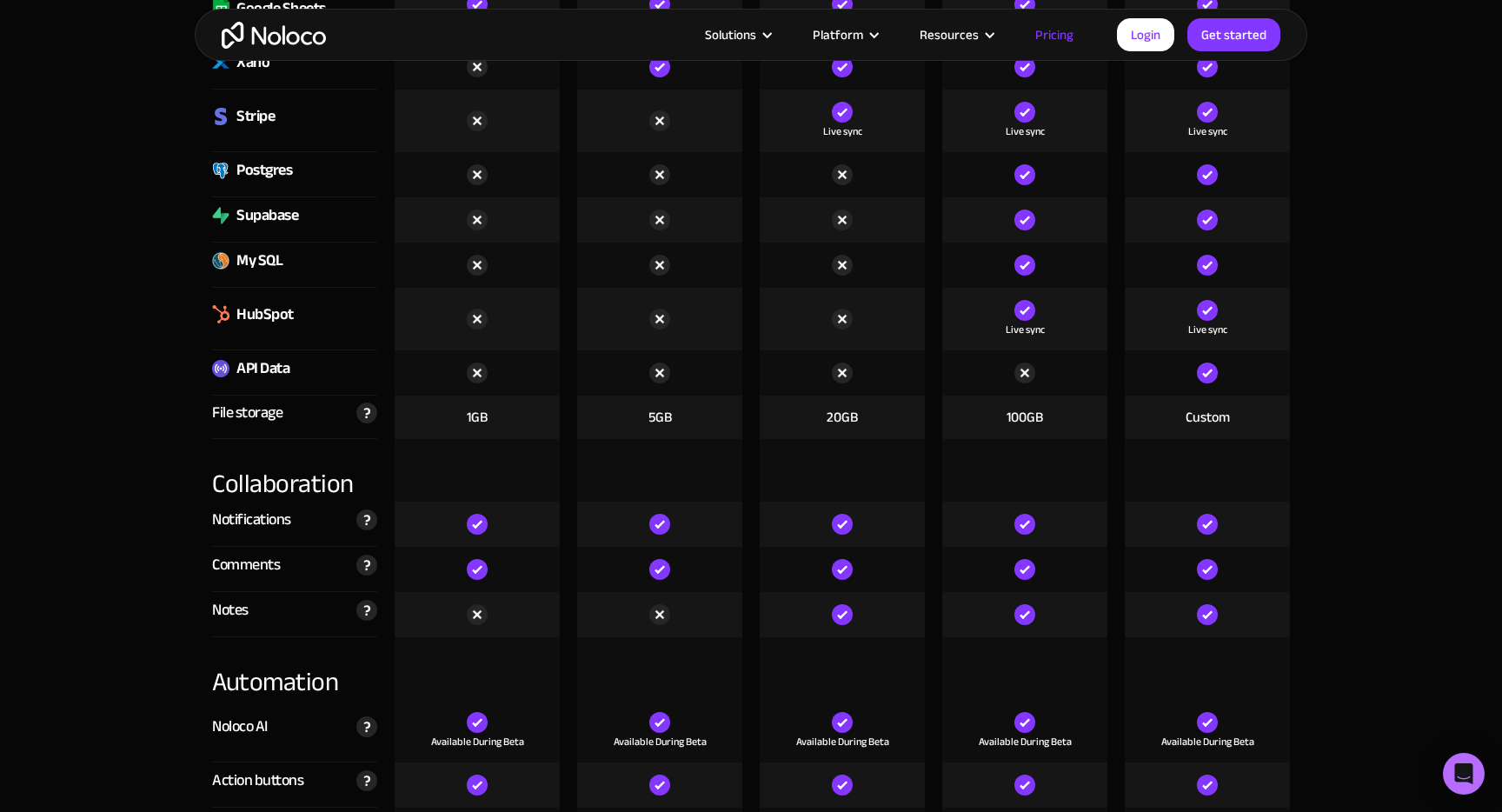
click at [276, 486] on div "Collaboration" at bounding box center [295, 470] width 166 height 62
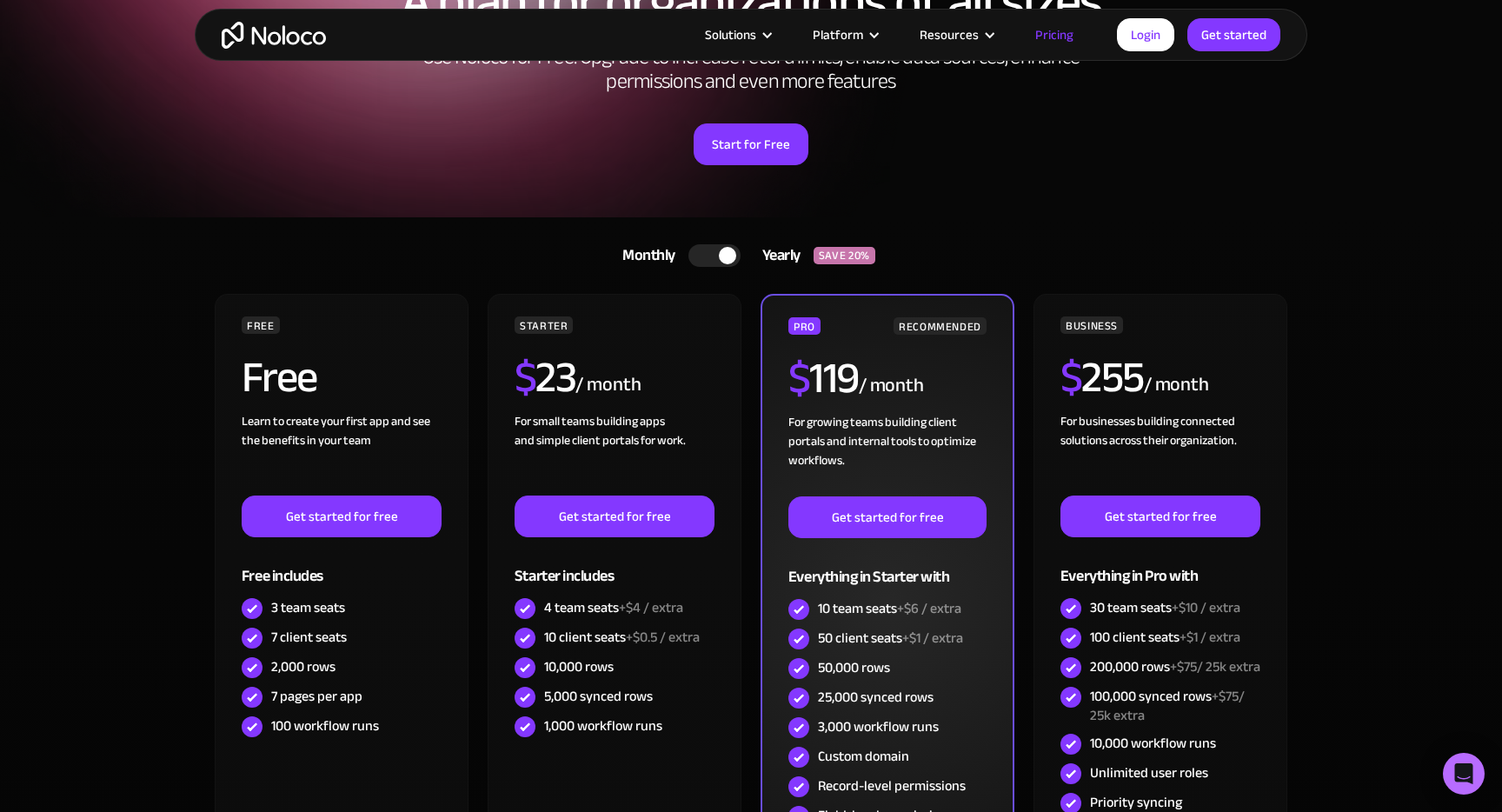
scroll to position [255, 0]
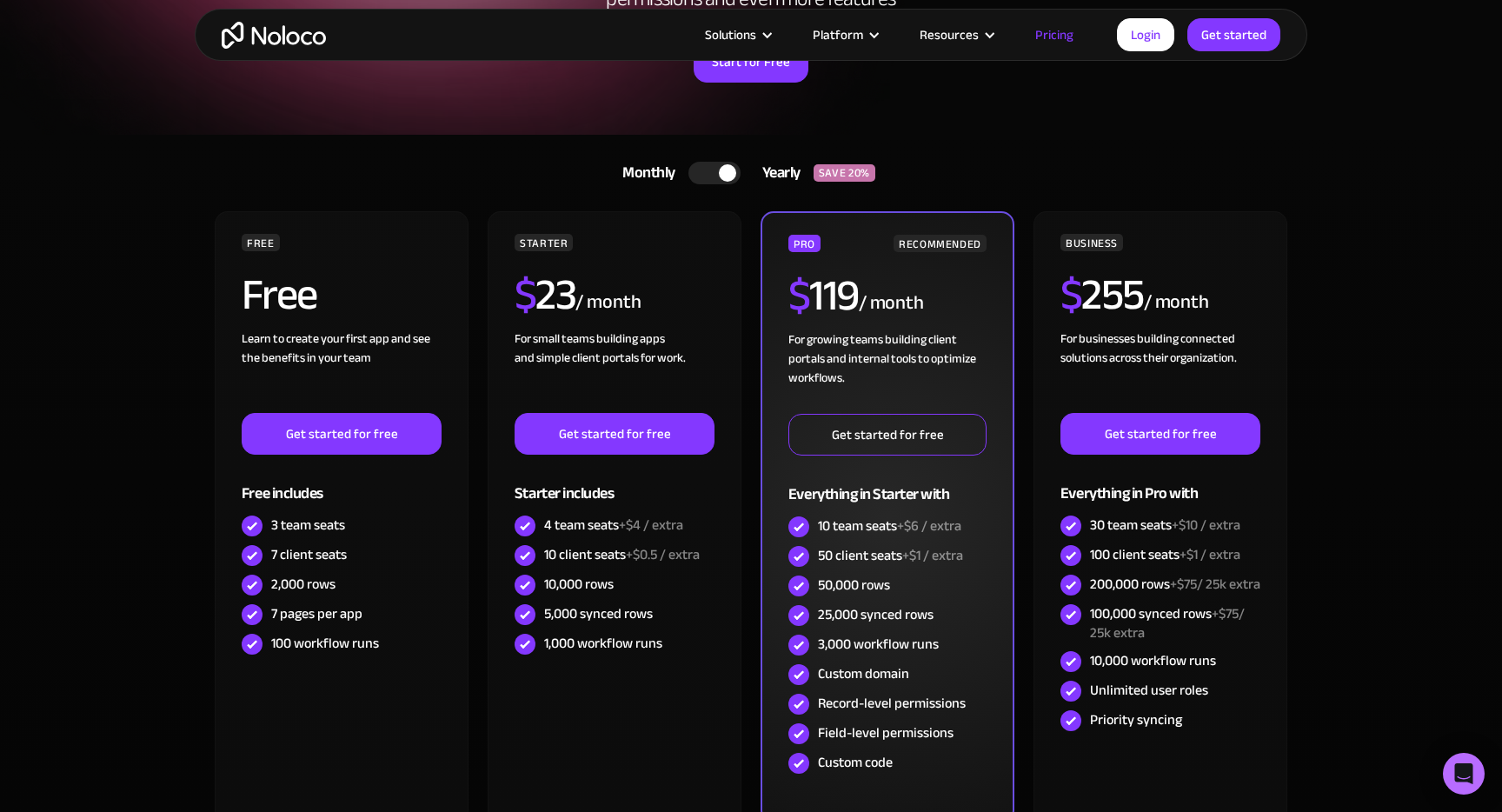
click at [922, 443] on link "Get started for free" at bounding box center [887, 434] width 198 height 42
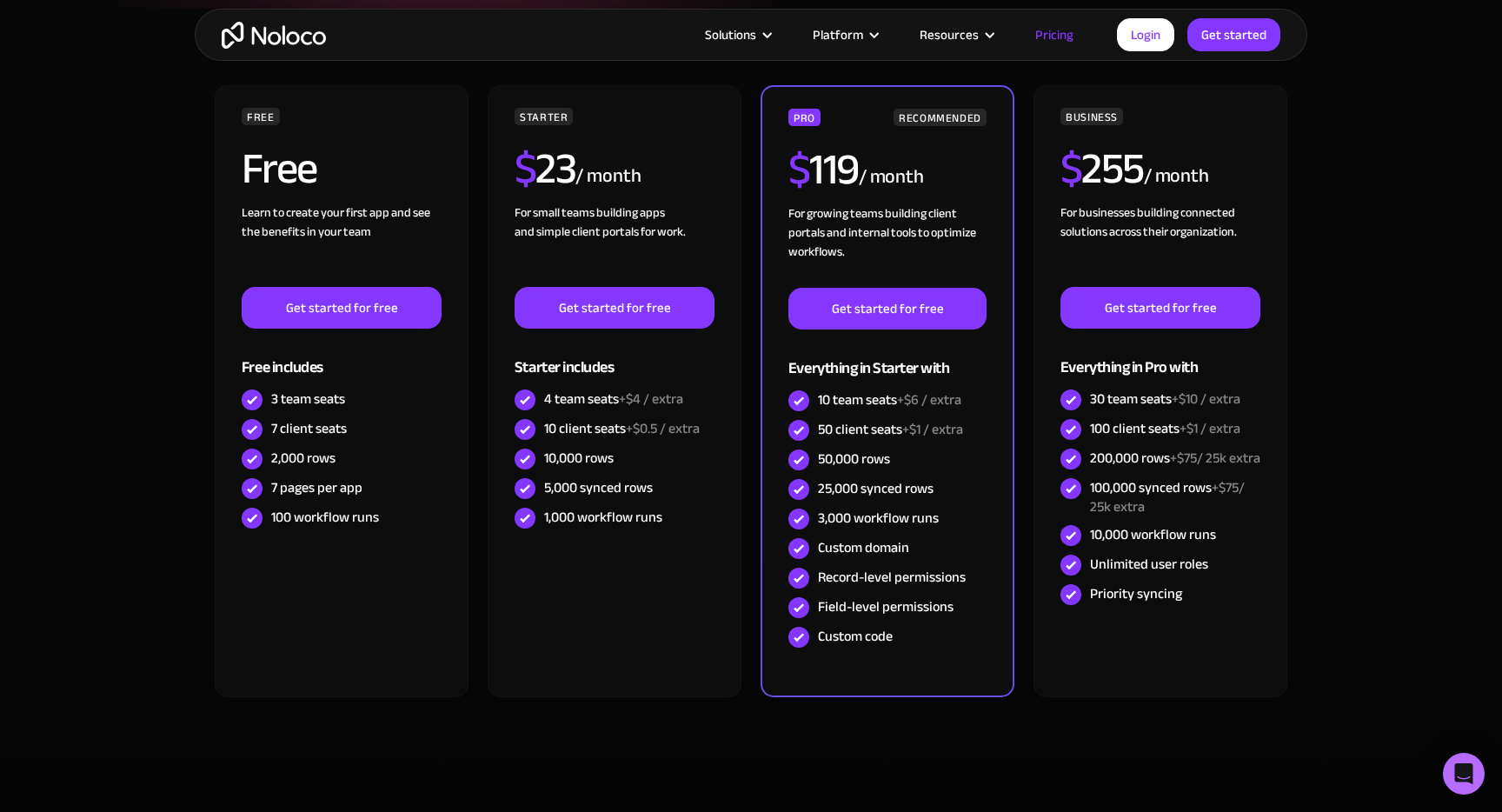
scroll to position [154, 0]
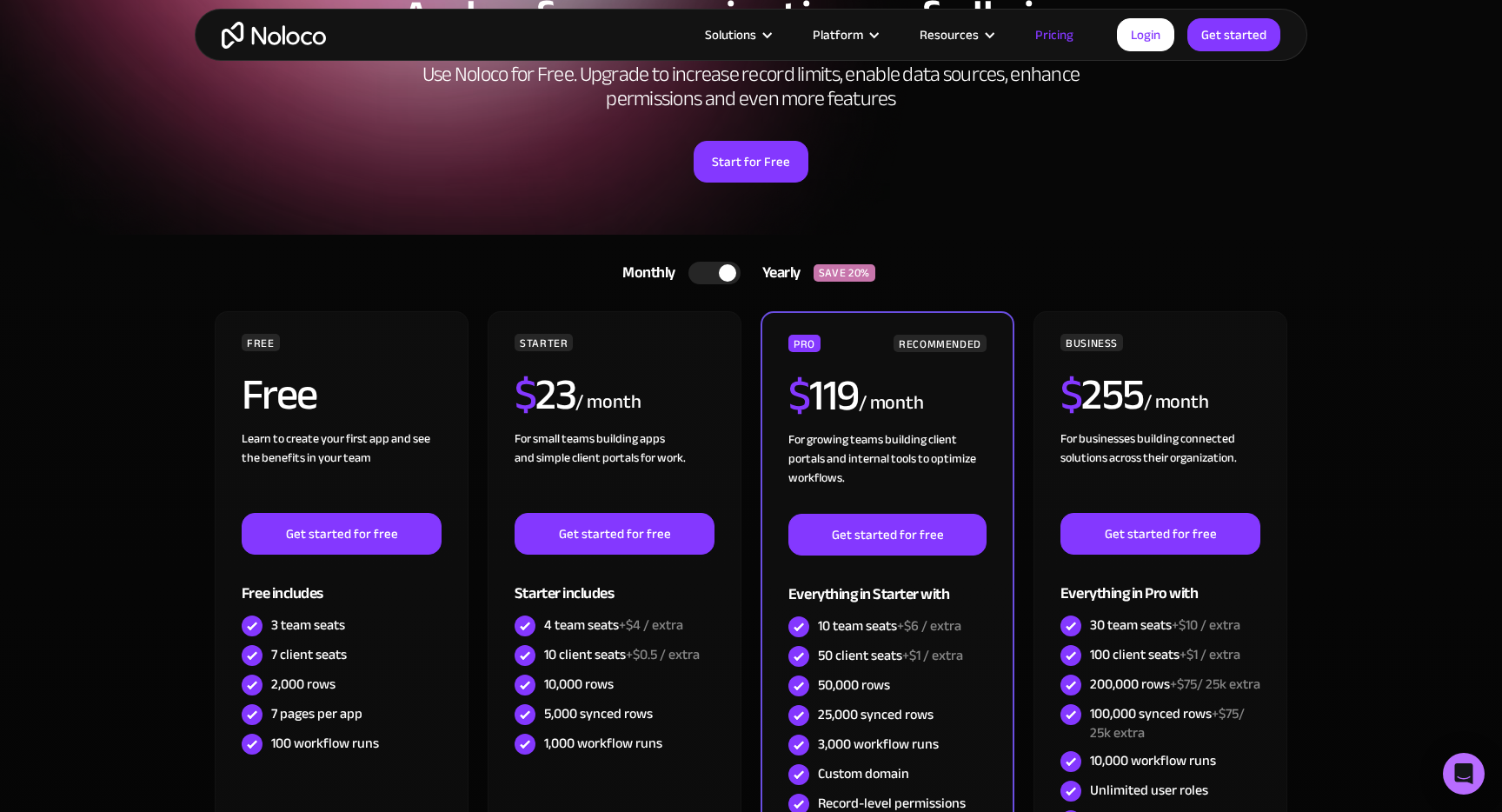
click at [262, 33] on img "home" at bounding box center [274, 34] width 104 height 27
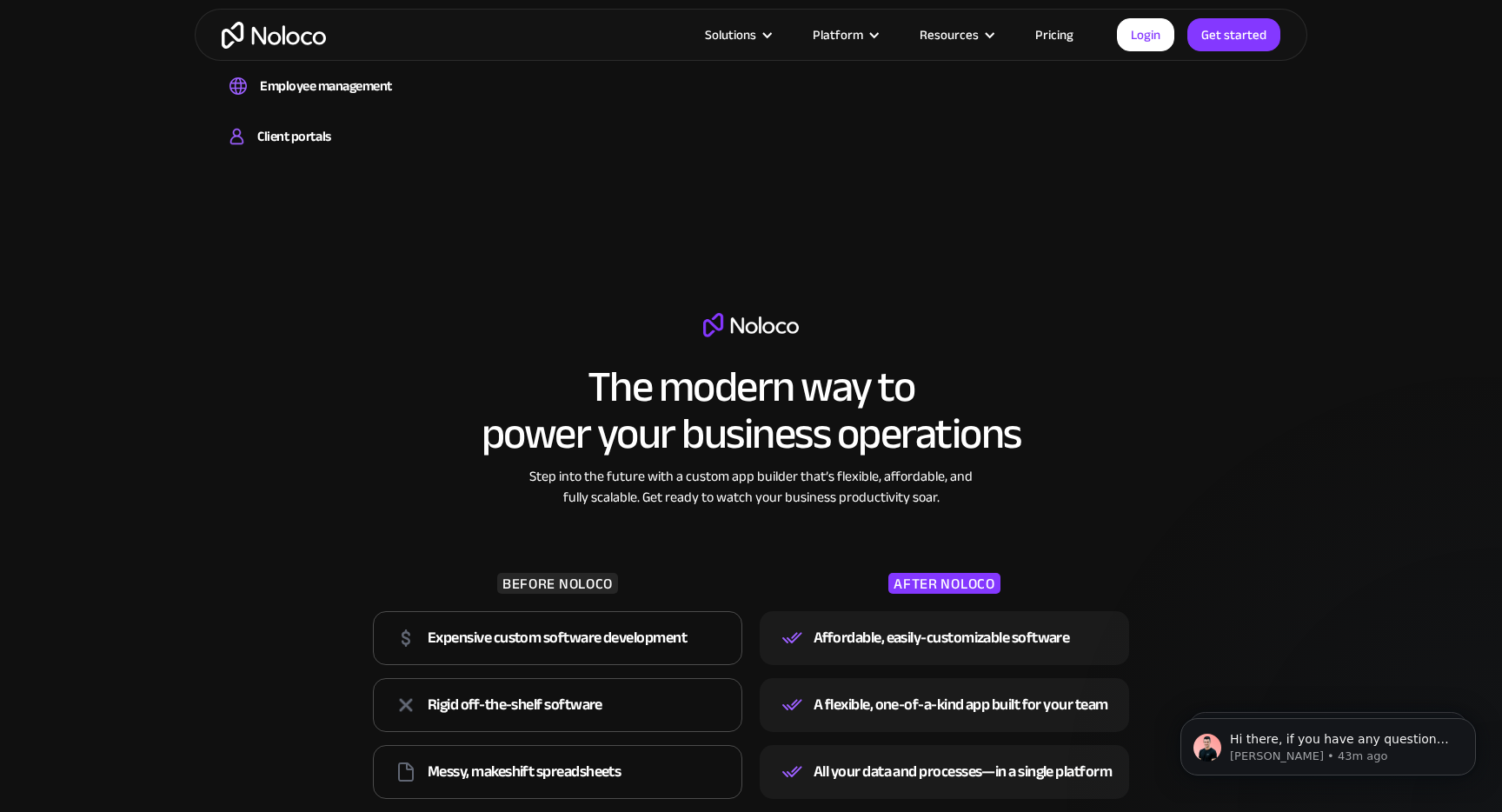
scroll to position [2147, 0]
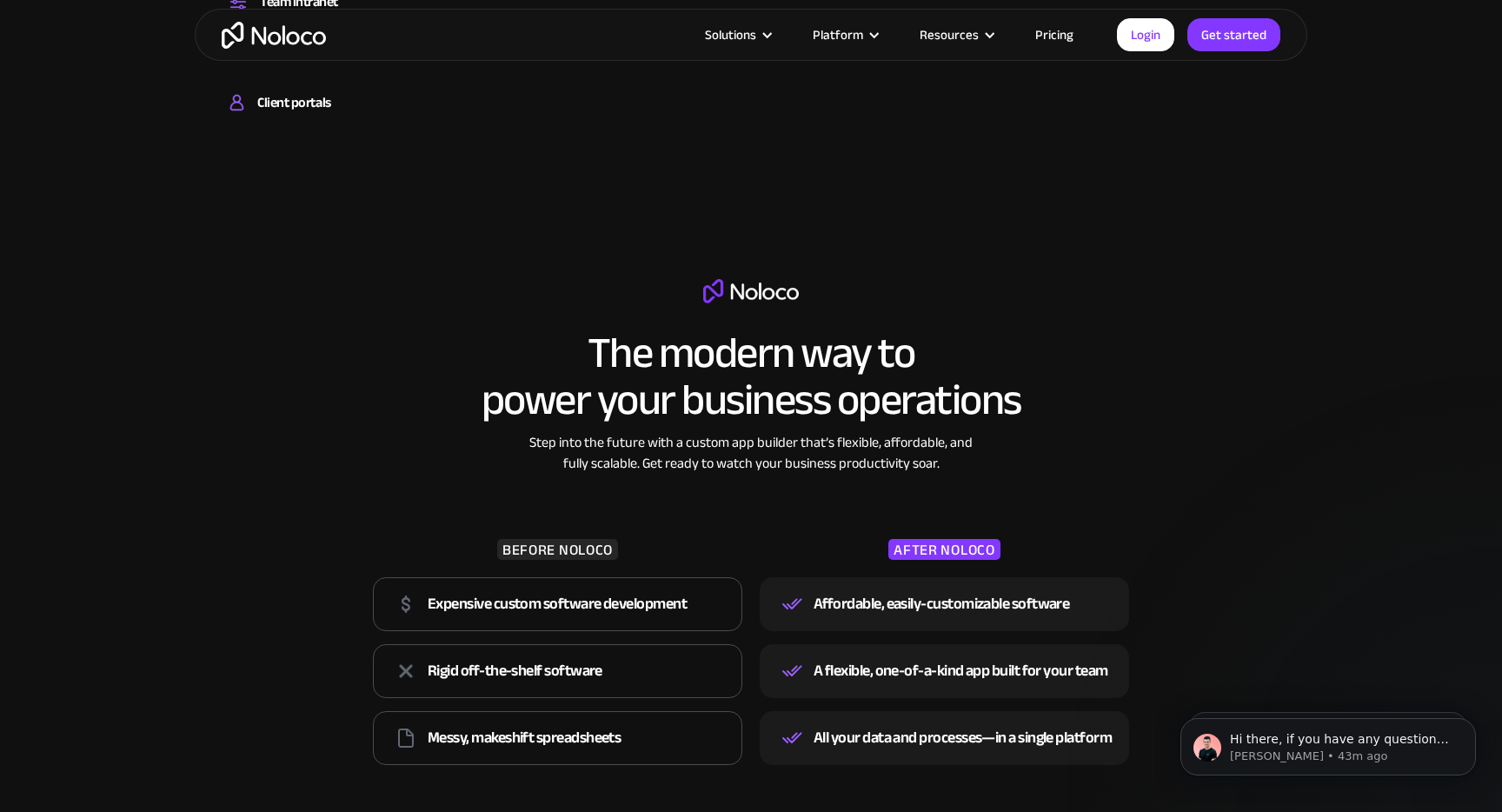
click at [1040, 29] on link "Pricing" at bounding box center [1054, 34] width 82 height 22
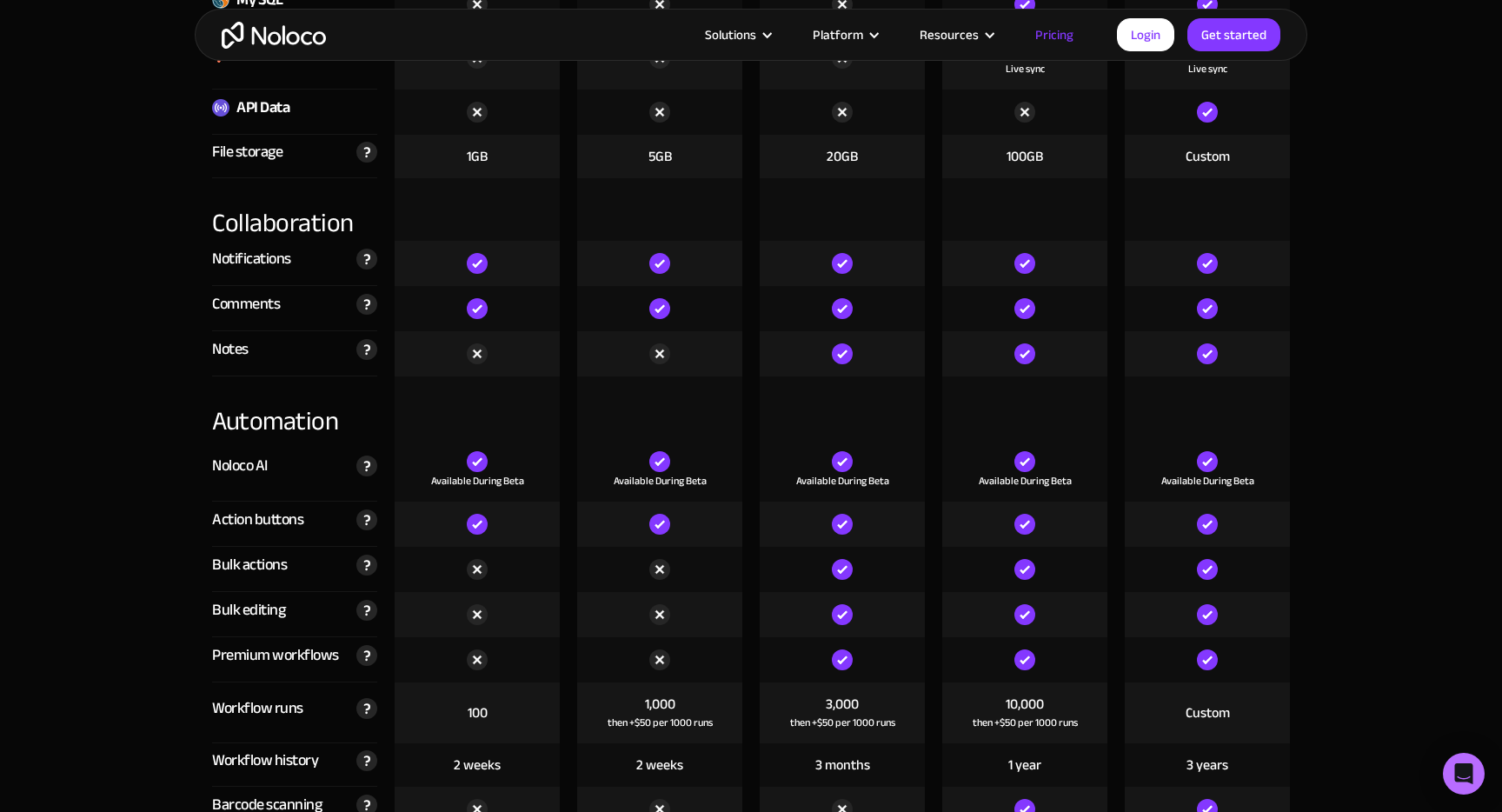
scroll to position [2790, 0]
